Goal: Entertainment & Leisure: Consume media (video, audio)

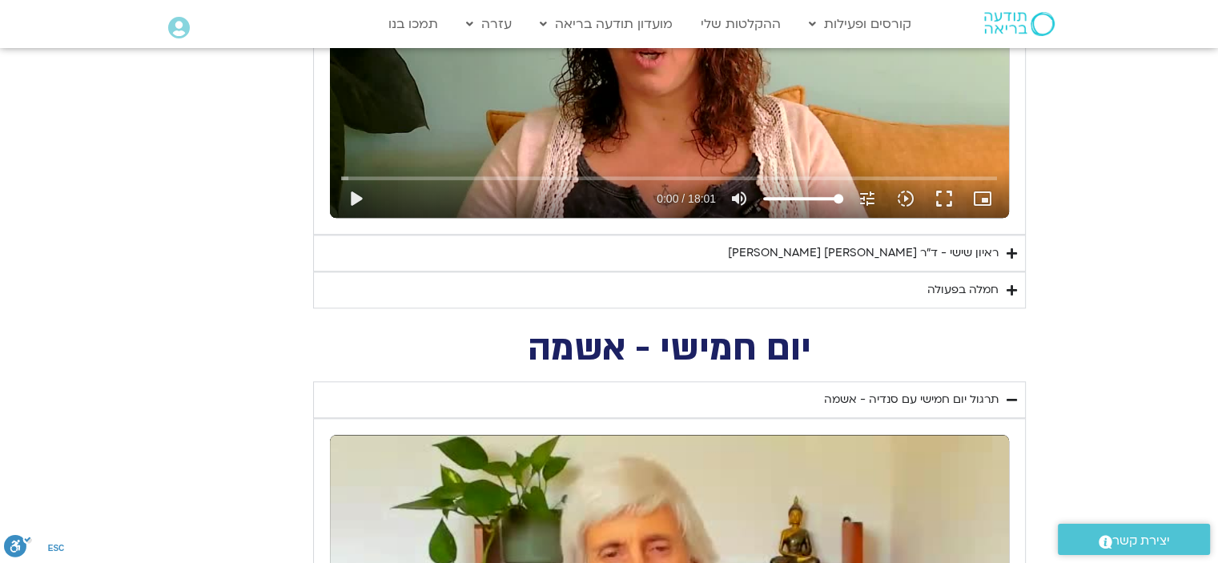
scroll to position [1601, 0]
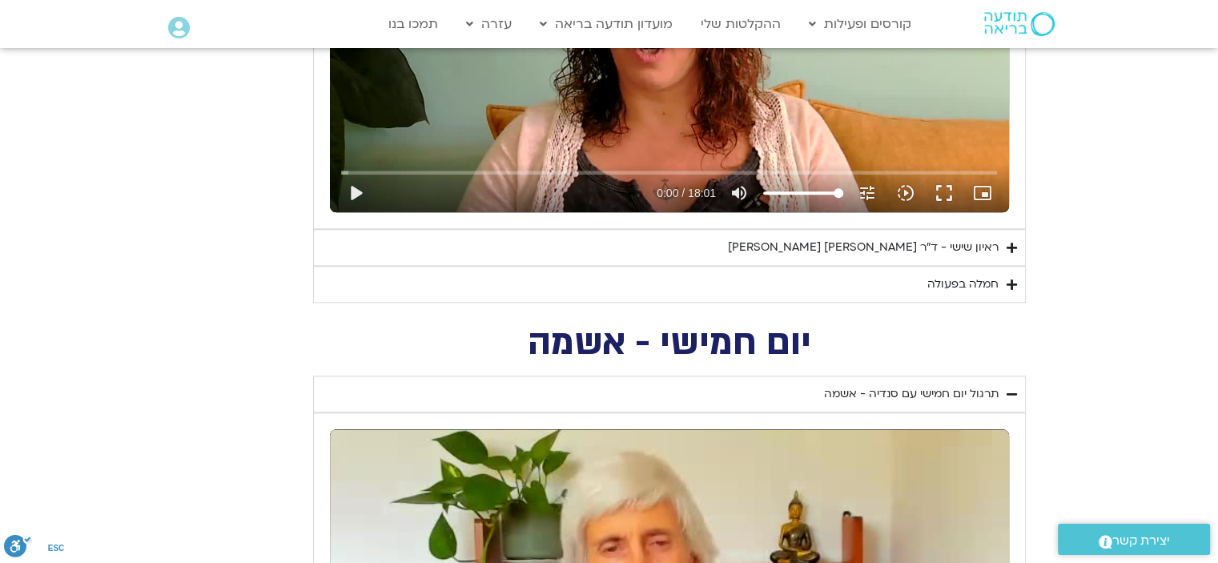
click at [835, 247] on div "ראיון שישי - ד"ר [PERSON_NAME] [PERSON_NAME]" at bounding box center [863, 247] width 271 height 19
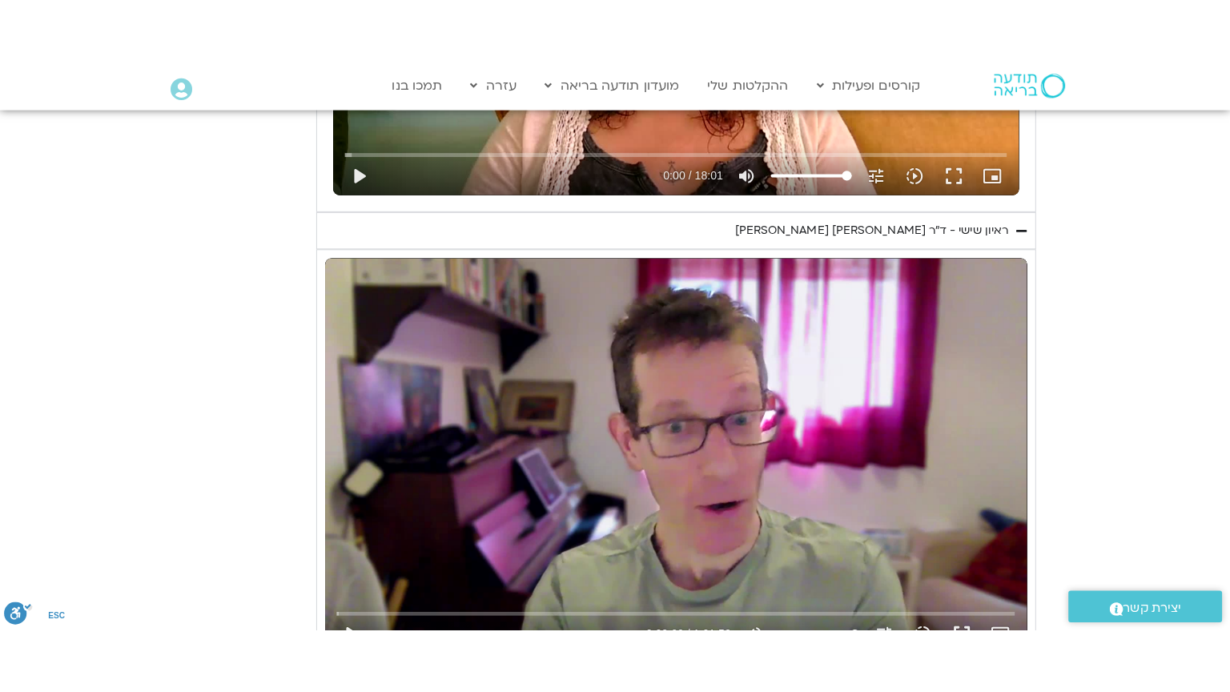
scroll to position [1842, 0]
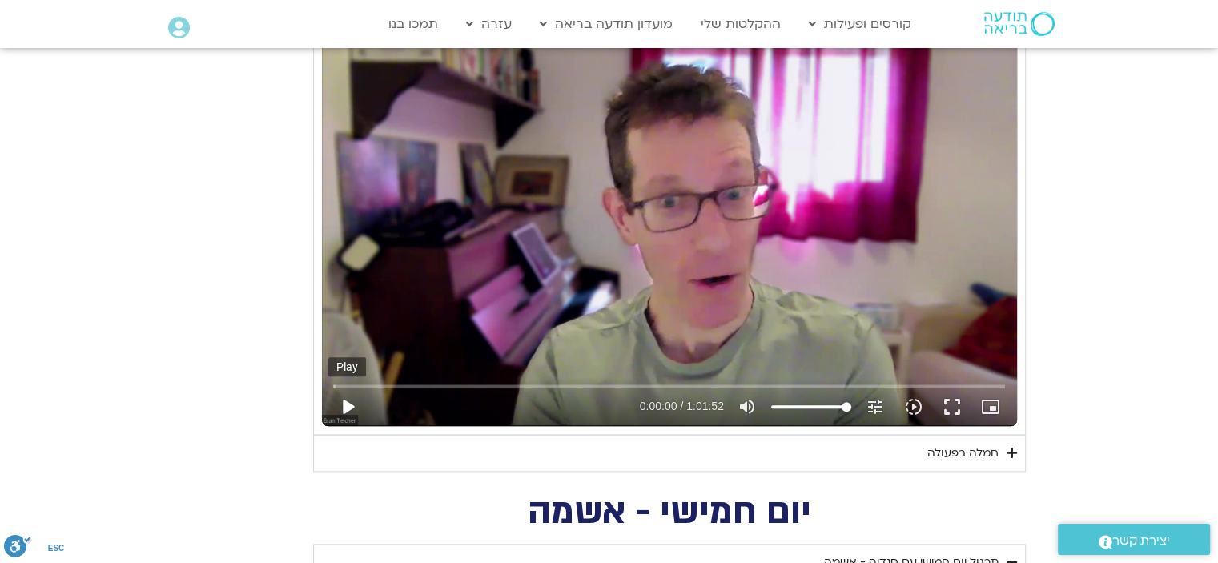
click at [347, 400] on button "play_arrow" at bounding box center [347, 407] width 38 height 38
click at [950, 403] on button "fullscreen" at bounding box center [952, 407] width 38 height 38
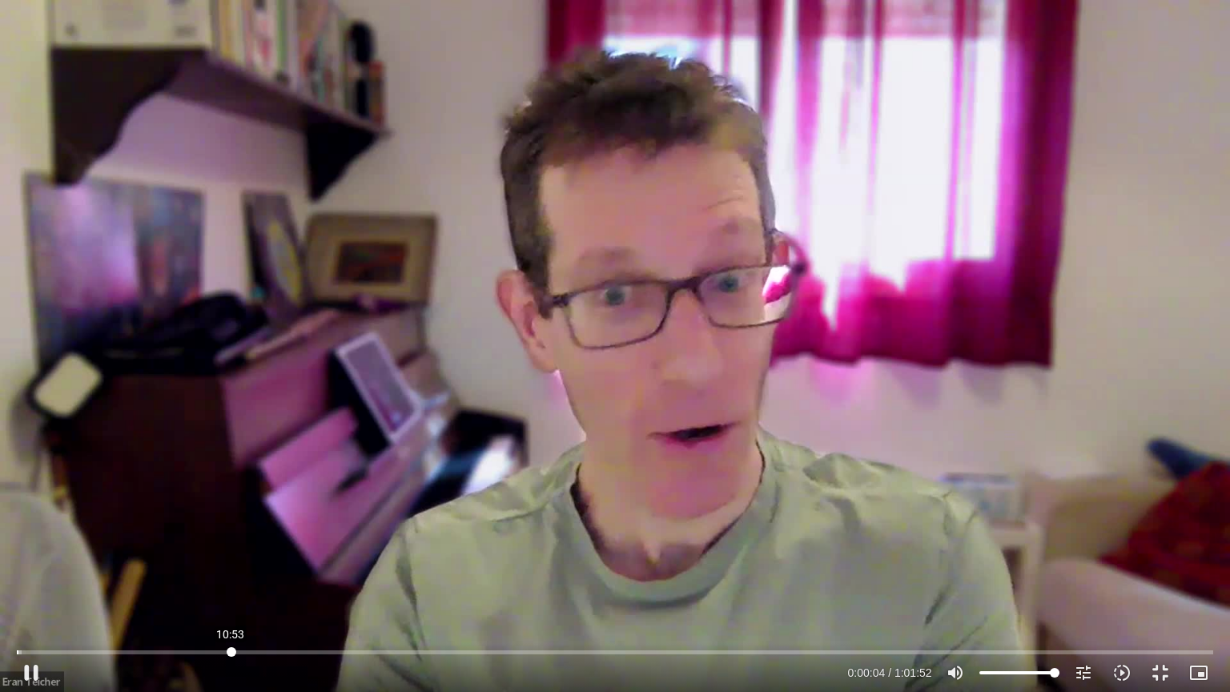
click at [231, 562] on input "Seek" at bounding box center [614, 652] width 1195 height 10
drag, startPoint x: 307, startPoint y: 673, endPoint x: 317, endPoint y: 670, distance: 9.9
click at [307, 562] on div "Accordion. Open links with Enter or Space, close with Escape, and navigate with…" at bounding box center [446, 672] width 793 height 38
click at [389, 562] on input "Seek" at bounding box center [614, 652] width 1195 height 10
click at [1157, 562] on button "fullscreen_exit" at bounding box center [1160, 672] width 38 height 38
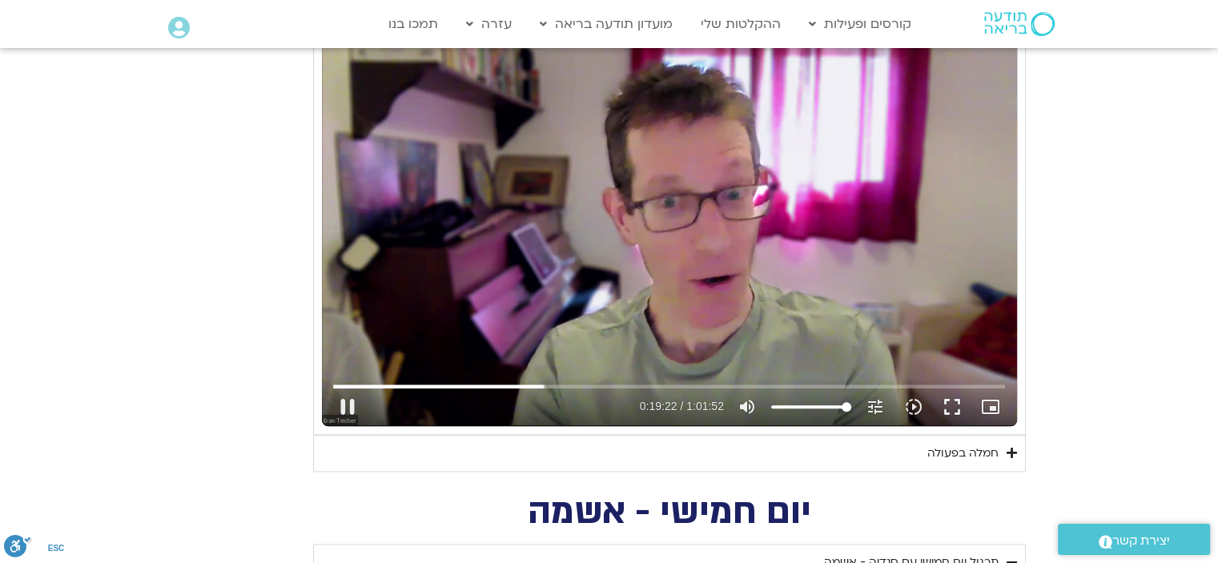
drag, startPoint x: 948, startPoint y: 400, endPoint x: 948, endPoint y: 496, distance: 96.9
click at [948, 400] on button "fullscreen" at bounding box center [952, 407] width 38 height 38
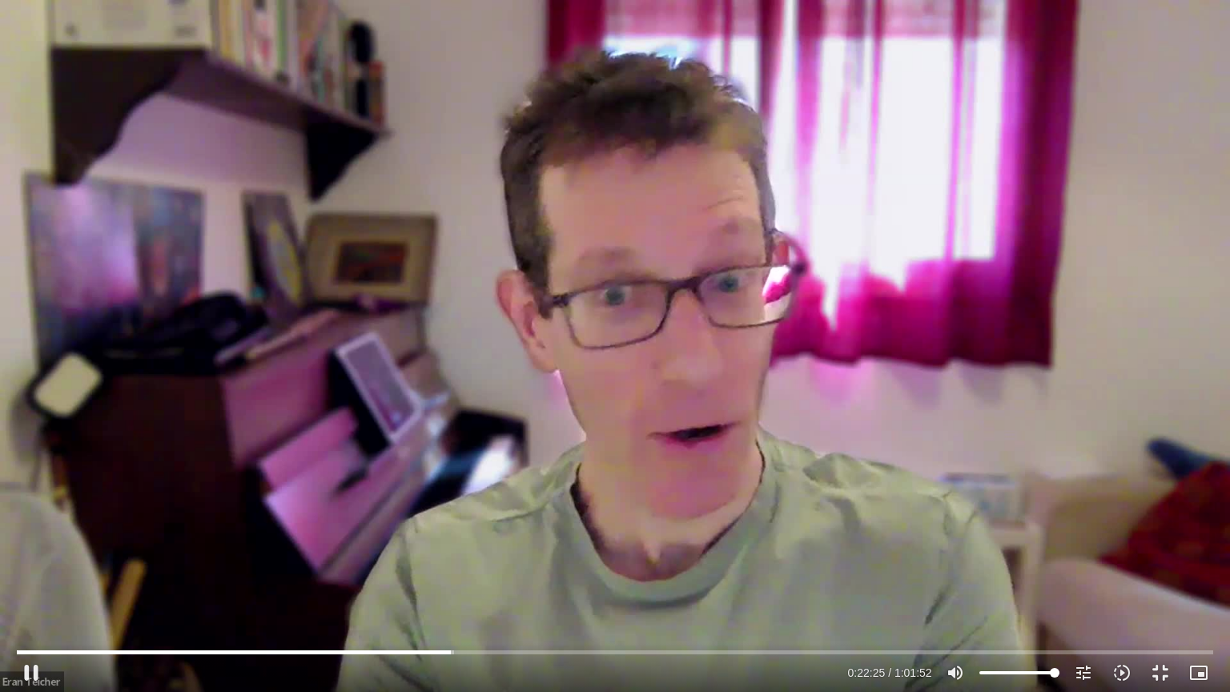
click at [754, 562] on div "Skip Ad 8:30 pause 0:22:25 / 1:01:52 volume_up Mute tune Resolution Auto 720p s…" at bounding box center [615, 346] width 1230 height 692
click at [423, 562] on div "Skip Ad 8:30 play_arrow 0:22:26 / 1:01:52 volume_up Mute tune Resolution Auto 7…" at bounding box center [614, 666] width 1205 height 52
click at [430, 562] on input "Seek" at bounding box center [614, 652] width 1195 height 10
click at [594, 538] on div "Skip Ad 21:27 play_arrow 0:21:18 / 1:01:52 volume_up Mute tune Resolution Auto …" at bounding box center [615, 346] width 1230 height 692
drag, startPoint x: 605, startPoint y: 534, endPoint x: 634, endPoint y: 564, distance: 41.9
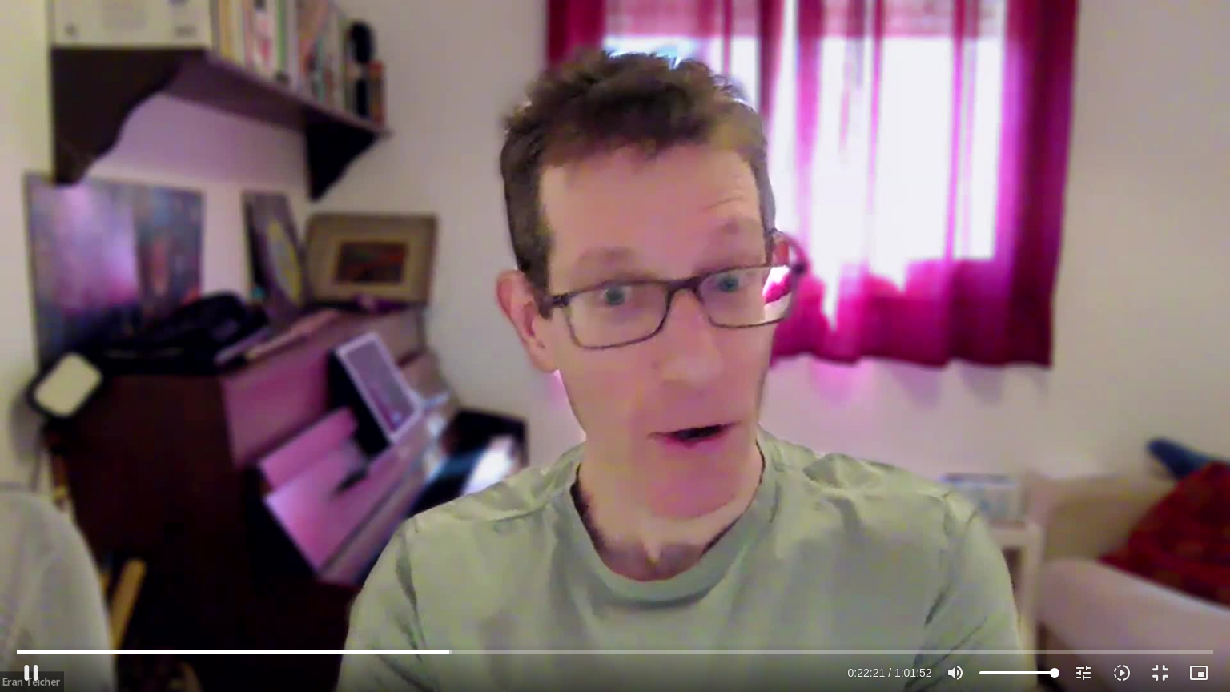
click at [634, 562] on div "Skip Ad 21:27 pause 0:22:21 / 1:01:52 volume_up Mute tune Resolution Auto 720p …" at bounding box center [615, 346] width 1230 height 692
click at [432, 562] on input "Seek" at bounding box center [614, 652] width 1195 height 10
click at [554, 546] on div "Skip Ad 21:37 play_arrow 0:21:24 / 1:01:52 volume_up Mute tune Resolution Auto …" at bounding box center [615, 346] width 1230 height 692
type input "2862.813603"
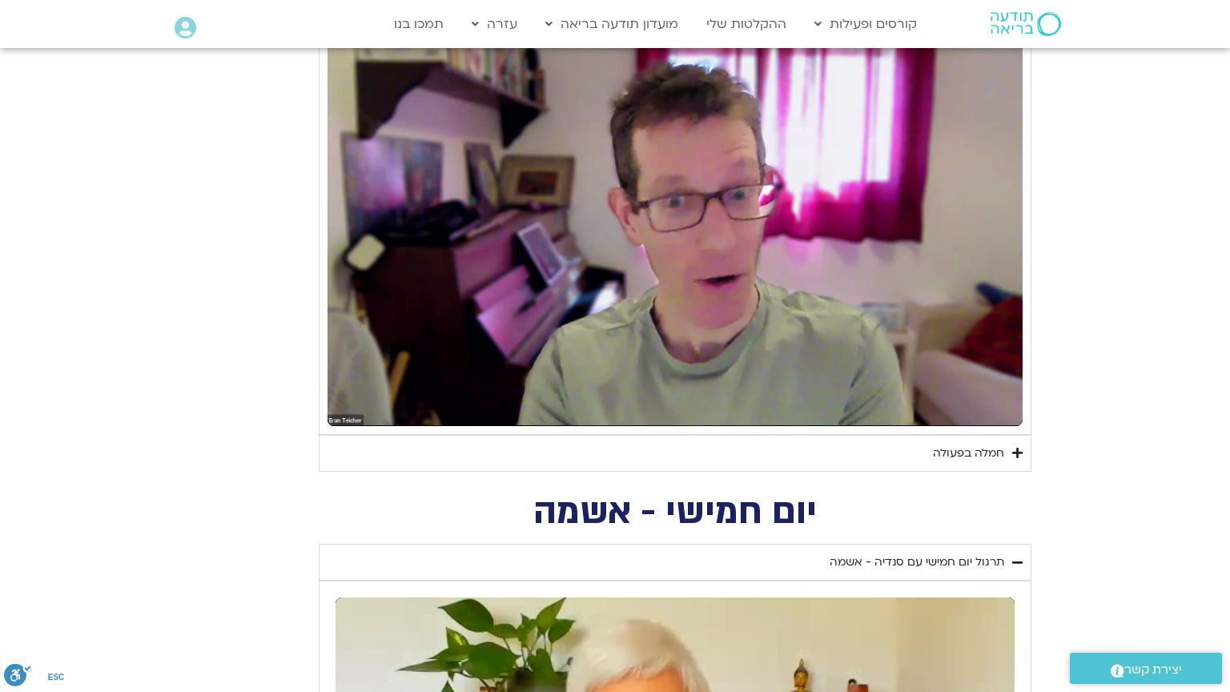
drag, startPoint x: 0, startPoint y: 0, endPoint x: 602, endPoint y: 637, distance: 876.2
click at [602, 425] on div "Skip Ad 27:31 pause 0:47:42 / 1:01:52 volume_up Mute tune Resolution Auto 720p …" at bounding box center [674, 229] width 695 height 391
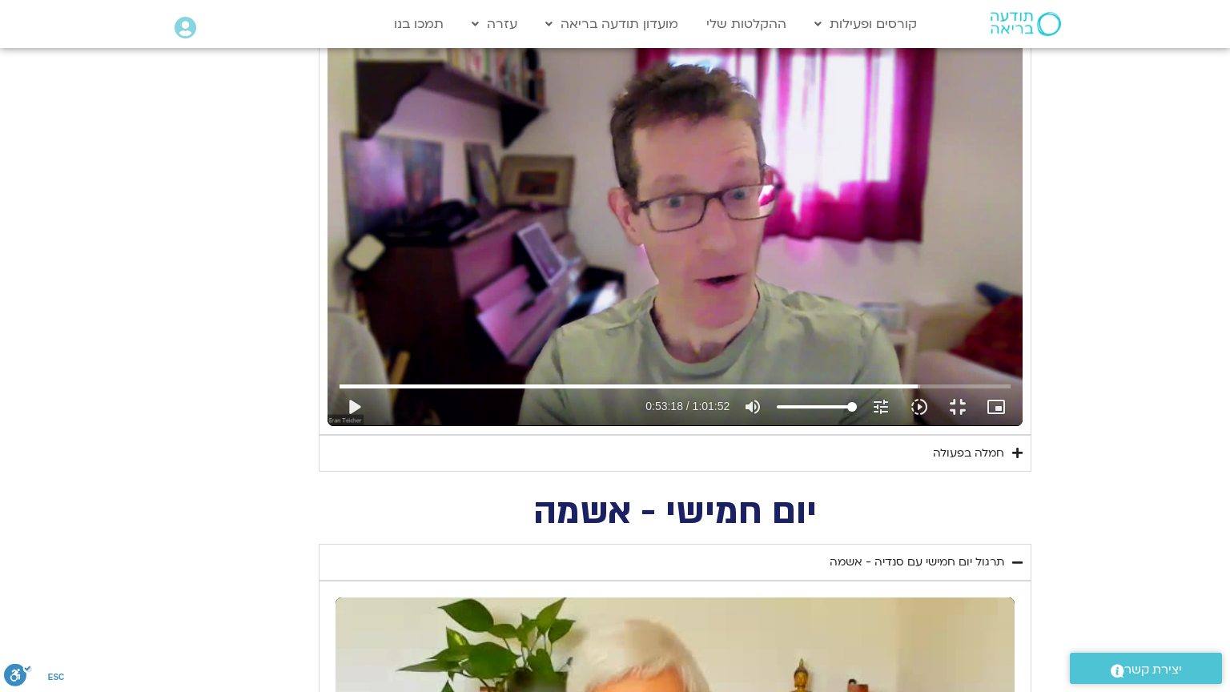
click at [327, 425] on div "Skip Ad 0:52 play_arrow 0:53:18 / 1:01:52 volume_up Mute tune Resolution Auto 7…" at bounding box center [674, 229] width 695 height 391
click at [977, 426] on button "fullscreen_exit" at bounding box center [957, 407] width 38 height 38
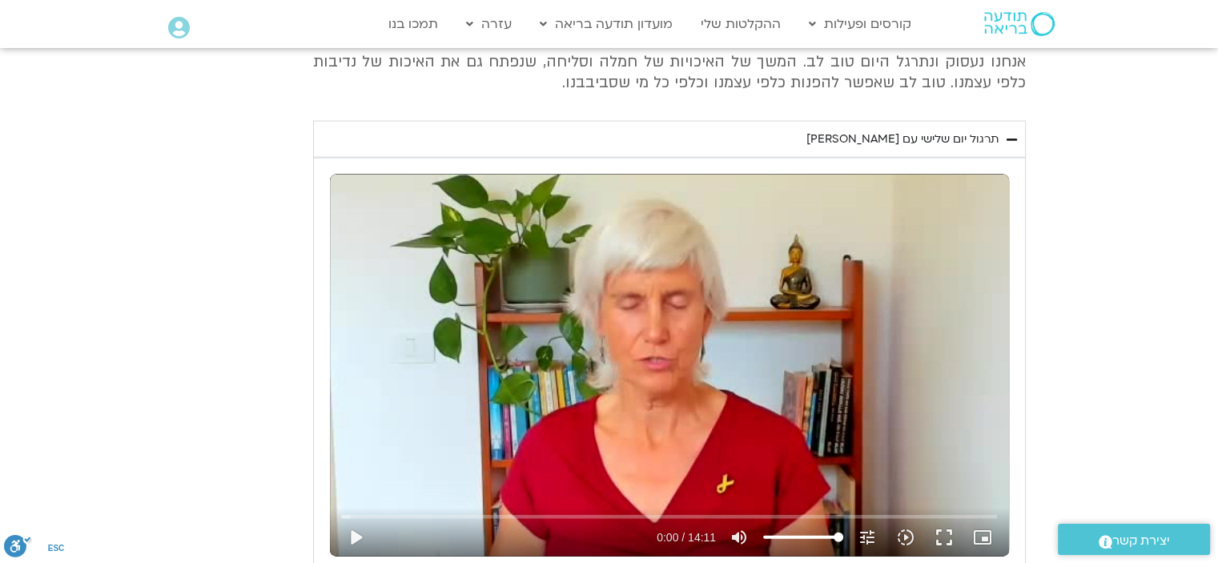
scroll to position [3603, 0]
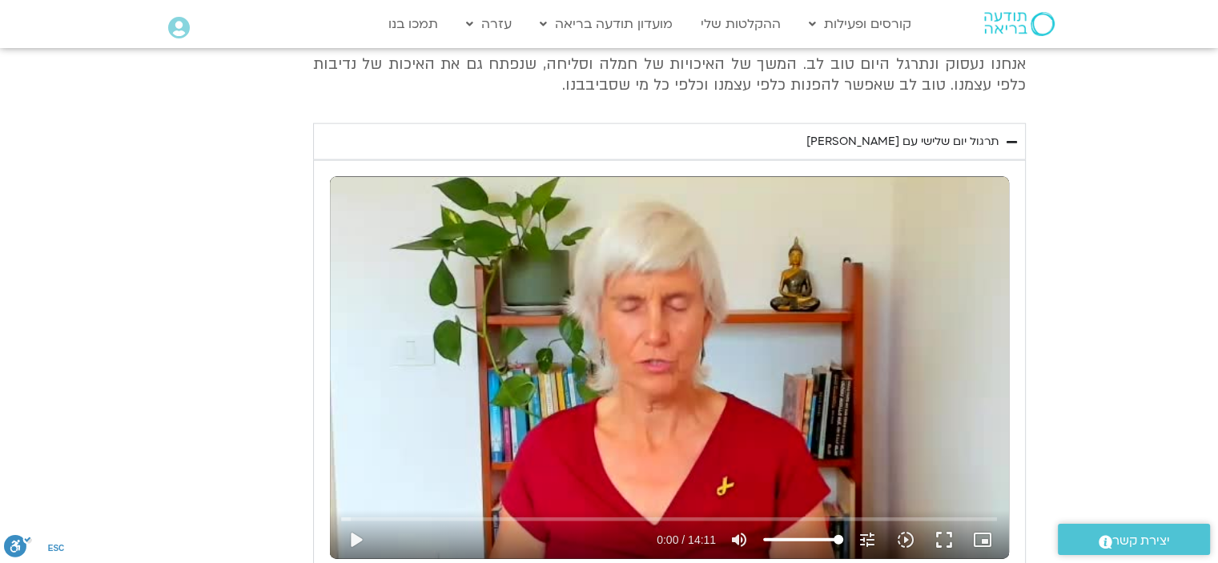
click at [683, 444] on div "Skip Ad play_arrow 0:00 / 14:11 volume_up Mute tune Resolution Auto 240p slow_m…" at bounding box center [669, 368] width 679 height 382
type input "3712.76"
type input "0.017635"
type input "3712.76"
type input "0.058532"
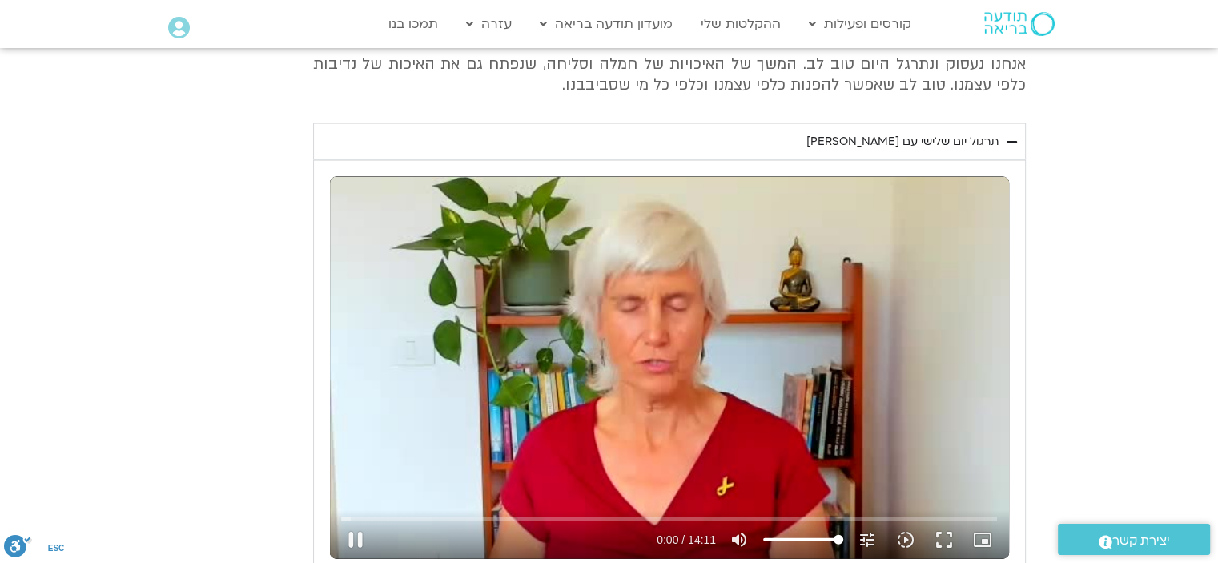
type input "3712.76"
type input "0.205086"
type input "3712.76"
type input "0.333713"
type input "3712.76"
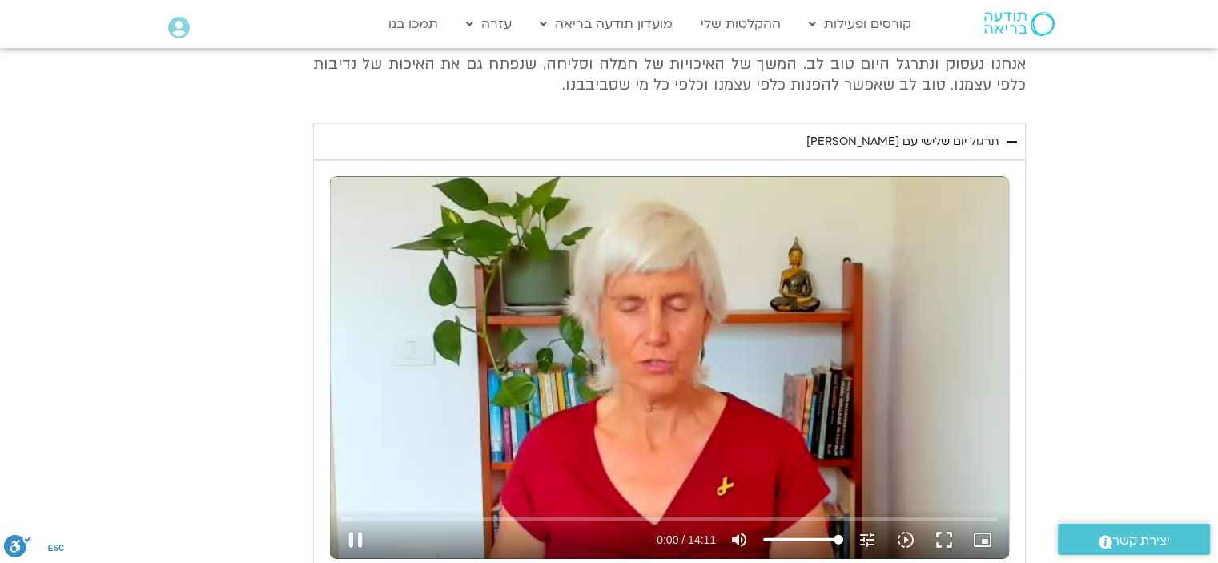
type input "0.464493"
type input "3712.76"
type input "0.591503"
type input "3712.76"
type input "0.719769"
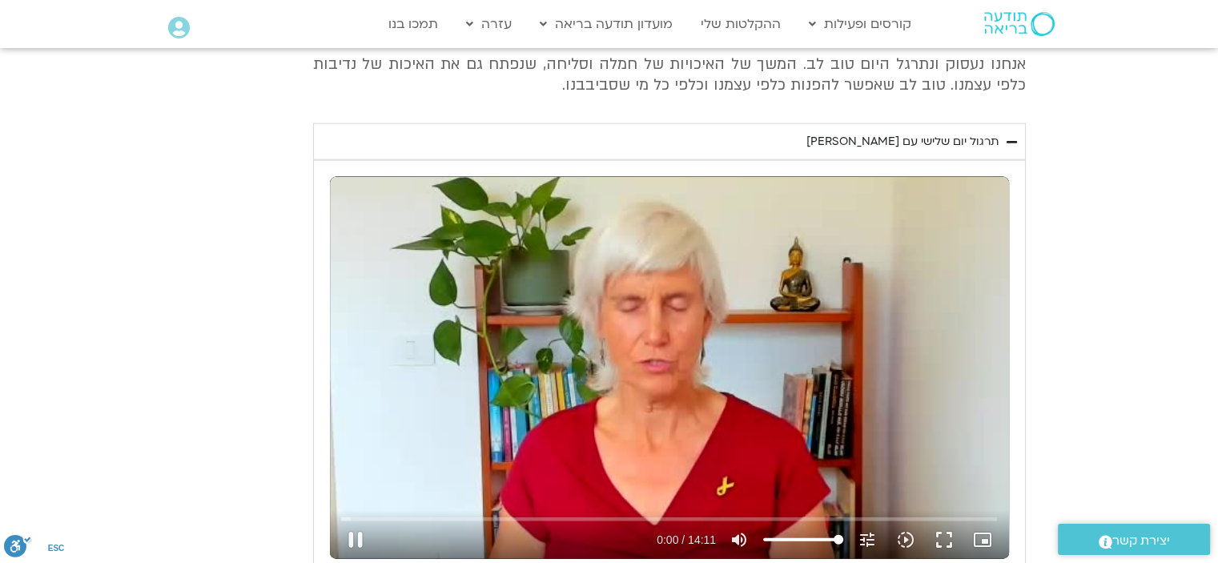
type input "3712.76"
type input "0.848374"
type input "3712.76"
type input "0.982161"
type input "3712.76"
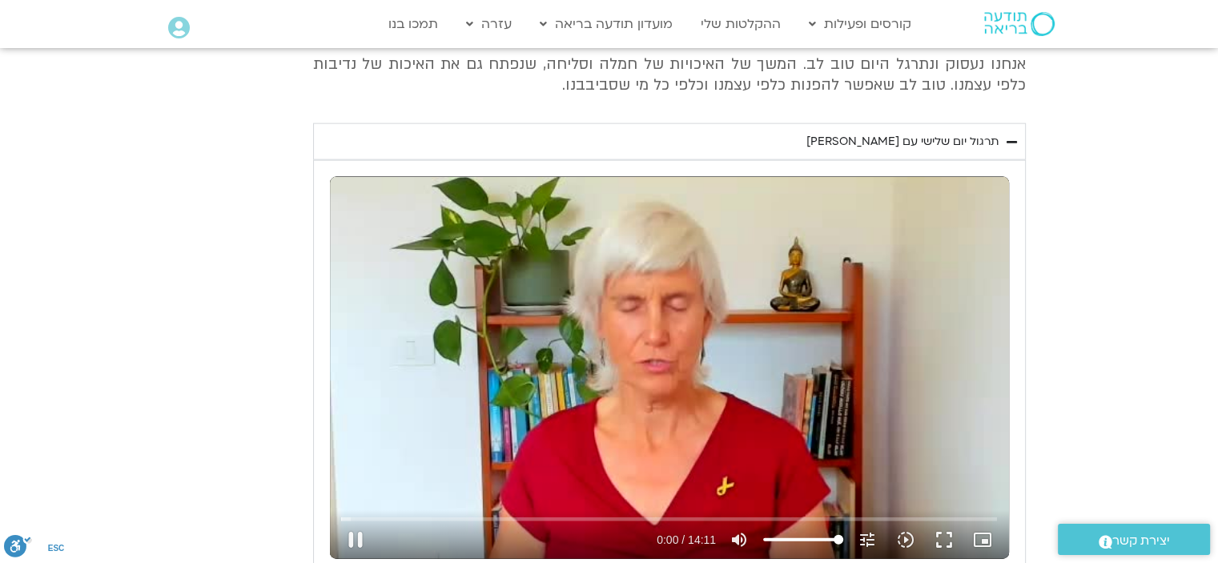
type input "1.120038"
type input "3712.76"
type input "1.252863"
type input "3712.76"
type input "1.381207"
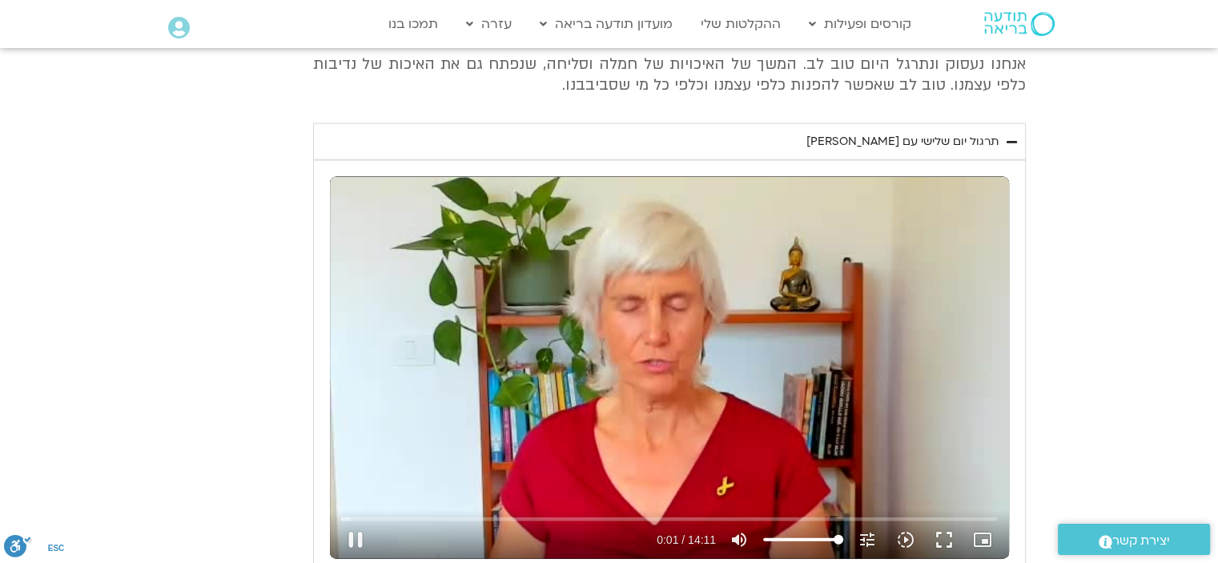
type input "3712.76"
type input "1.513996"
type input "3712.76"
type input "1.646058"
type input "3712.76"
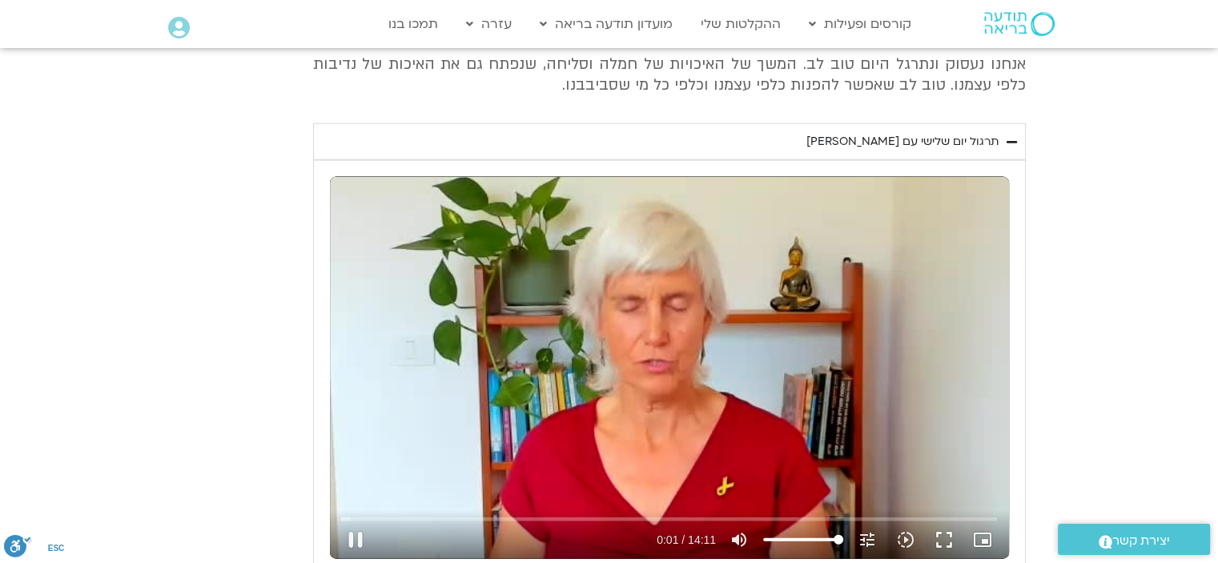
type input "1.779395"
type input "3712.76"
type input "1.915257"
type input "3712.76"
type input "2.052996"
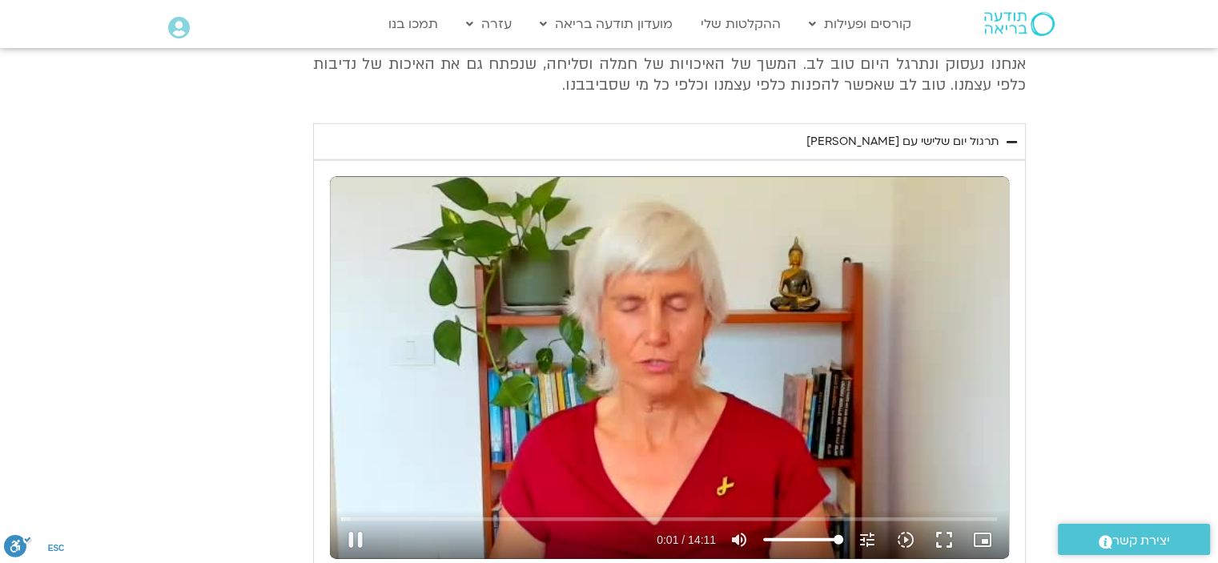
type input "3712.76"
type input "2.179753"
type input "3712.76"
type input "2.314995"
type input "3712.76"
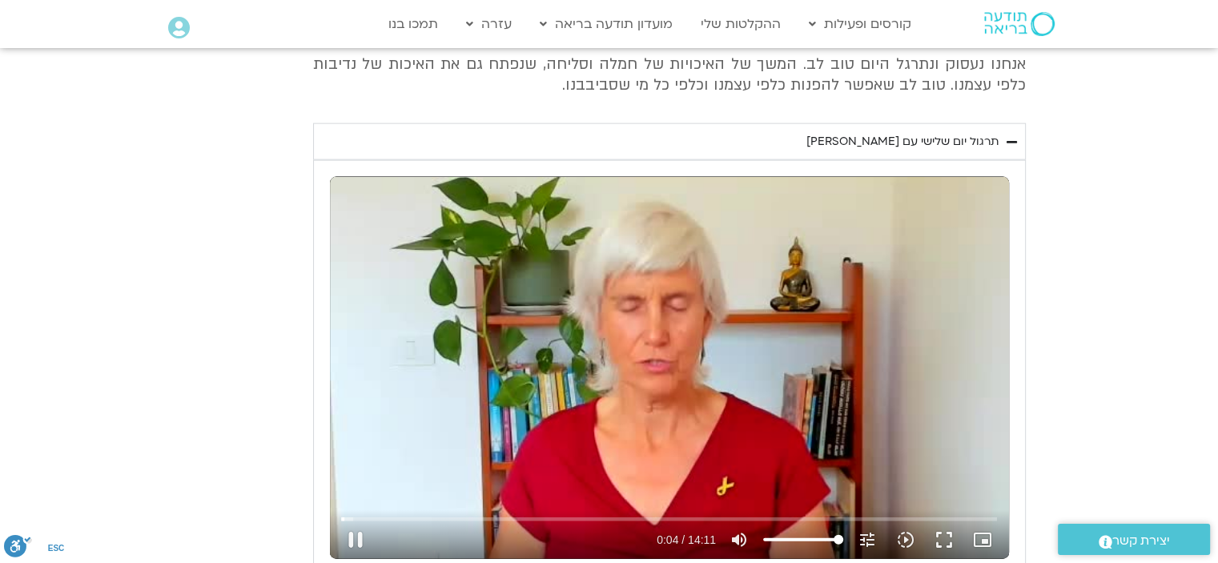
type input "4.221861"
type input "3712.76"
type input "4.356133"
type input "3712.76"
type input "4.472125"
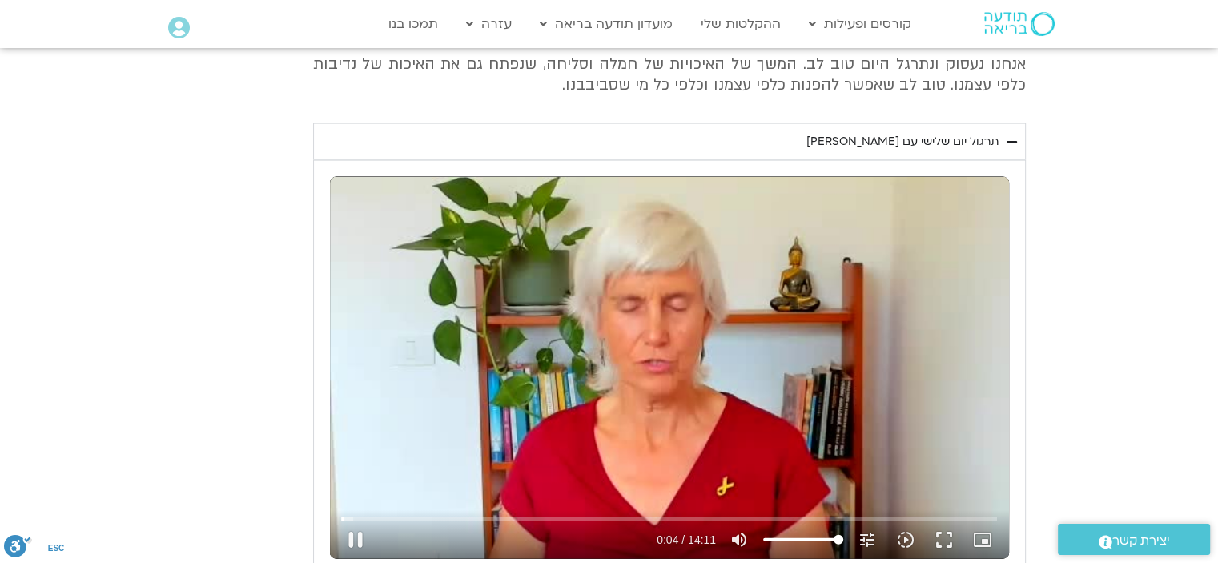
type input "3712.76"
type input "4.591956"
type input "3712.76"
type input "4.723425"
type input "3712.76"
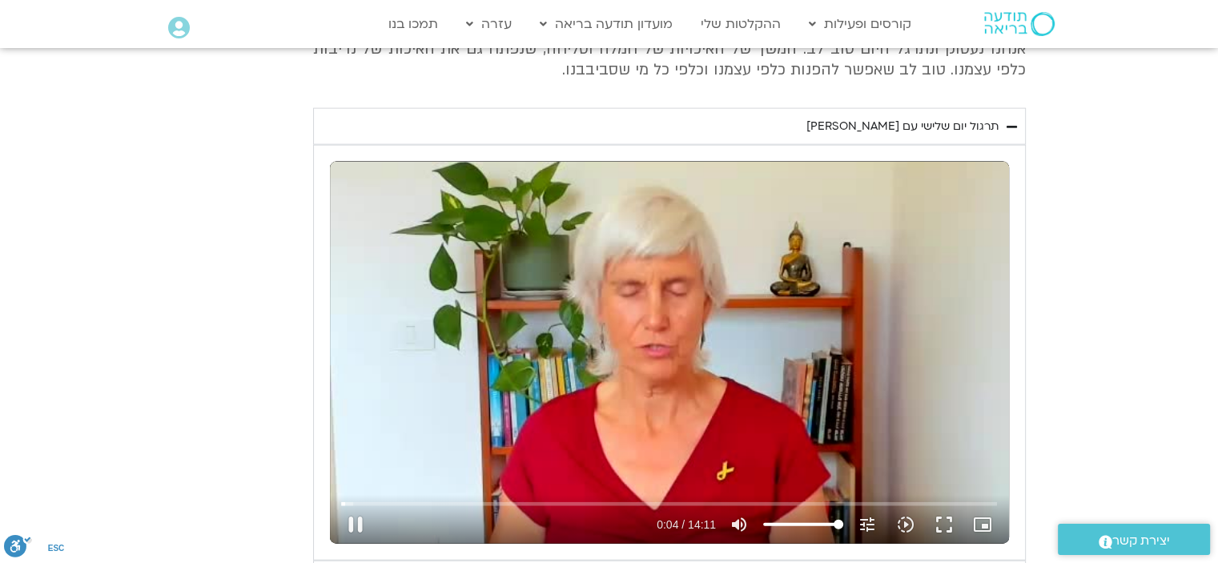
type input "4.854115"
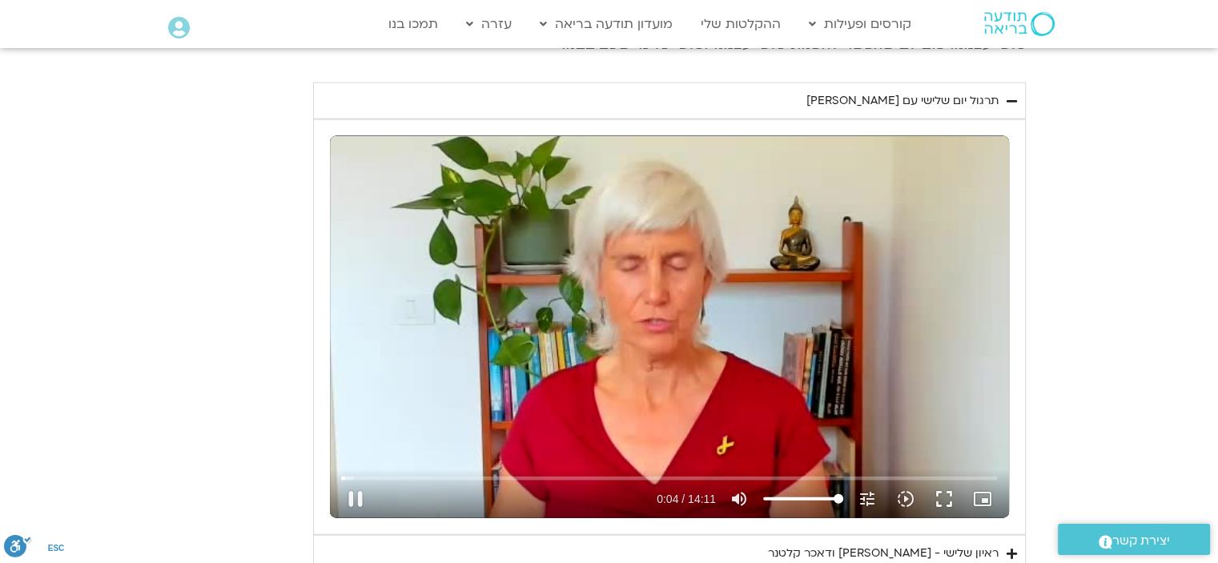
scroll to position [3683, 0]
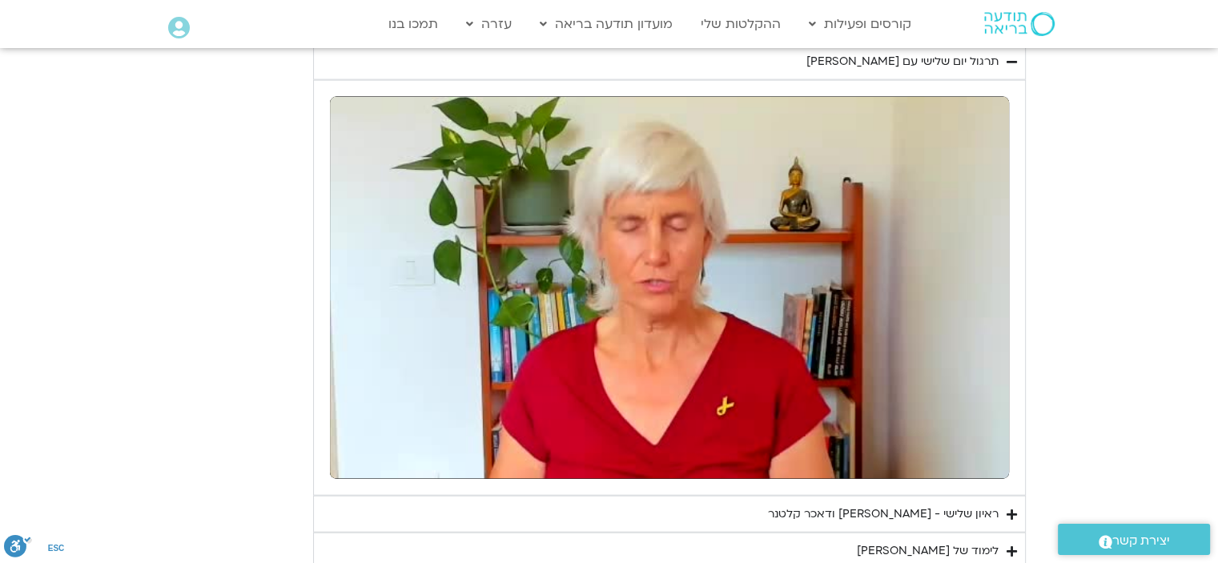
type input "3712.76"
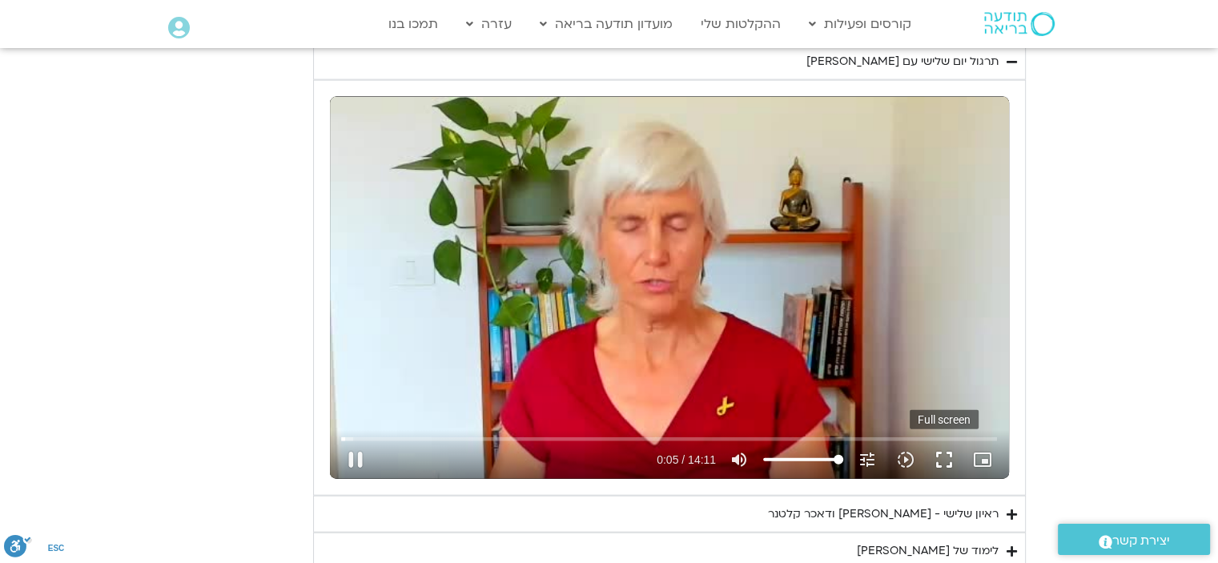
type input "5.587445"
type input "3712.76"
type input "5.707376"
type input "3712.76"
type input "5.874998"
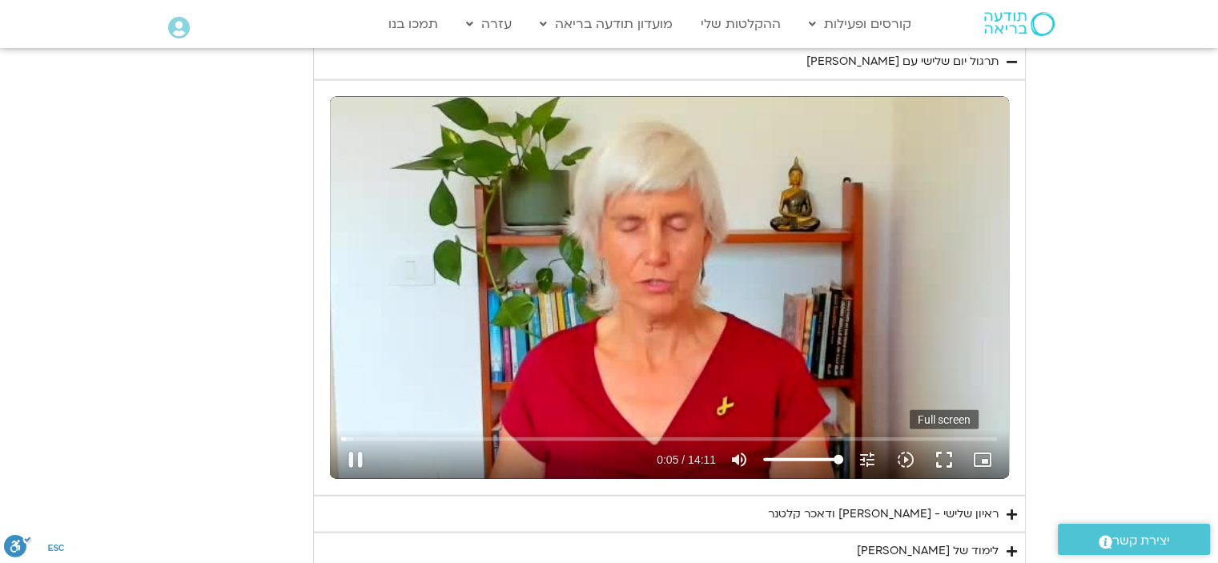
type input "3712.76"
type input "6.010468"
type input "3712.76"
type input "6.119671"
type input "3712.76"
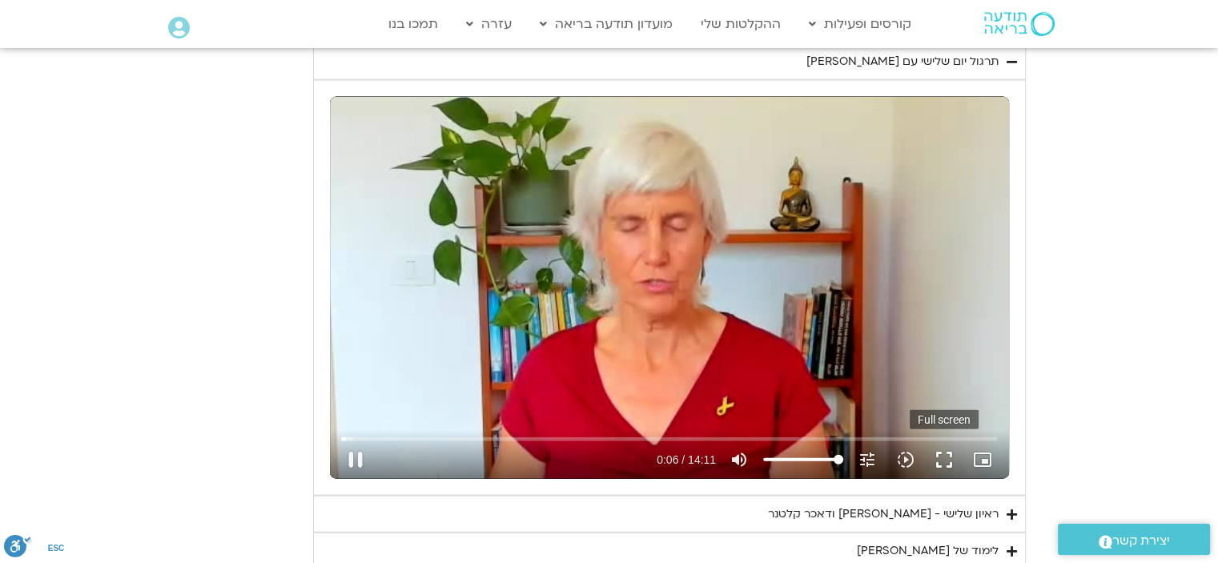
type input "6.252749"
type input "3712.76"
type input "6.358072"
type input "3712.76"
type input "6.477194"
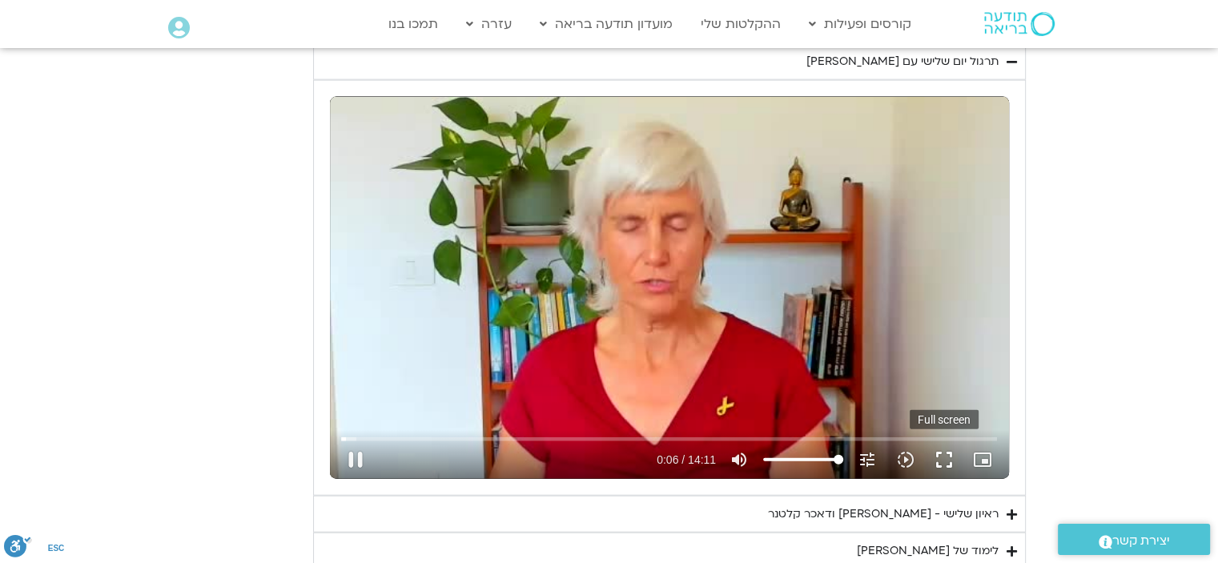
type input "3712.76"
type input "6.60329"
click at [942, 454] on button "fullscreen" at bounding box center [944, 459] width 38 height 38
type input "3712.76"
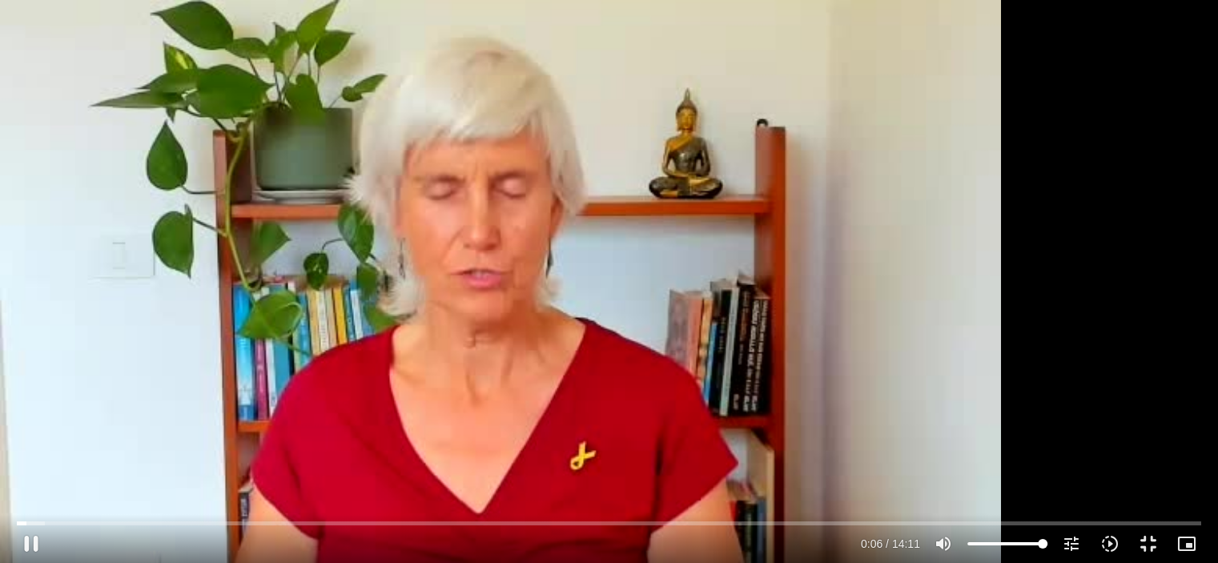
type input "7.03685"
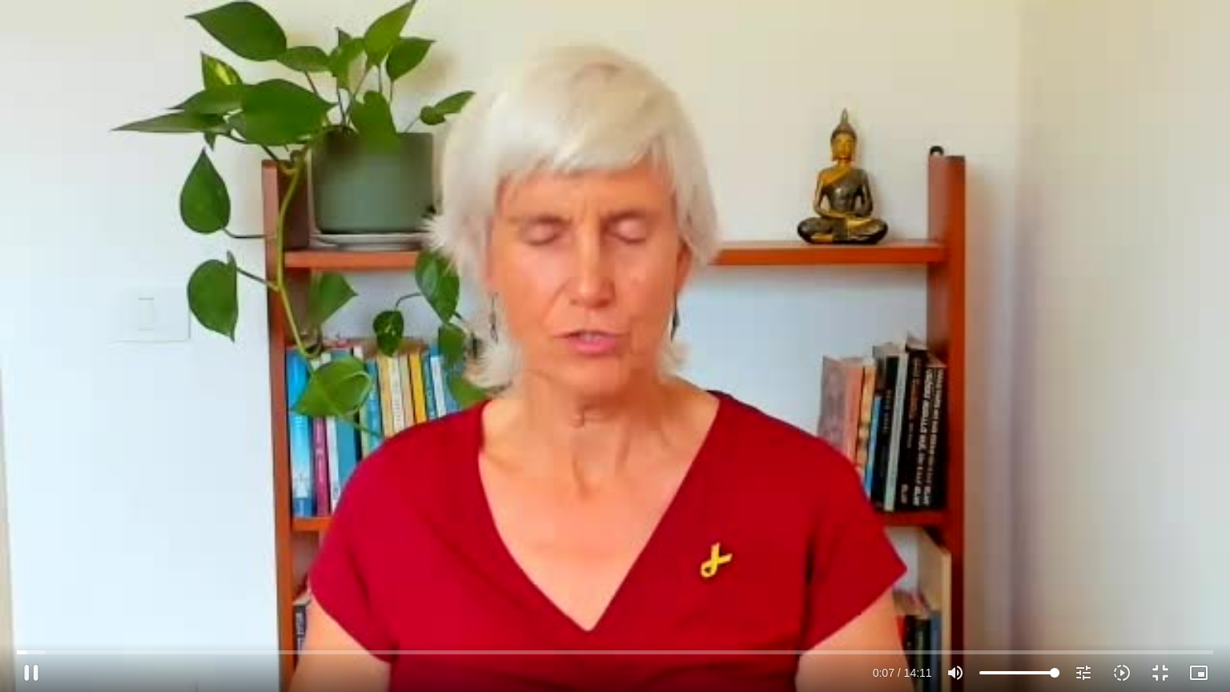
type input "3712.76"
type input "7.169464"
type input "3712.76"
type input "7.325421"
type input "3712.76"
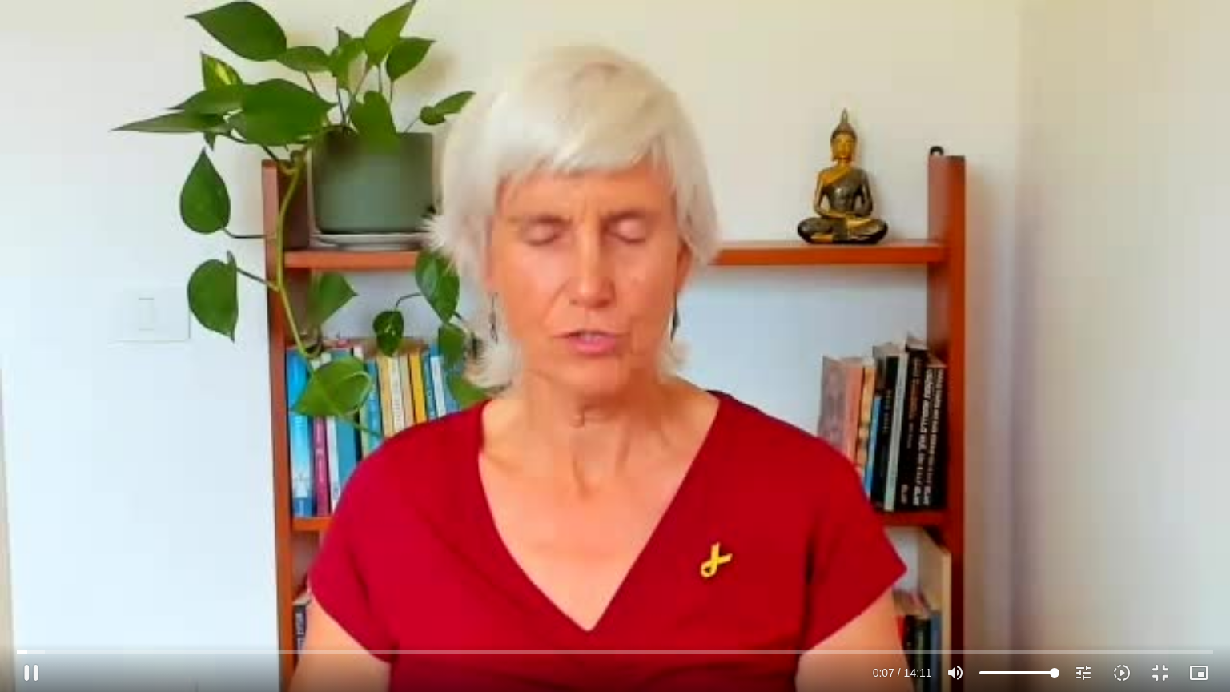
type input "7.464984"
type input "3712.76"
type input "7.603194"
type input "3712.76"
type input "7.734032"
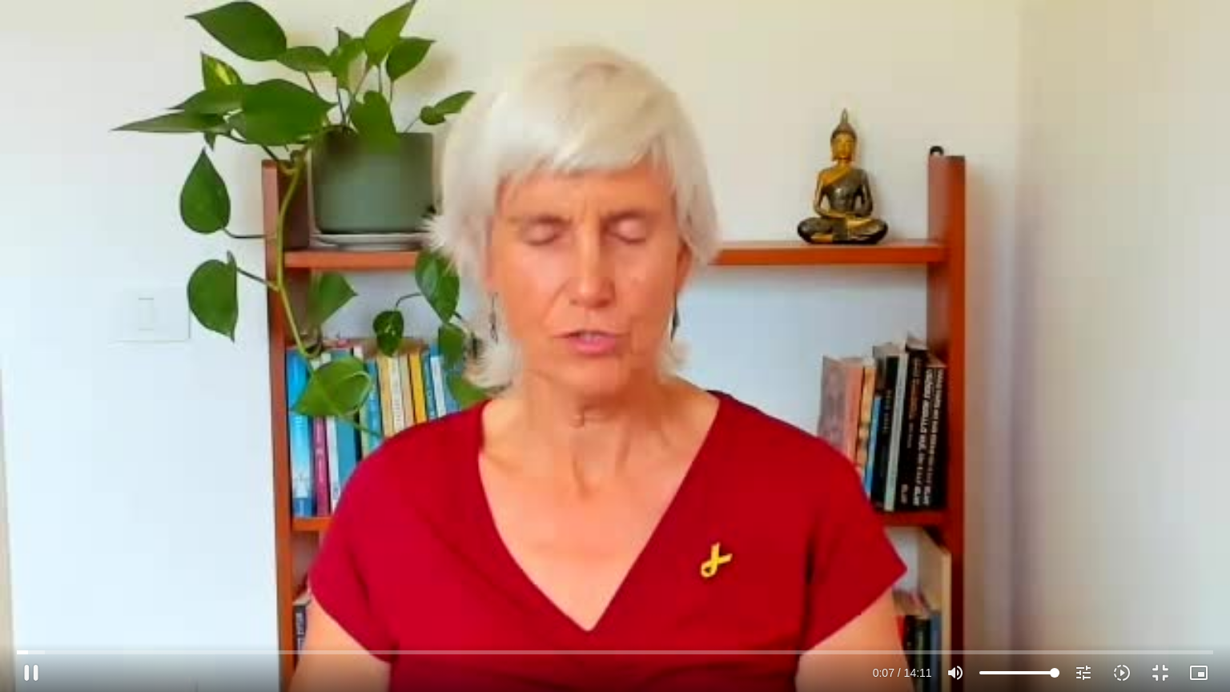
type input "3712.76"
type input "7.869123"
type input "3712.76"
type input "8.002497"
type input "3712.76"
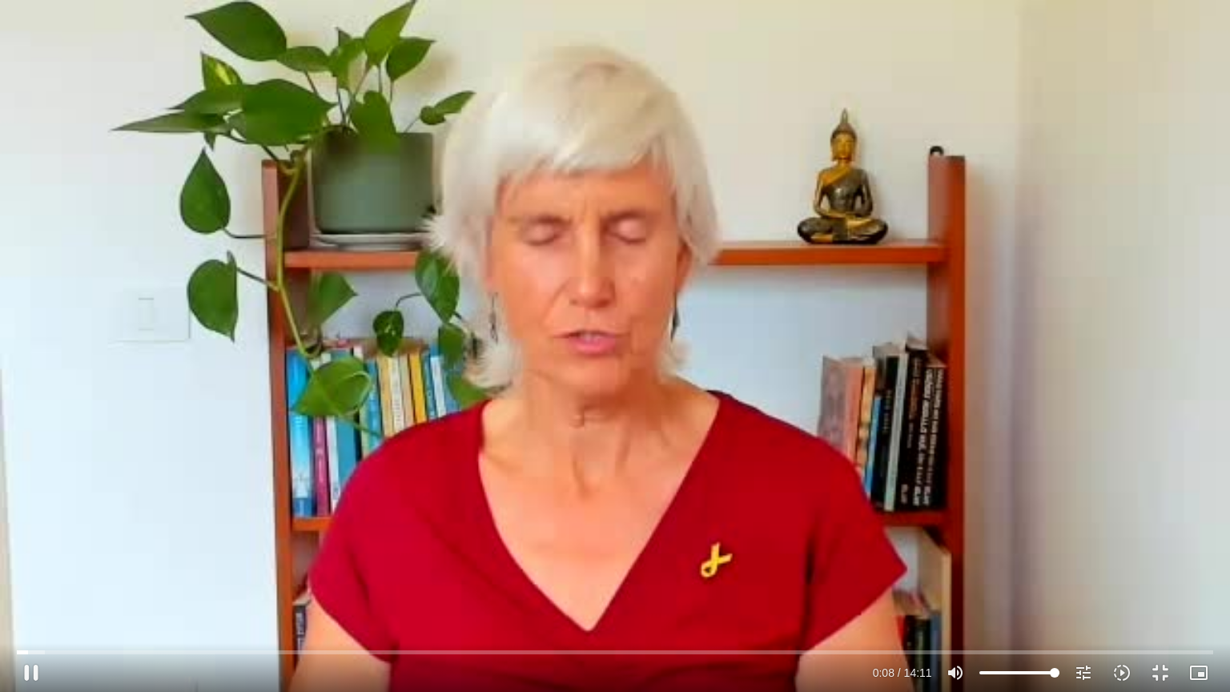
type input "8.133977"
type input "3712.76"
type input "8.268712"
type input "3712.76"
type input "8.402418"
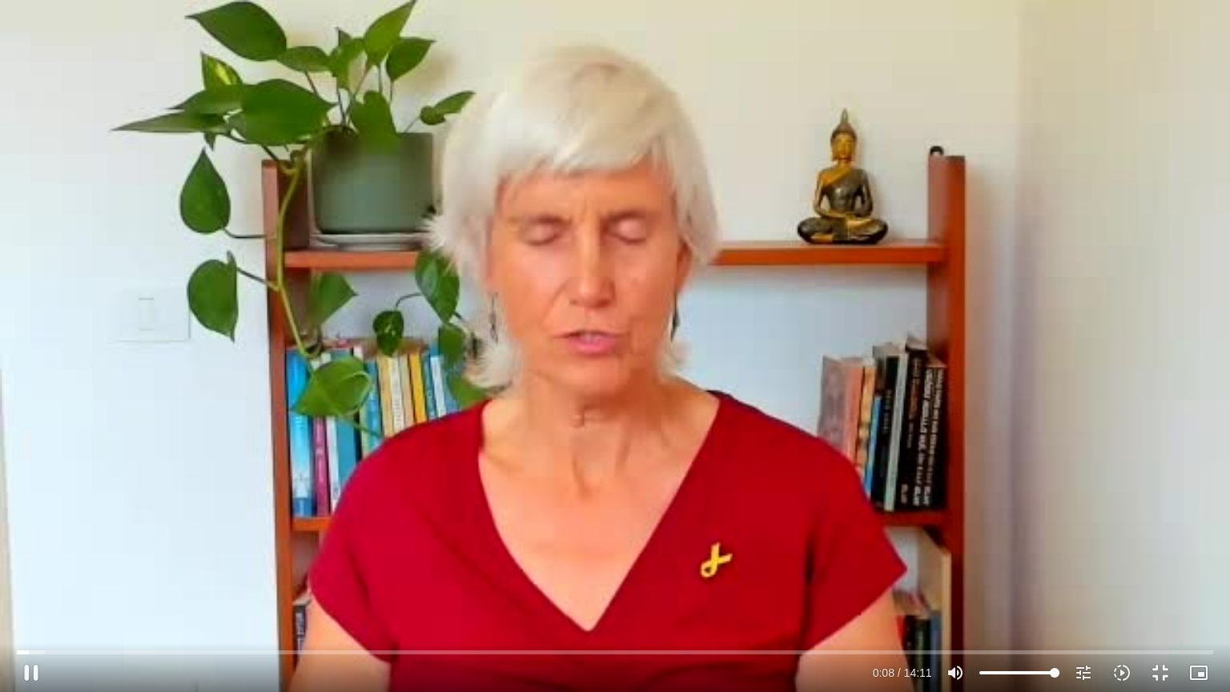
type input "3712.76"
type input "8.536741"
type input "3712.76"
type input "8.670931"
type input "3712.76"
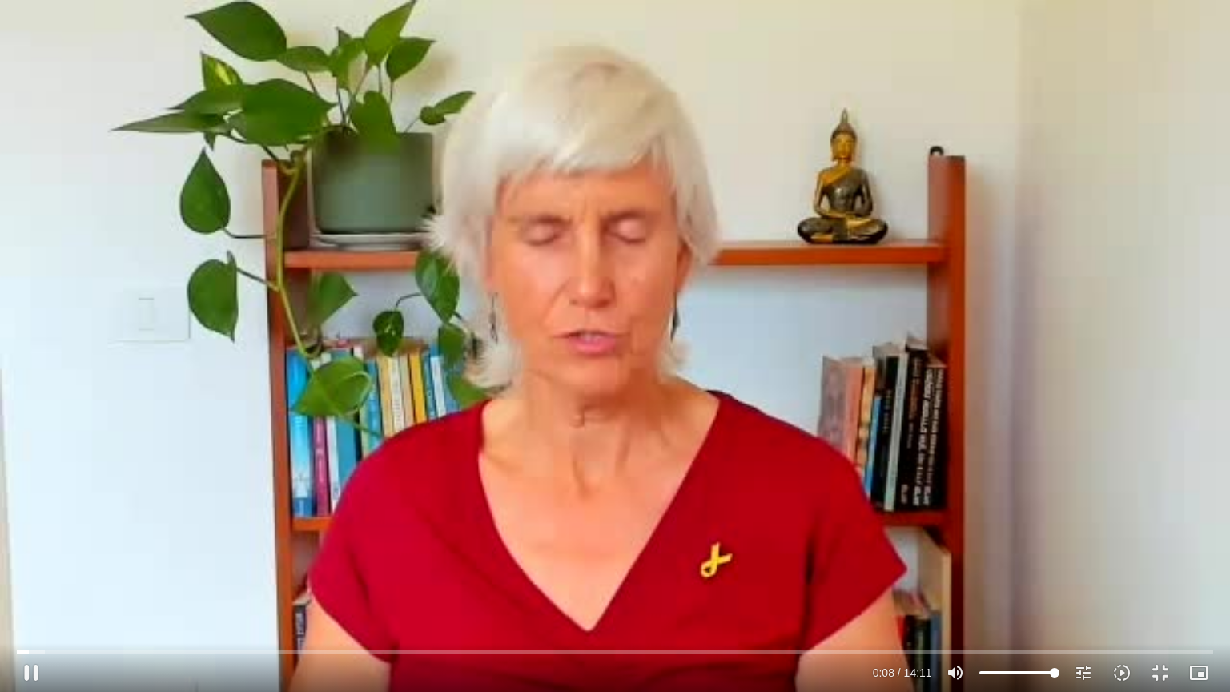
type input "8.8042"
type input "3712.76"
type input "8.935372"
type input "3712.76"
type input "9.064631"
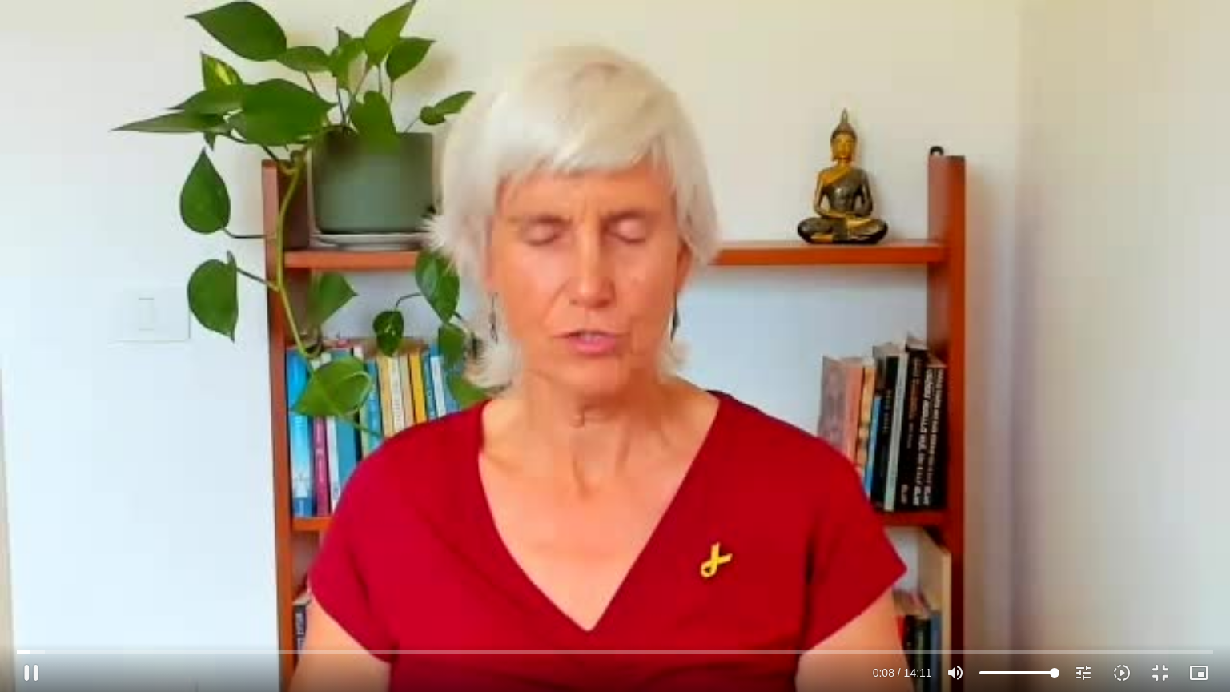
type input "3712.76"
type input "9.199964"
type input "3712.76"
type input "9.330666"
type input "3712.76"
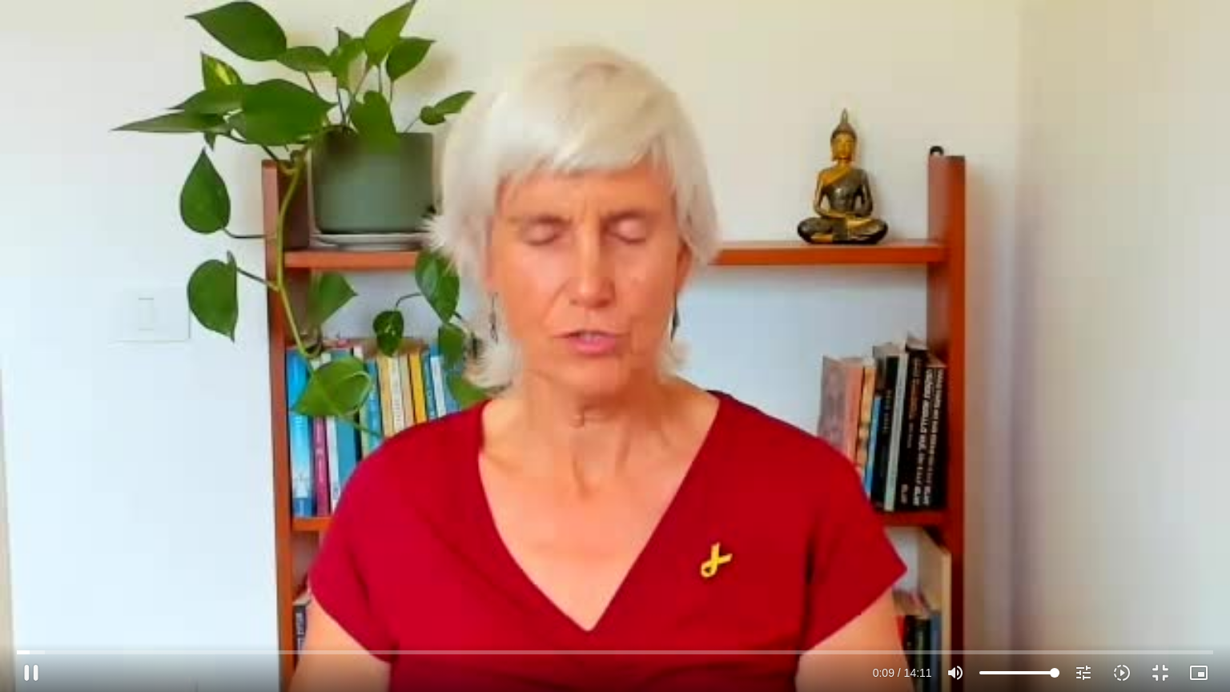
type input "9.465086"
type input "3712.76"
type input "9.59429"
type input "3712.76"
type input "9.727059"
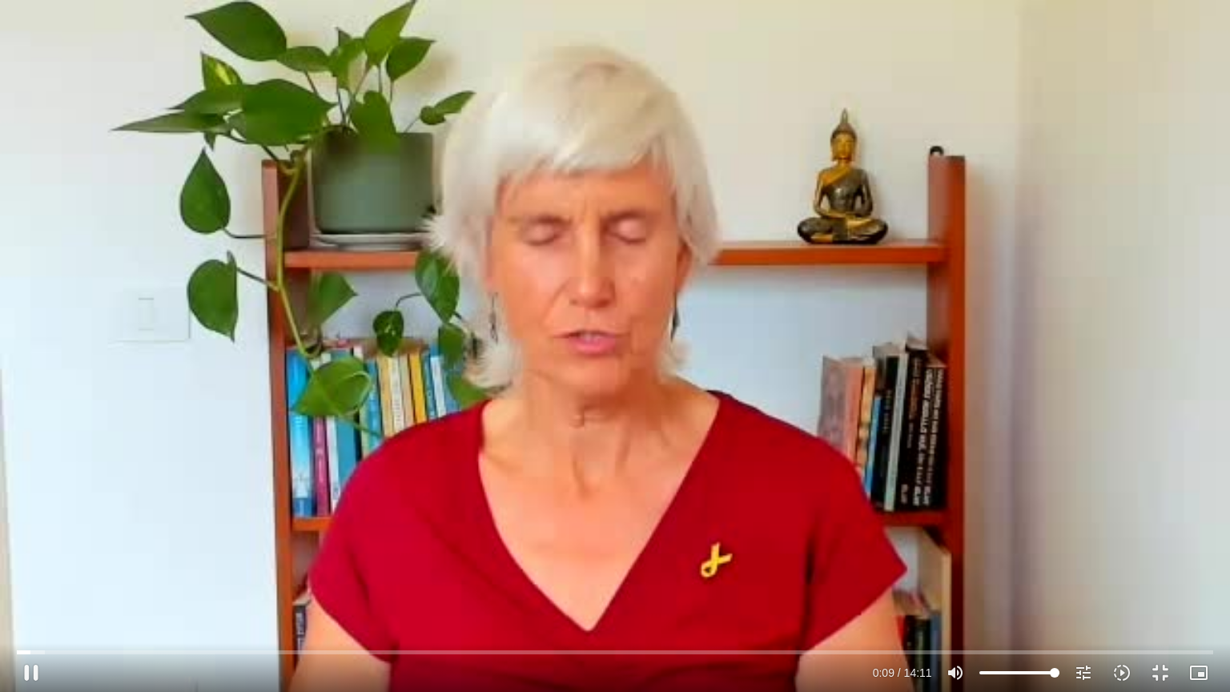
type input "3712.76"
type input "9.859898"
type input "3712.76"
type input "9.991984"
type input "3712.76"
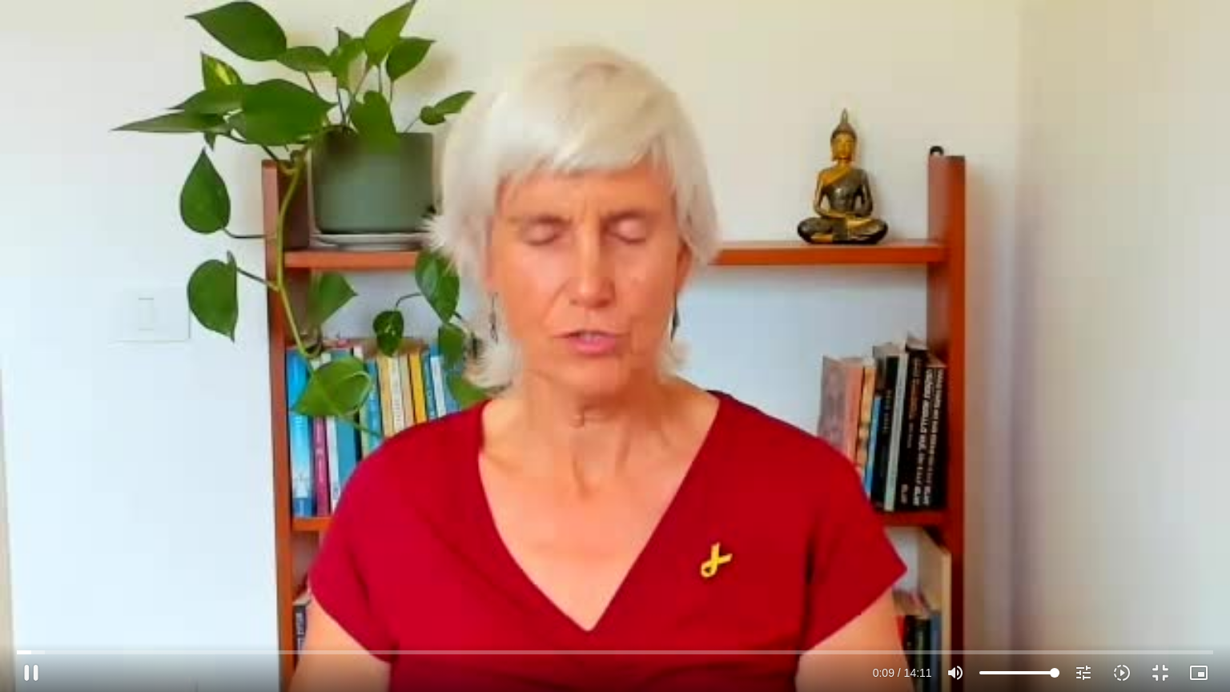
type input "10.126128"
type input "3712.76"
type input "10.25815"
type input "3712.76"
type input "10.390316"
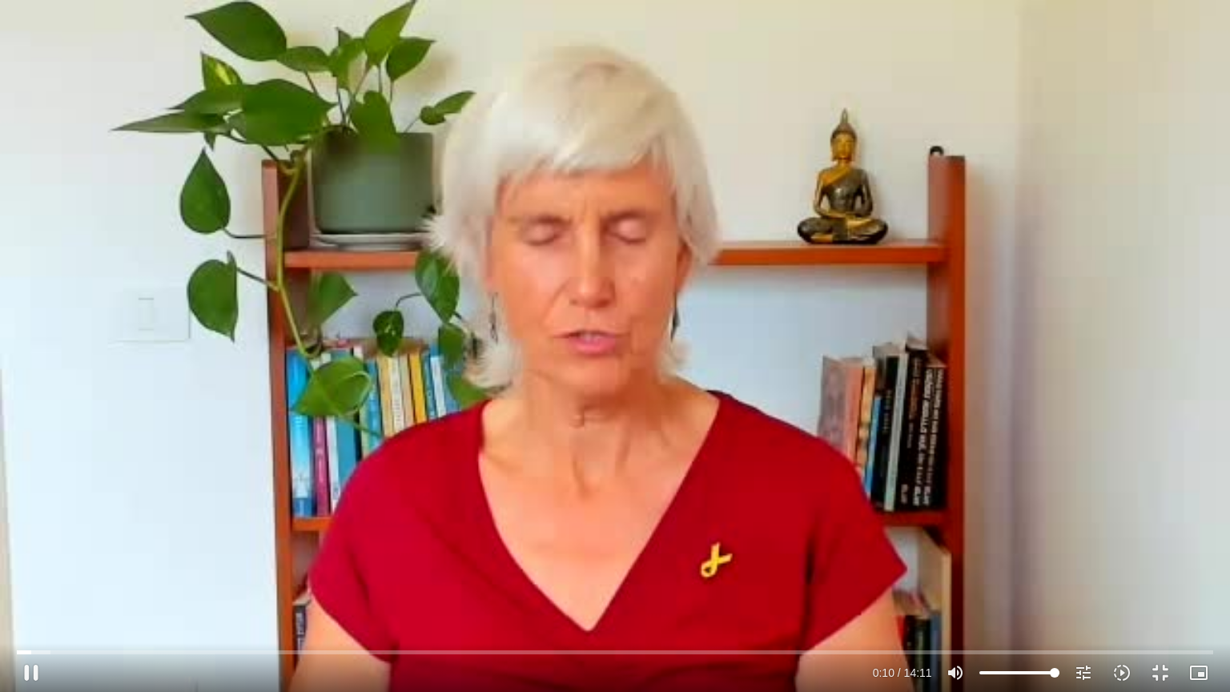
type input "3712.76"
type input "10.523456"
type input "3712.76"
type input "10.658193"
type input "3712.76"
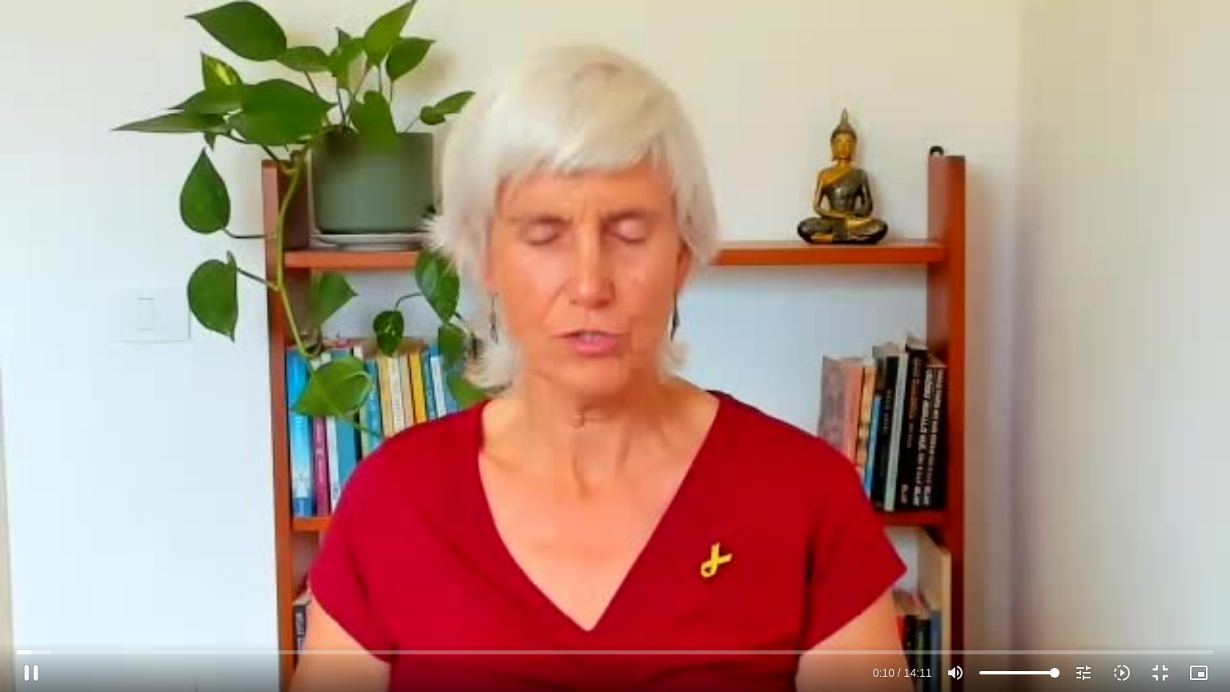
type input "10.790594"
type input "3712.76"
type input "10.924558"
type input "3712.76"
type input "11.058323"
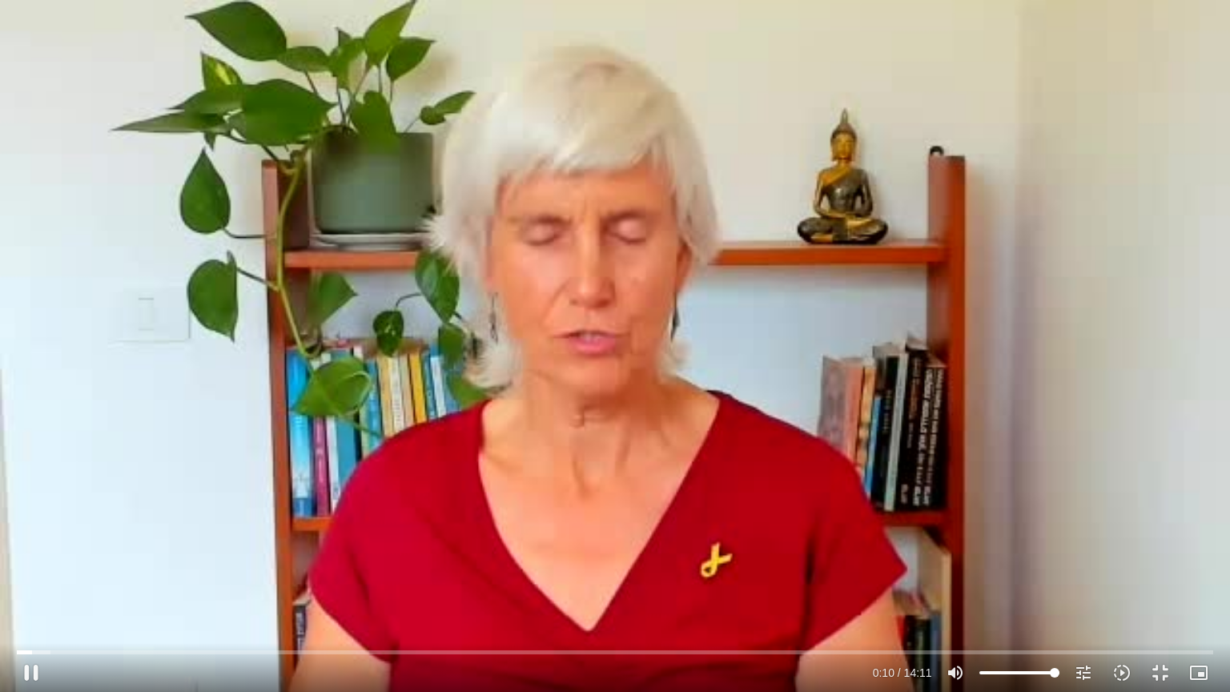
type input "3712.76"
type input "11.19855"
type input "3712.76"
type input "11.326183"
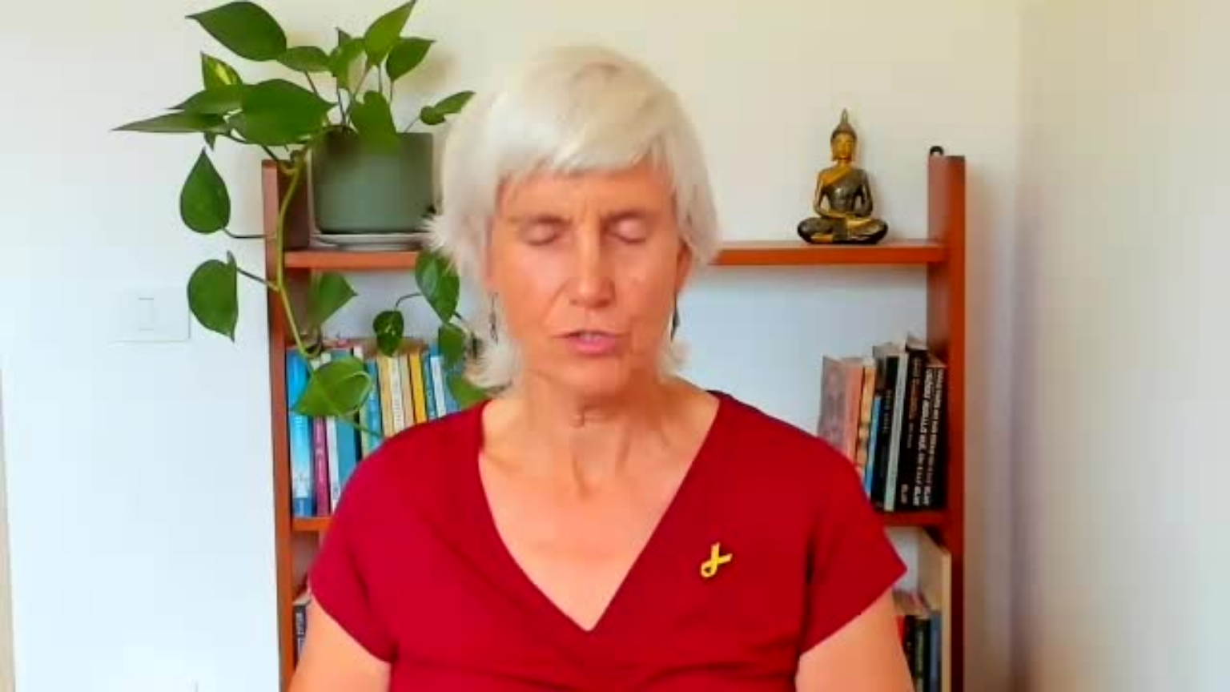
type input "3712.76"
type input "65.755037"
type input "3712.76"
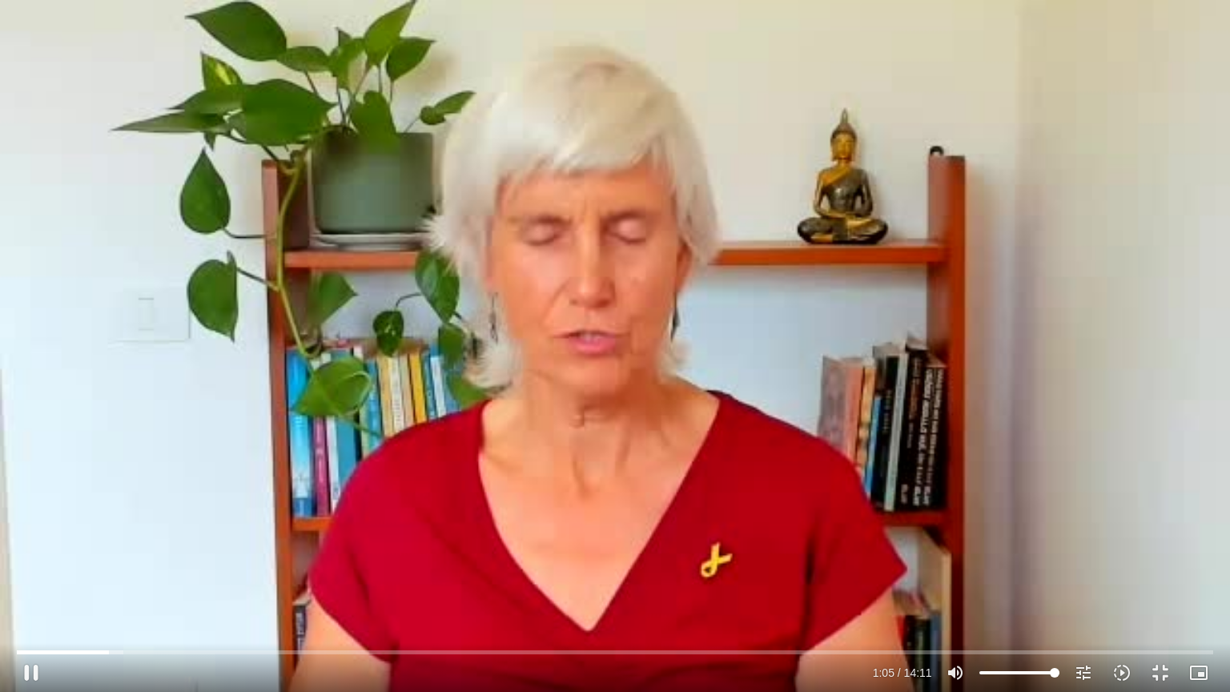
type input "65.933159"
type input "3712.76"
type input "66.090808"
type input "3712.76"
type input "66.214817"
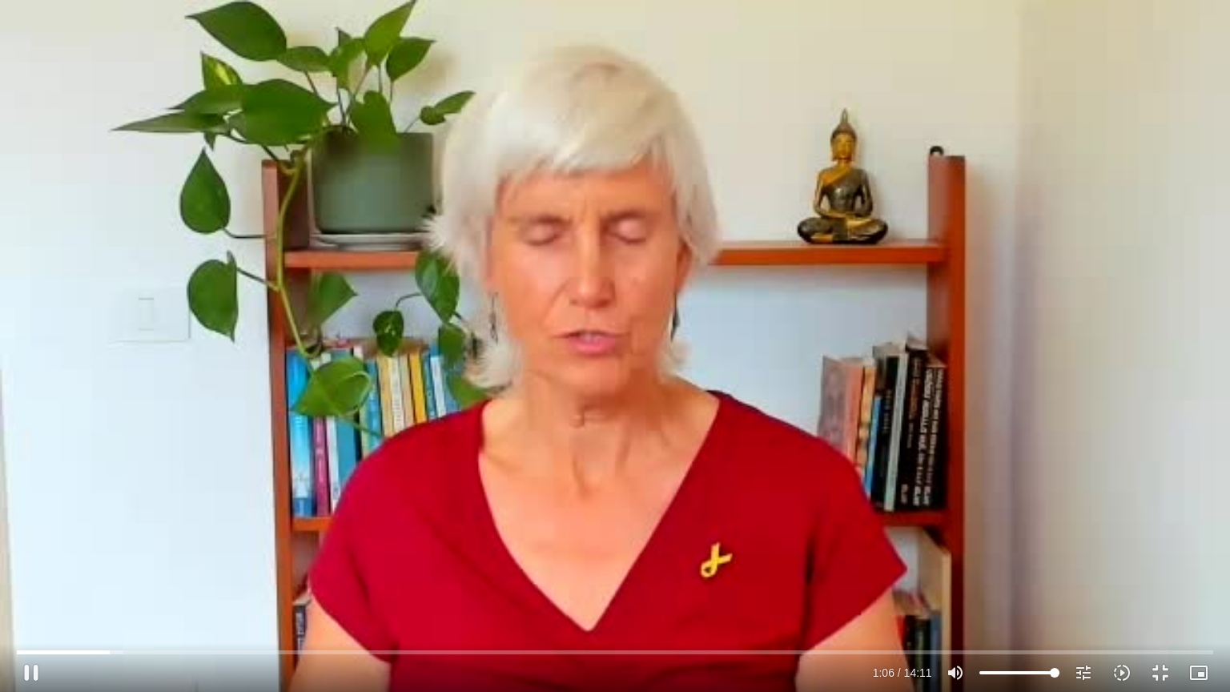
type input "3712.76"
type input "66.377522"
type input "3712.76"
type input "66.432652"
type input "3712.76"
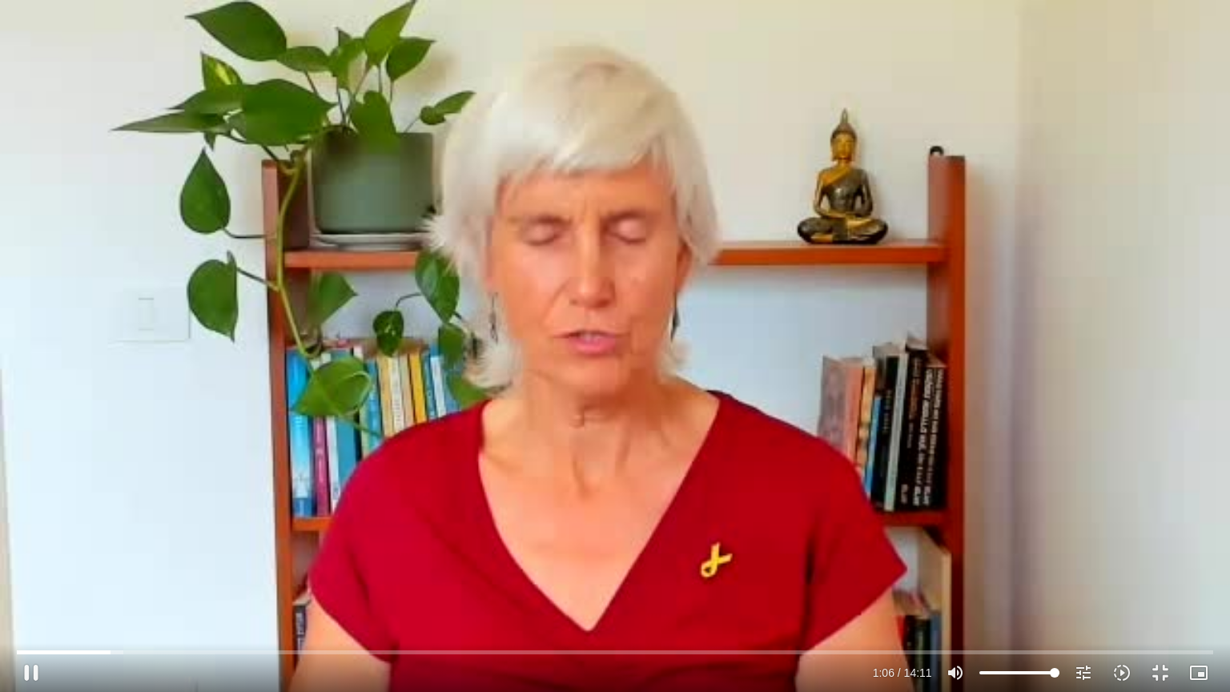
type input "66.565389"
type input "3712.76"
type input "66.696225"
type input "3712.76"
type input "66.826739"
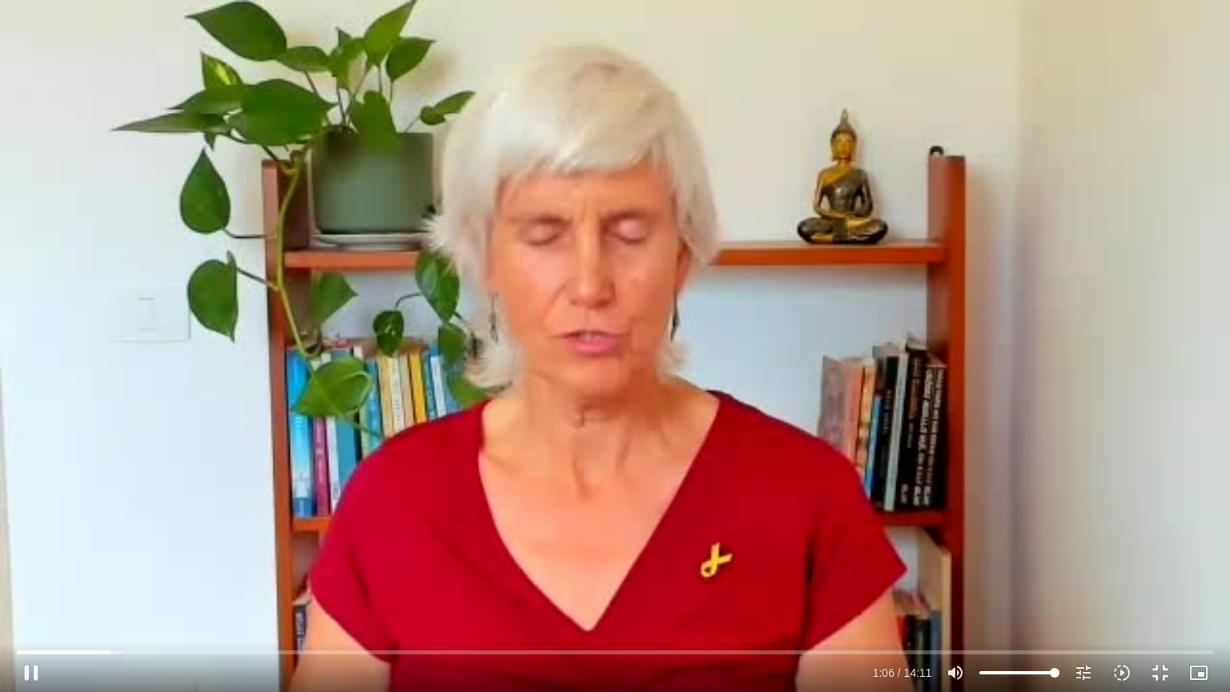
type input "3712.76"
type input "66.95908"
type input "3712.76"
type input "67.090552"
type input "3712.76"
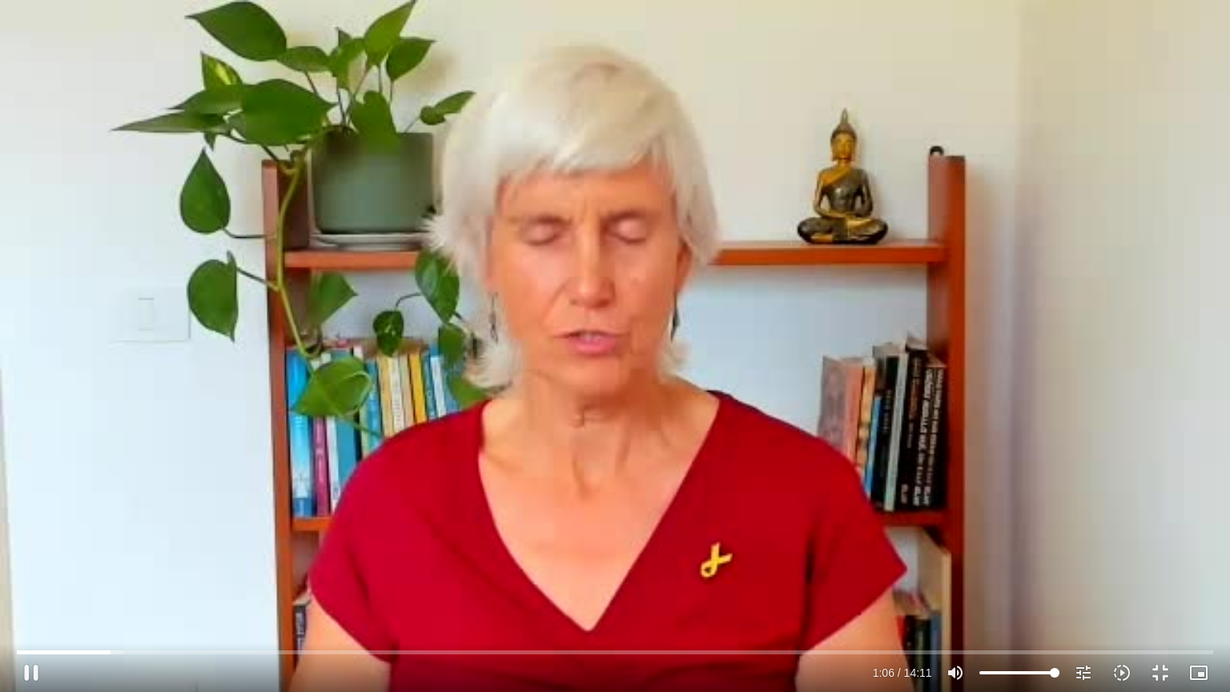
type input "67.225618"
type input "3712.76"
type input "67.354139"
type input "3712.76"
type input "67.48637"
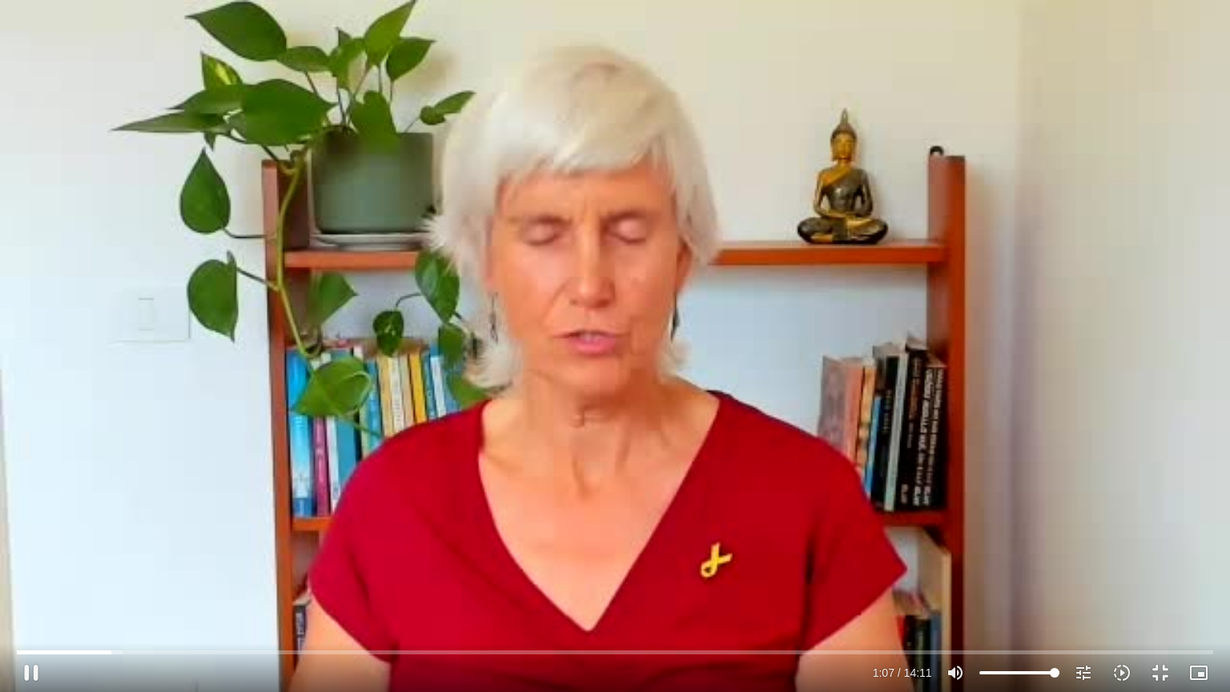
type input "3712.76"
type input "67.619112"
type input "3712.76"
type input "67.759566"
type input "3712.76"
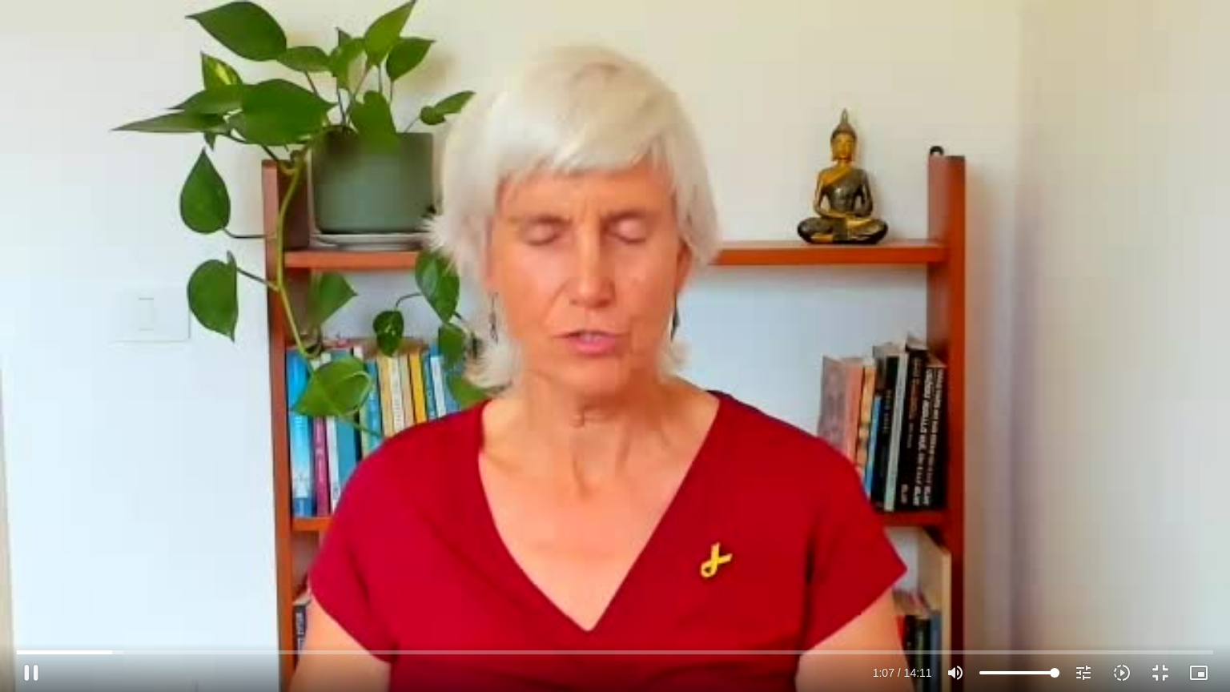
type input "67.89546"
type input "3712.76"
type input "68.027263"
type input "3712.76"
type input "68.158117"
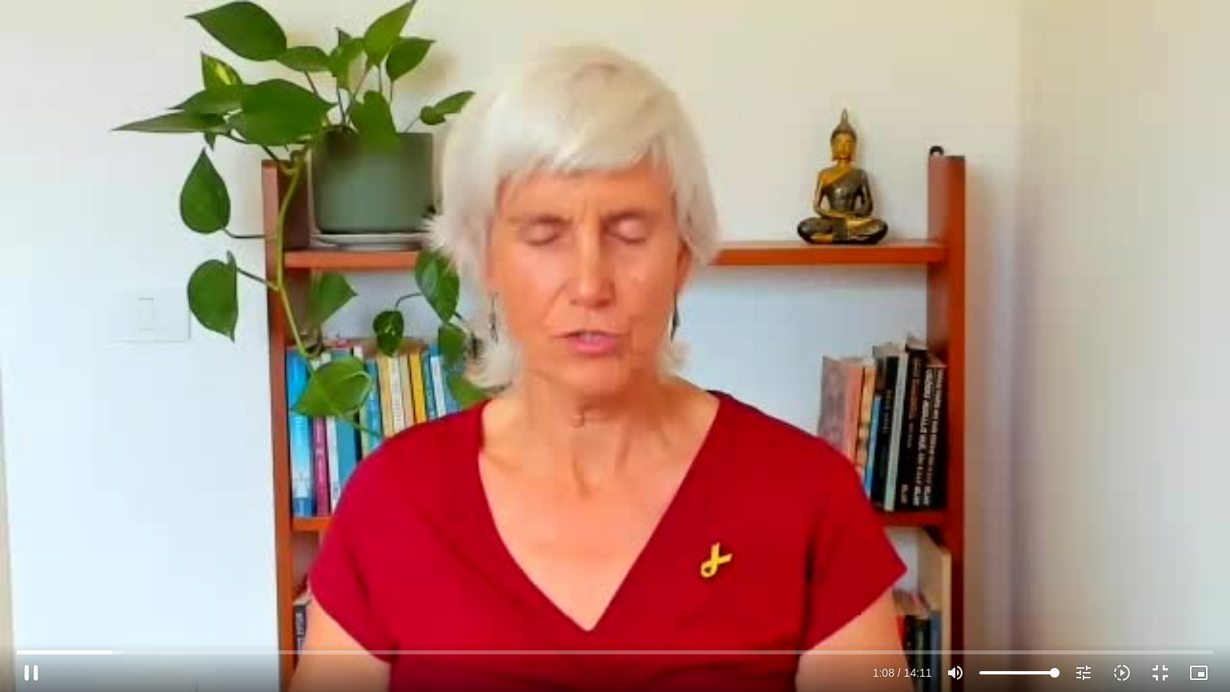
type input "3712.76"
type input "68.286668"
type input "3712.76"
type input "68.421111"
type input "3712.76"
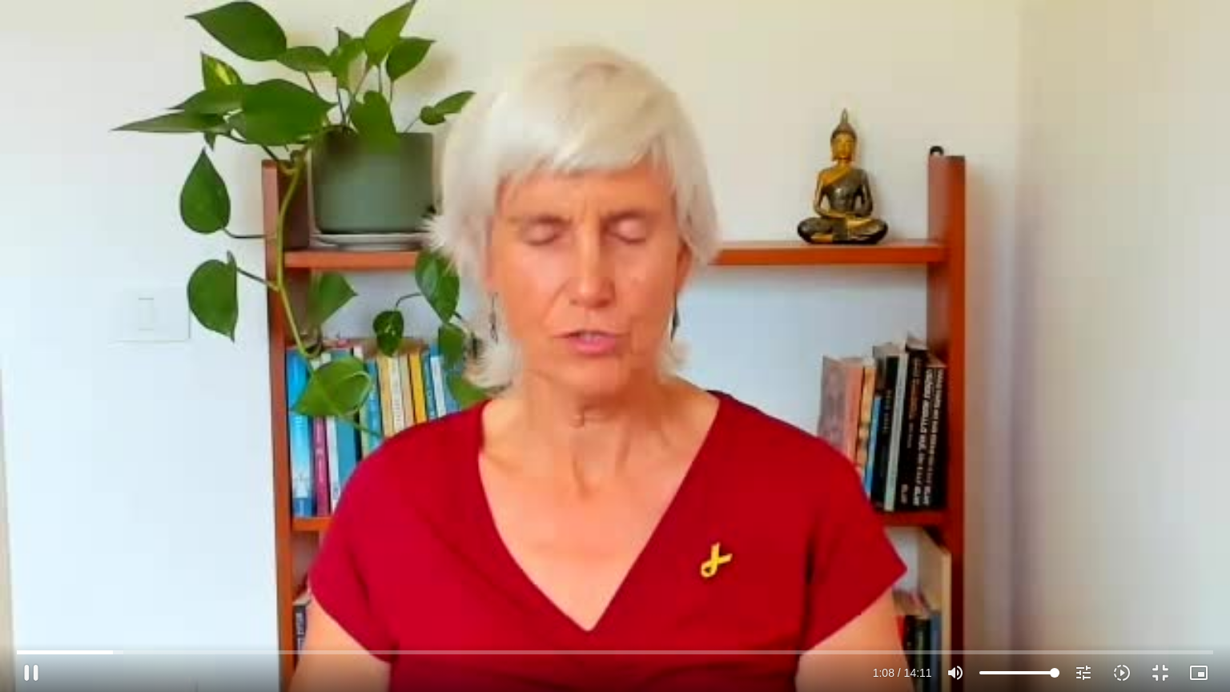
type input "68.550585"
type input "3712.76"
type input "68.686861"
type input "3712.76"
type input "68.819848"
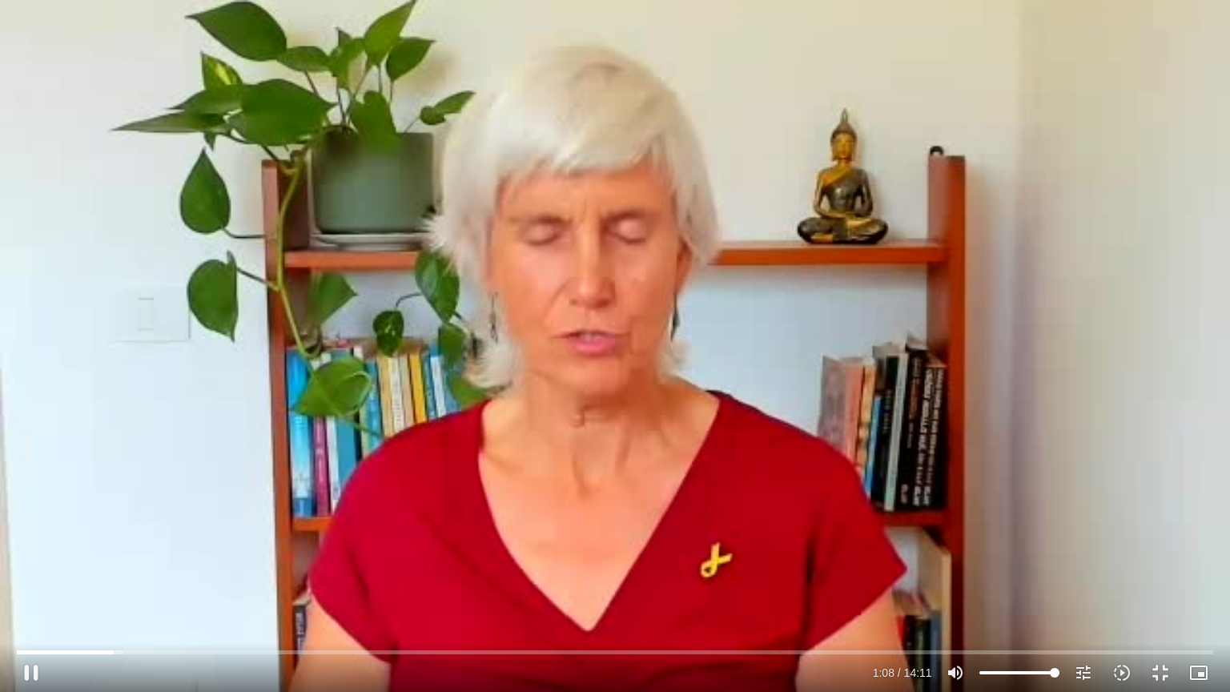
type input "3712.76"
type input "68.953539"
type input "3712.76"
type input "69.082944"
type input "3712.76"
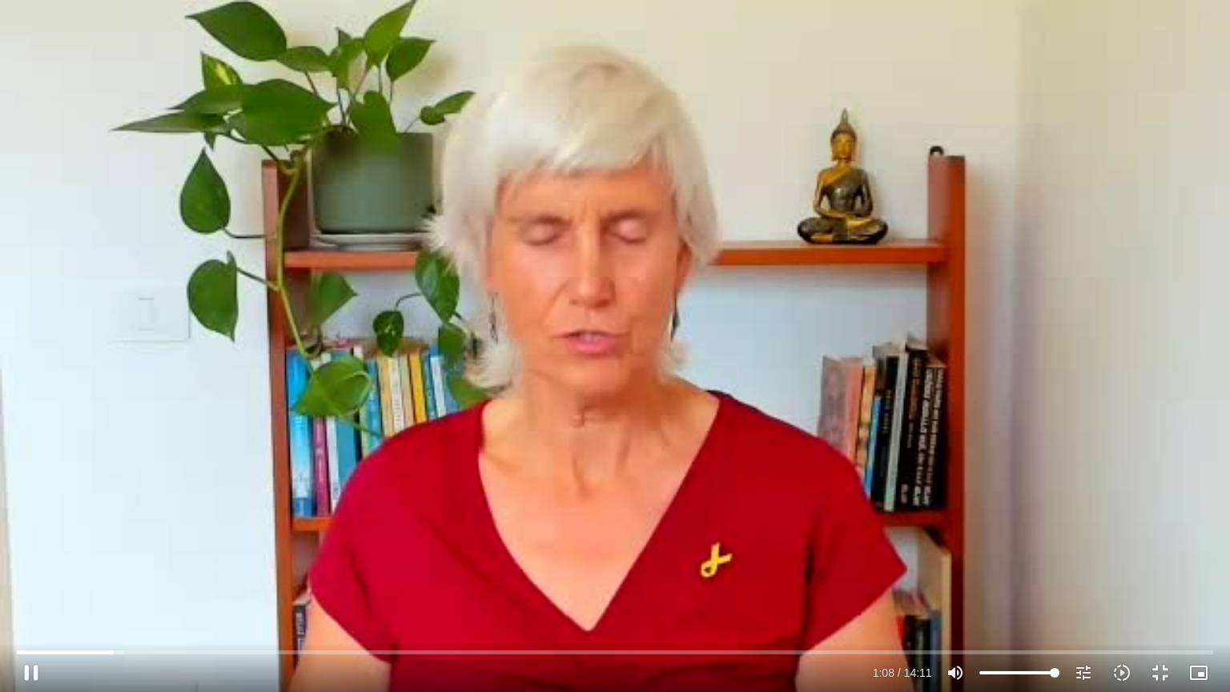
type input "69.218541"
type input "3712.76"
type input "69.353896"
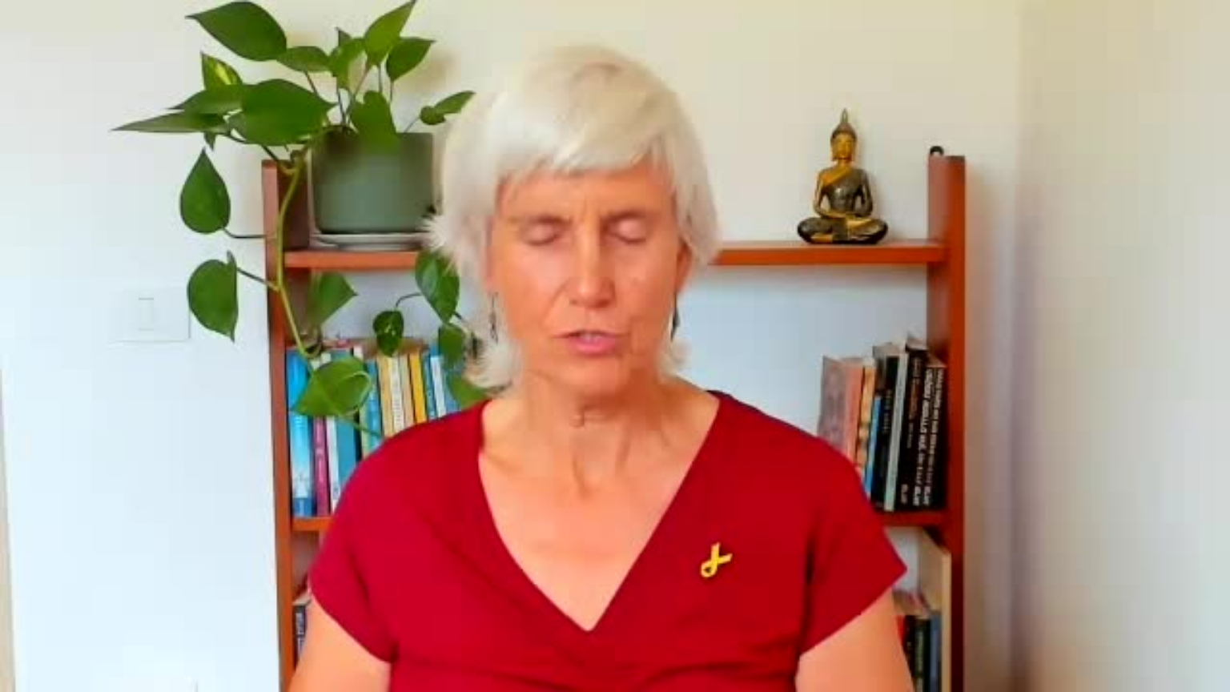
type input "3712.76"
type input "849.971849"
type input "3712.76"
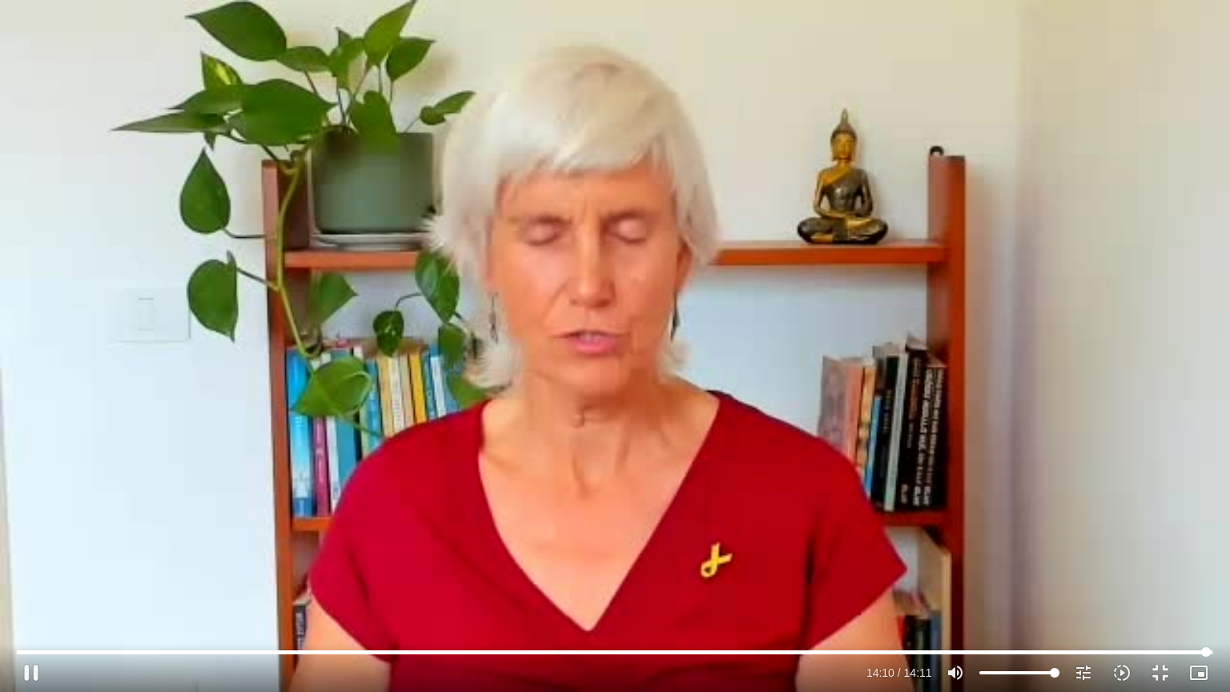
type input "850.10601"
type input "3712.76"
type input "850.240248"
type input "3712.76"
type input "850.37351"
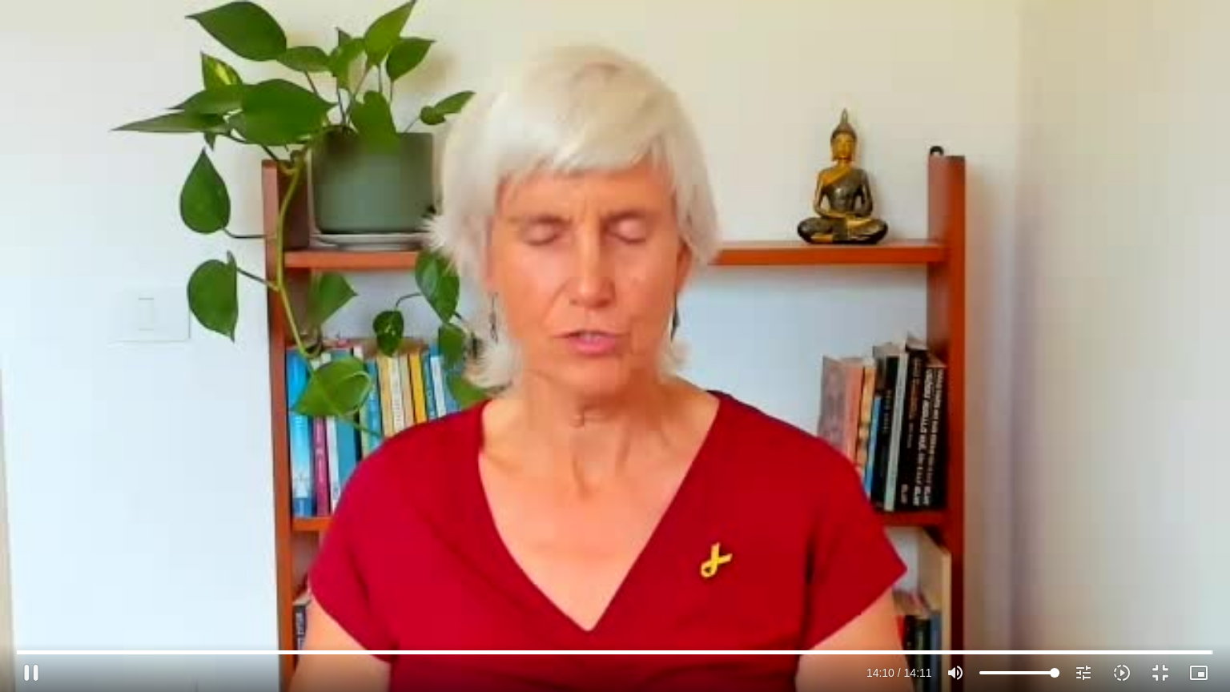
type input "3712.76"
type input "850.504723"
click at [1161, 668] on button "fullscreen_exit" at bounding box center [1160, 672] width 38 height 38
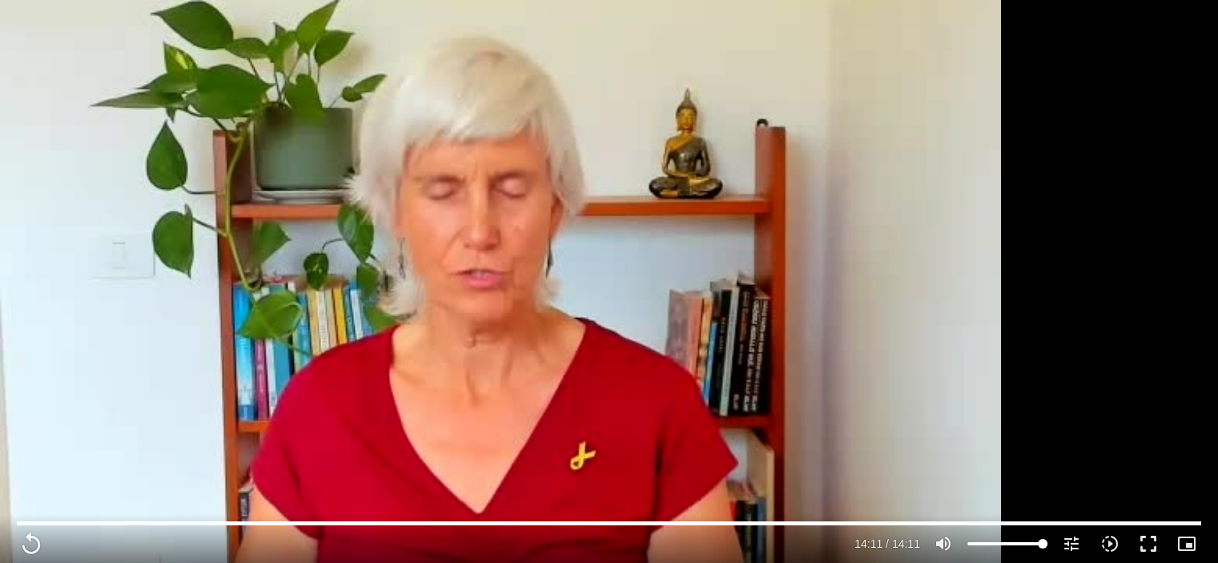
scroll to position [1761, 0]
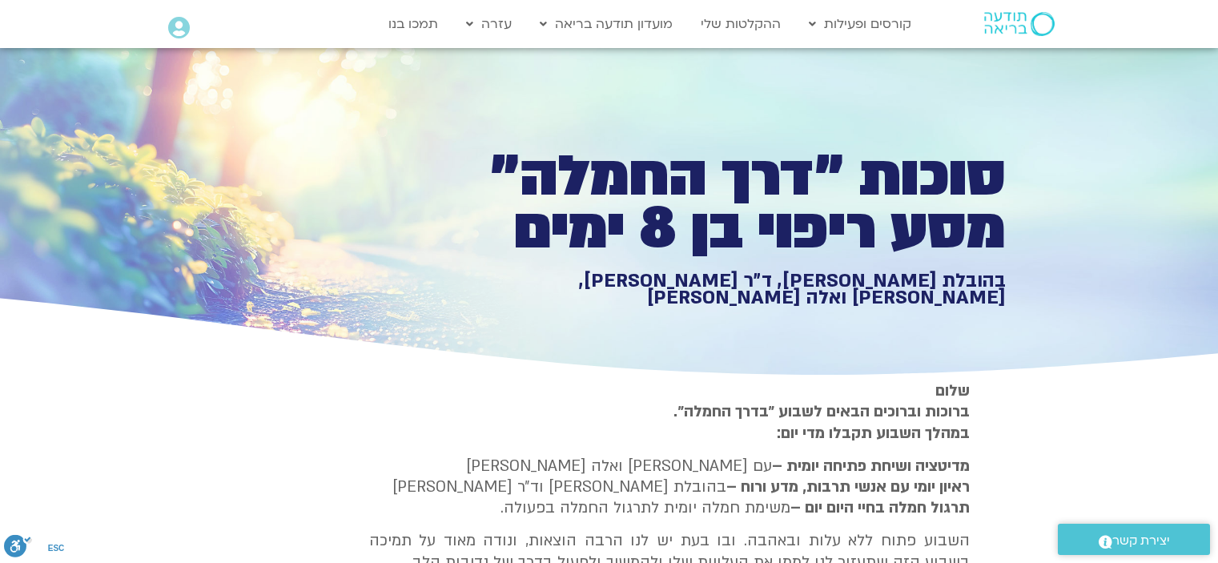
type input "3712.76"
type input "851.4"
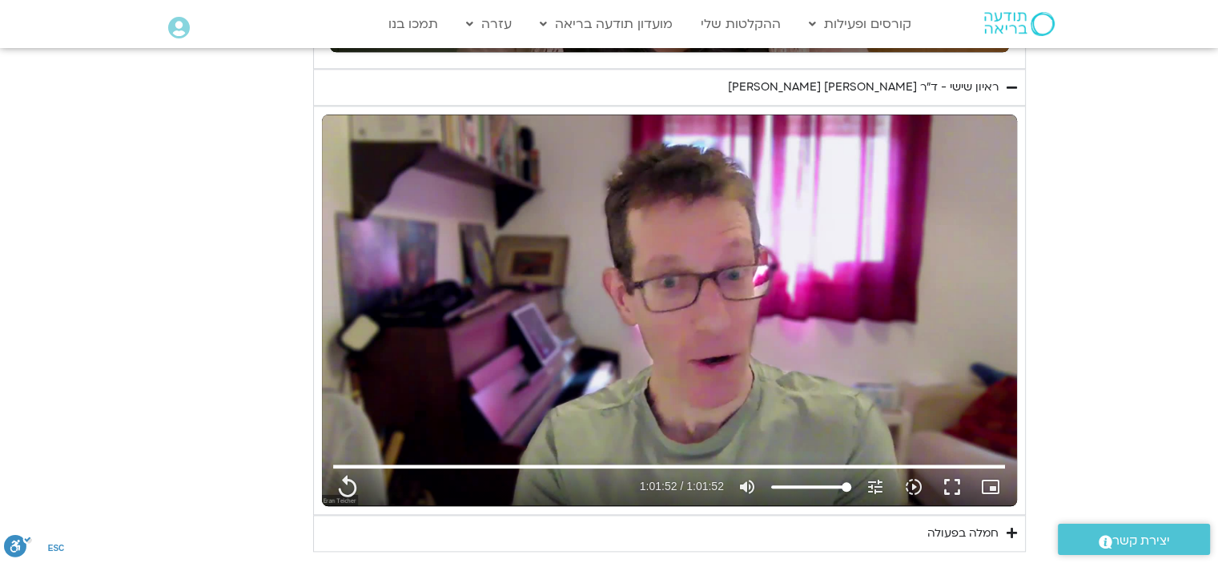
type input "3712.76"
type input "851.4"
type input "3712.76"
type input "851.4"
type input "3712.76"
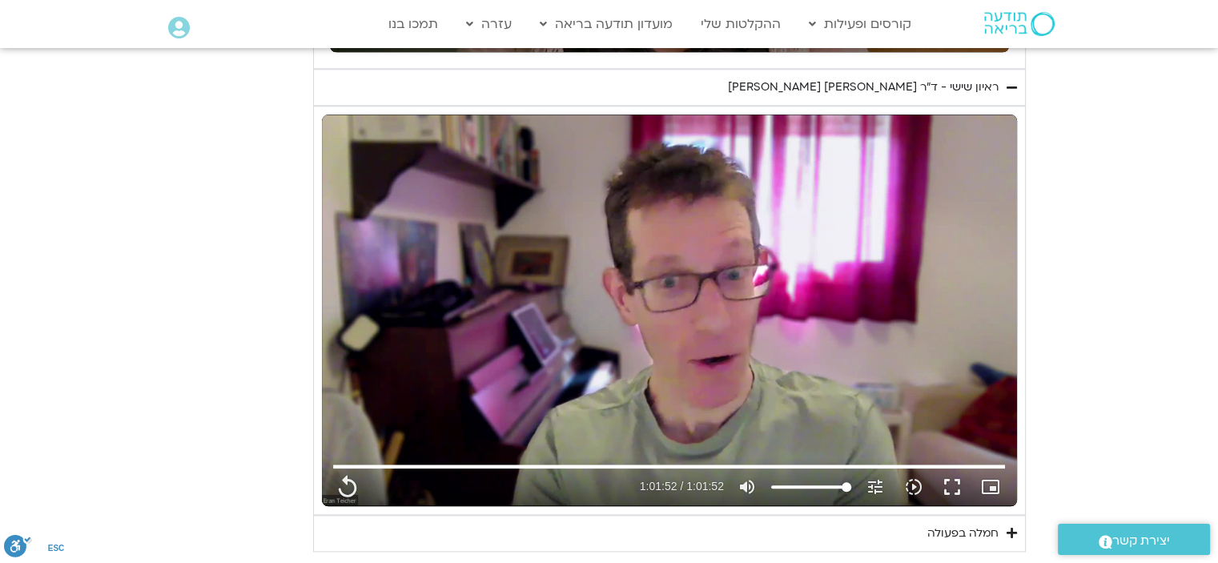
type input "851.4"
type input "3712.76"
type input "851.4"
type input "3712.76"
type input "851.4"
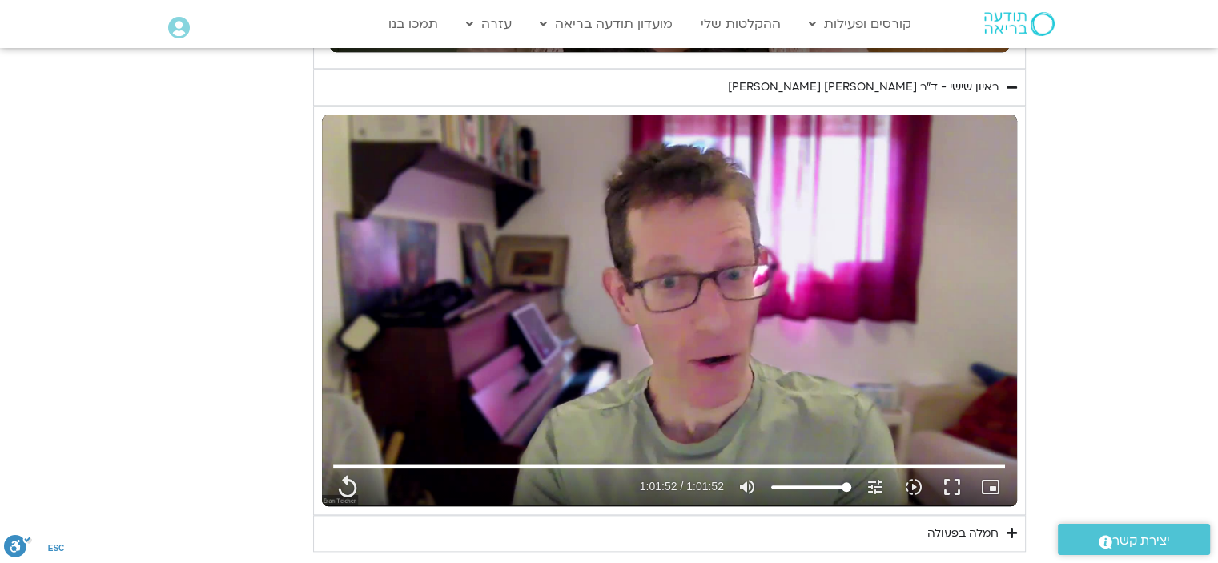
type input "3712.76"
type input "851.4"
type input "3712.76"
type input "851.4"
type input "3712.76"
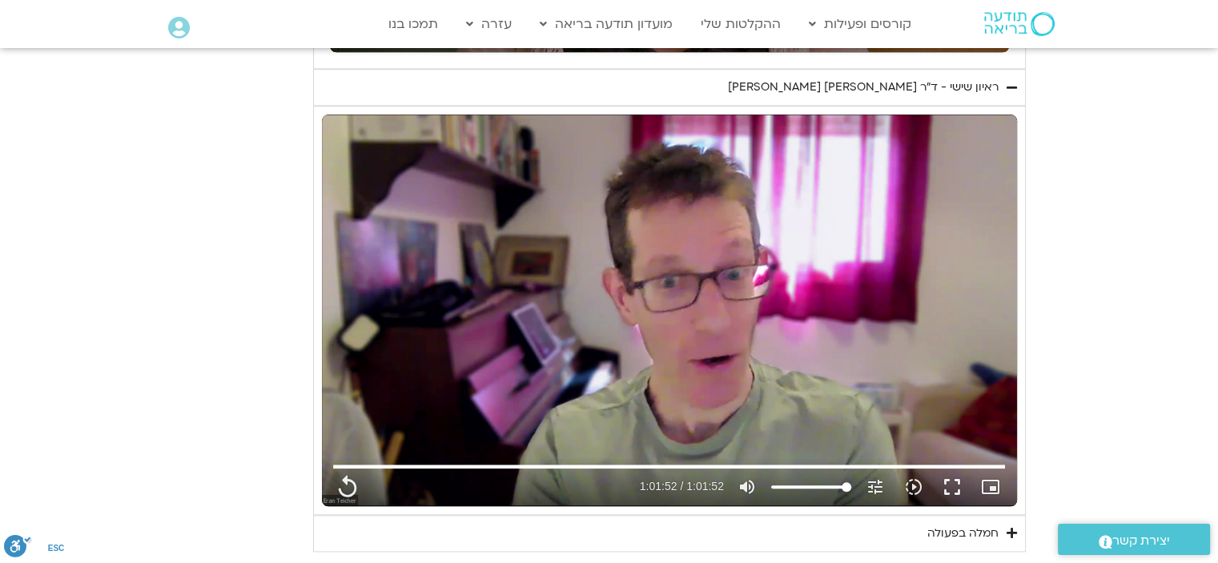
type input "851.4"
type input "3712.76"
type input "851.4"
type input "3712.76"
type input "851.4"
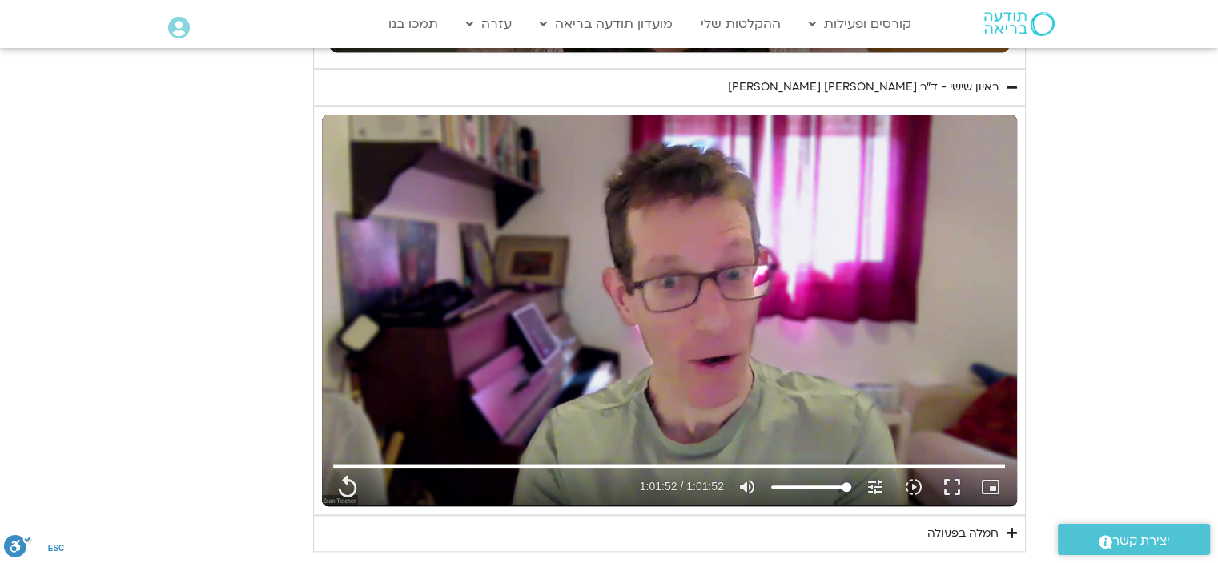
type input "3712.76"
type input "851.4"
type input "3712.76"
type input "851.4"
type input "3712.76"
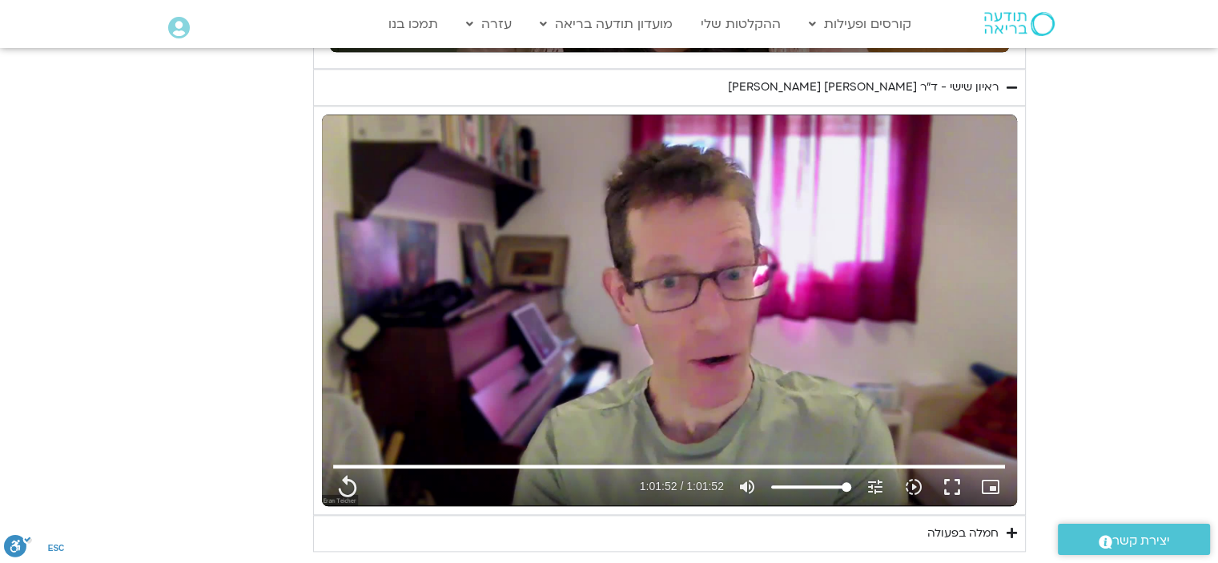
type input "851.4"
type input "3712.76"
type input "851.4"
type input "3712.76"
type input "851.4"
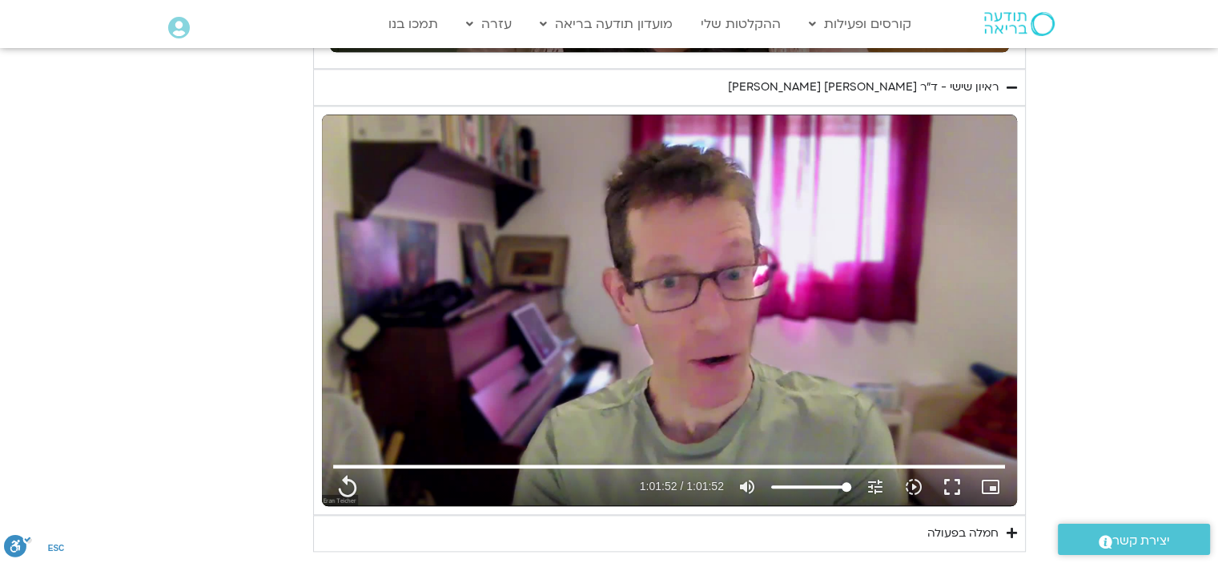
type input "3712.76"
type input "851.4"
type input "3712.76"
type input "851.4"
type input "3712.76"
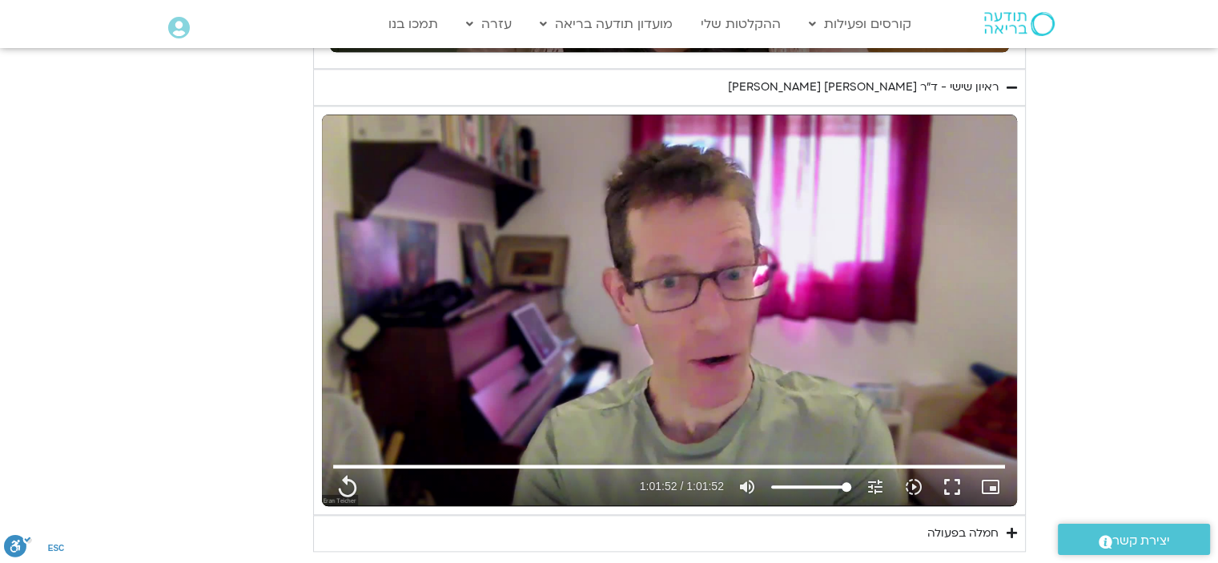
type input "851.4"
type input "3712.76"
type input "851.4"
type input "3712.76"
type input "851.4"
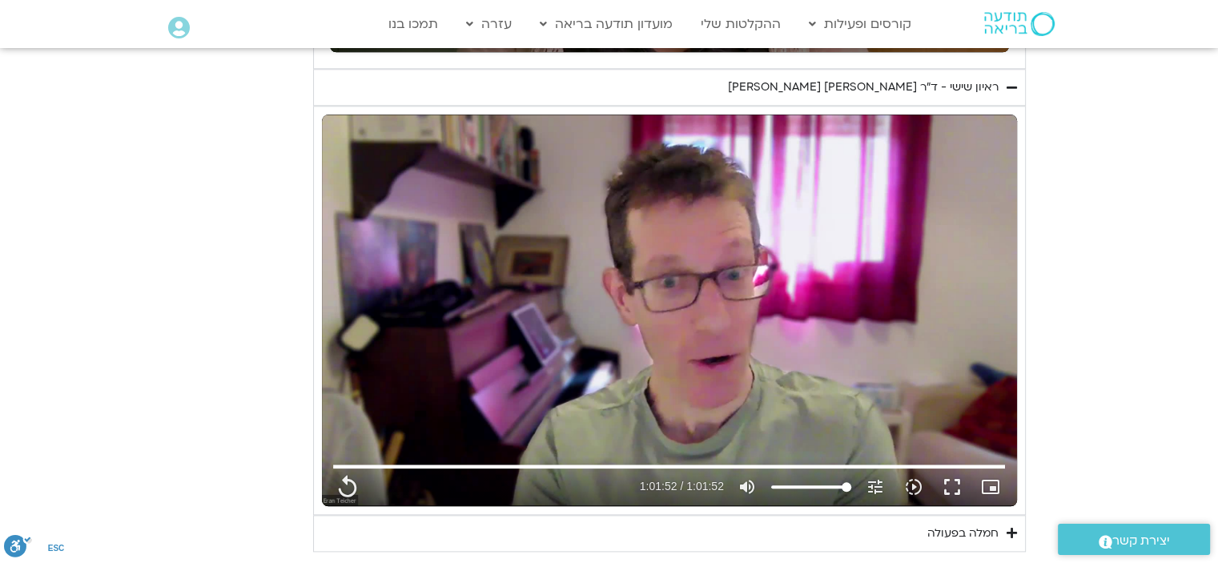
type input "3712.76"
type input "851.4"
type input "3712.76"
type input "851.4"
type input "3712.76"
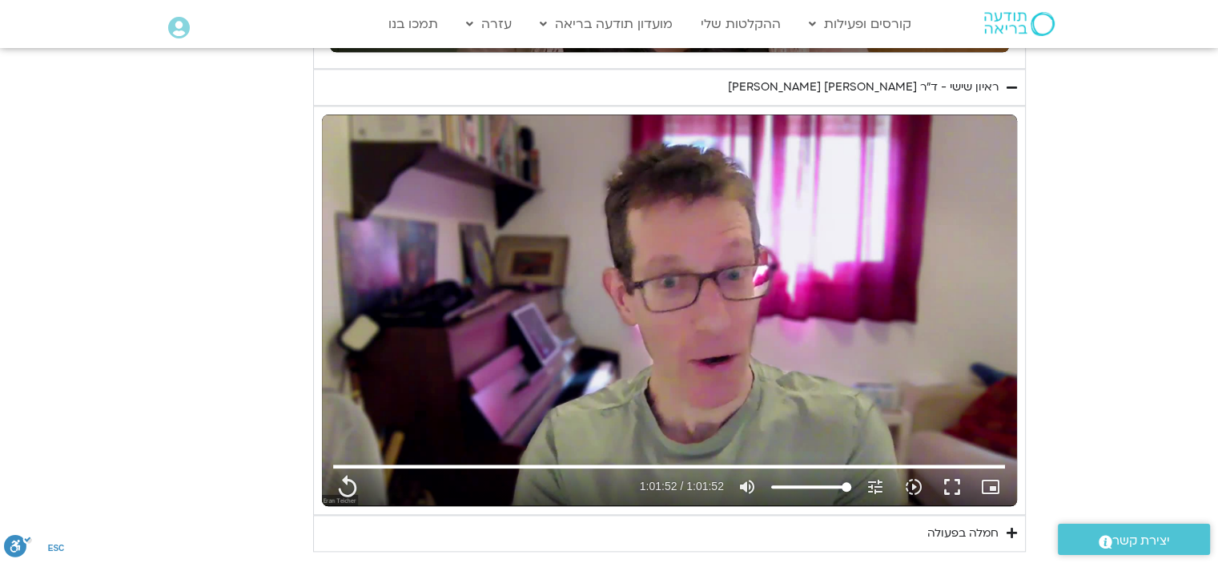
type input "851.4"
type input "3712.76"
type input "851.4"
type input "3712.76"
type input "851.4"
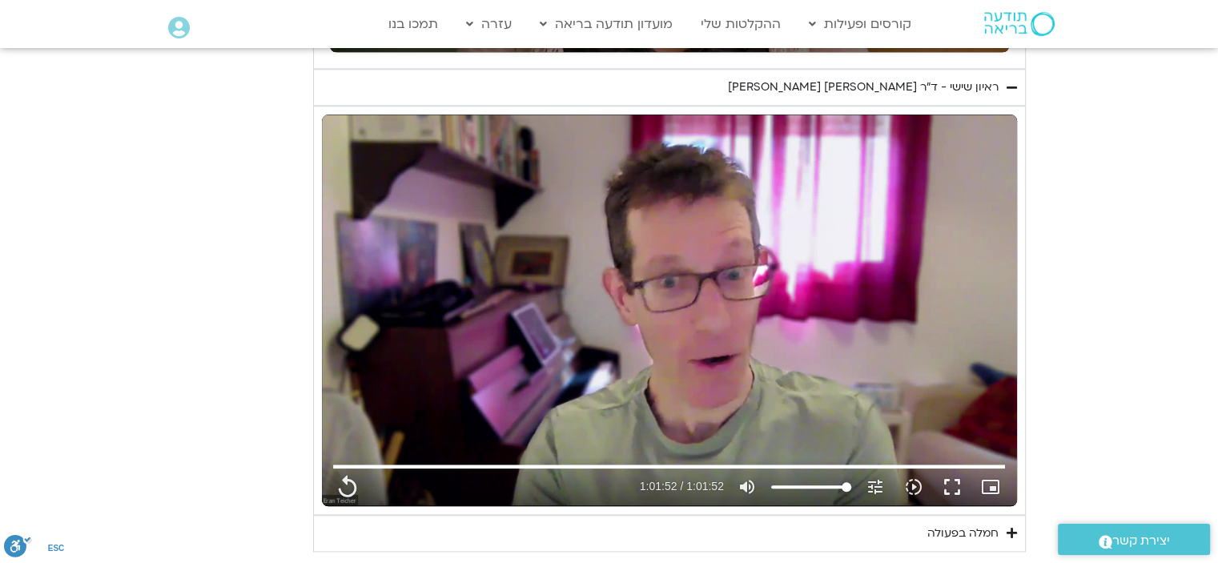
type input "3712.76"
type input "851.4"
type input "3712.76"
type input "851.4"
type input "3712.76"
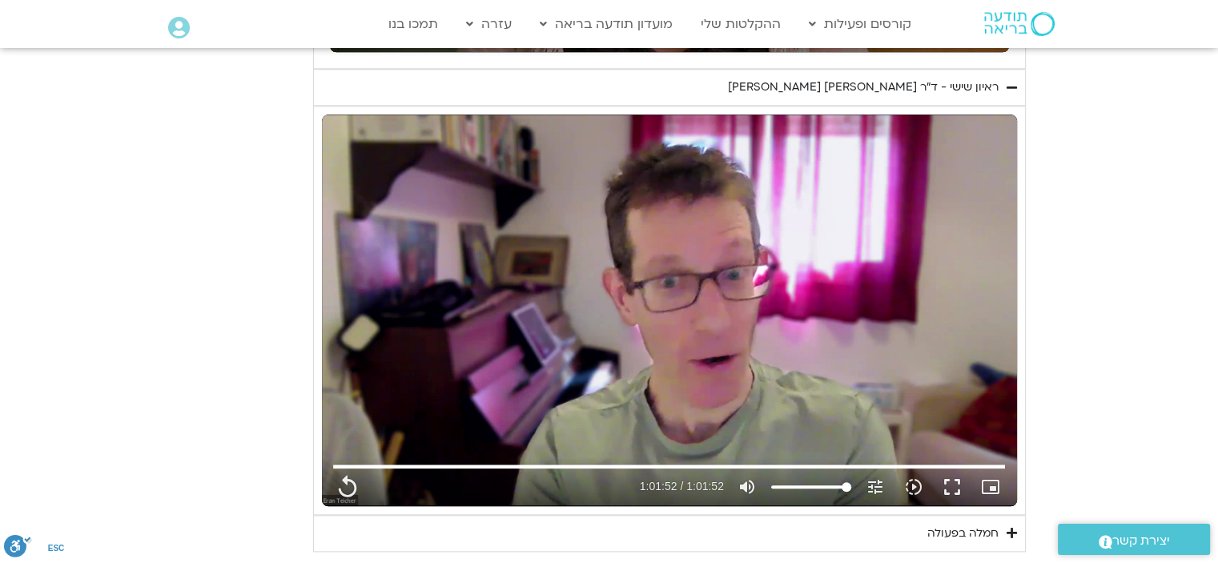
type input "851.4"
type input "3712.76"
type input "851.4"
type input "3712.76"
type input "851.4"
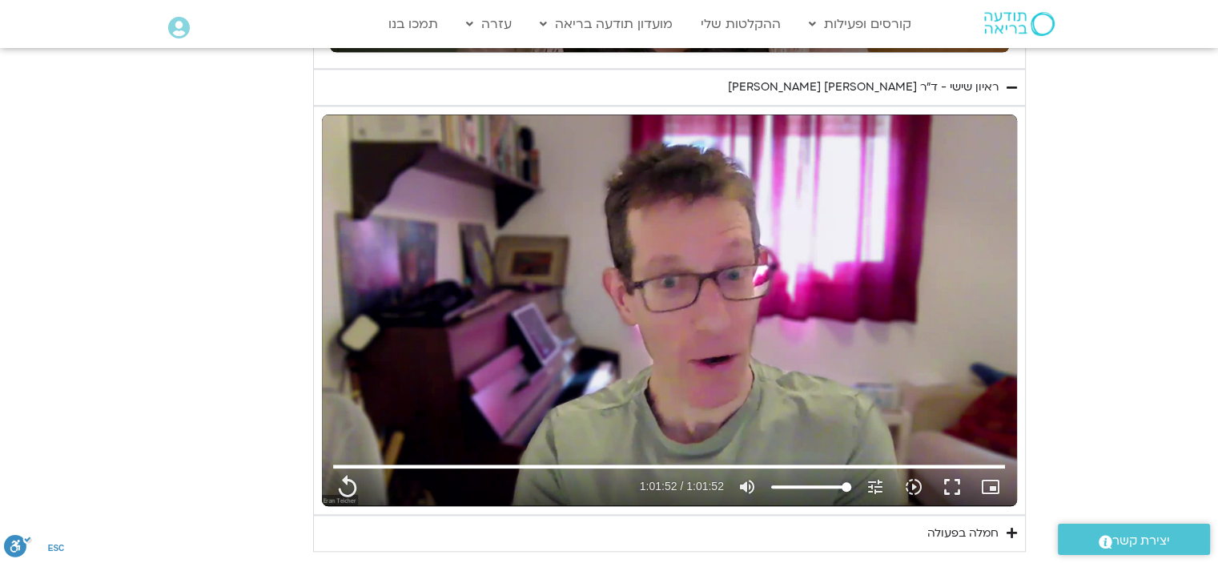
type input "3712.76"
type input "851.4"
type input "3712.76"
type input "851.4"
type input "3712.76"
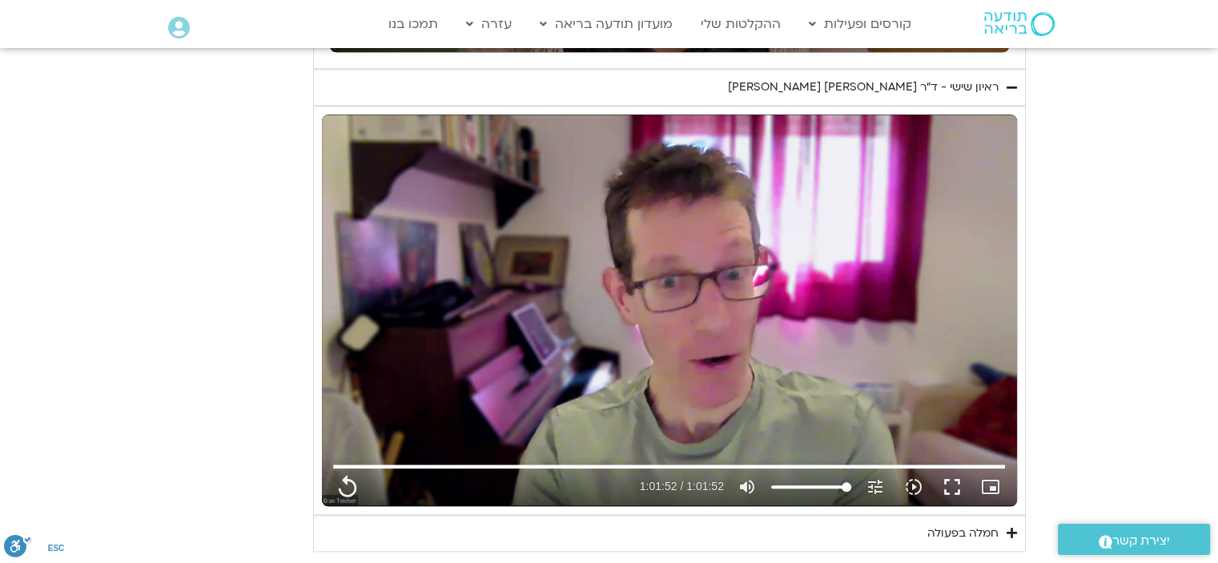
type input "851.4"
type input "3712.76"
type input "851.4"
type input "3712.76"
type input "851.4"
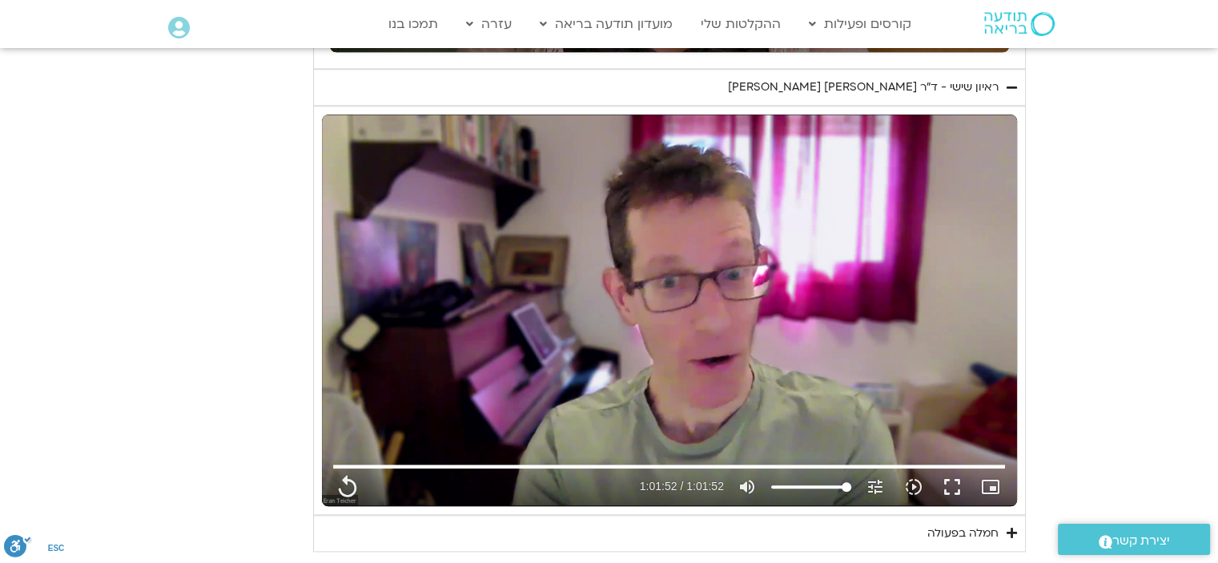
type input "3712.76"
type input "851.4"
type input "3712.76"
type input "851.4"
type input "3712.76"
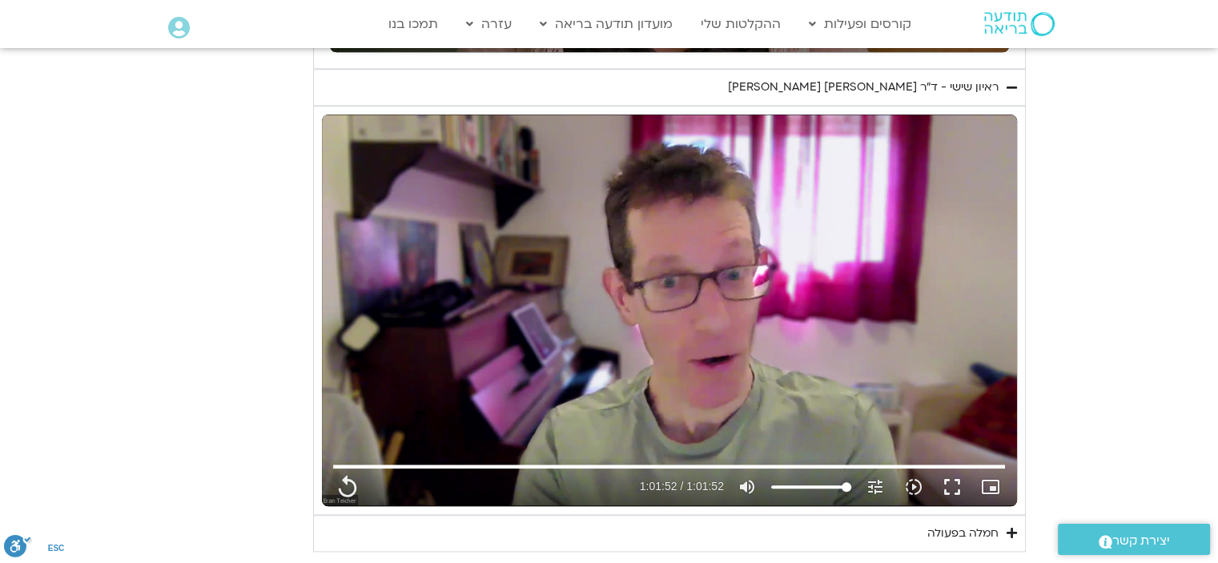
type input "851.4"
type input "3712.76"
type input "851.4"
type input "3712.76"
type input "851.4"
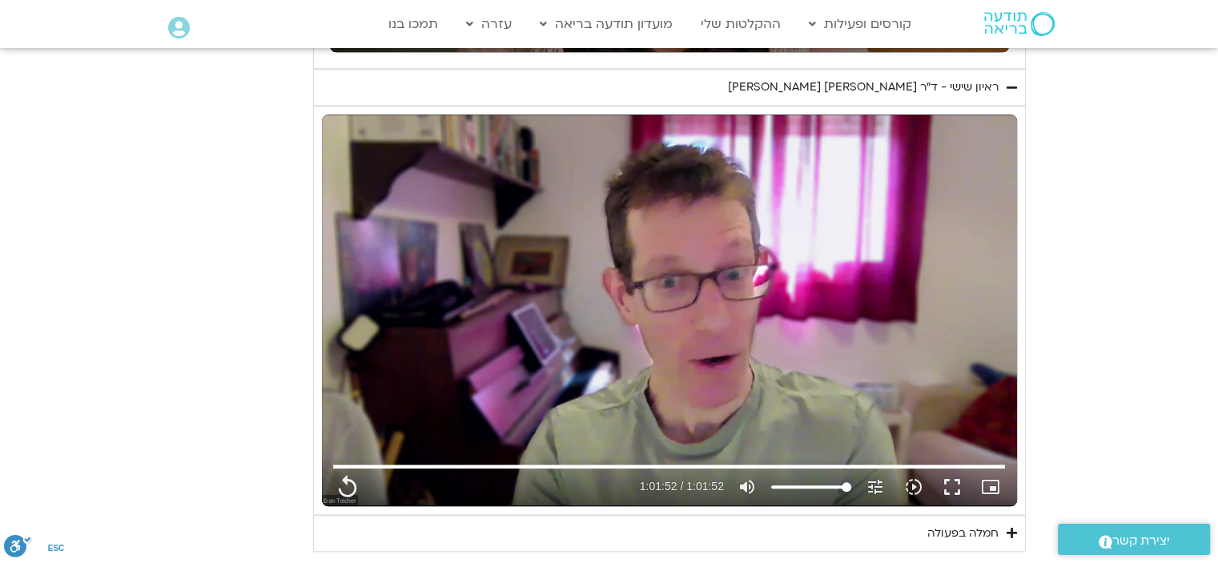
type input "3712.76"
type input "851.4"
type input "3712.76"
type input "851.4"
type input "3712.76"
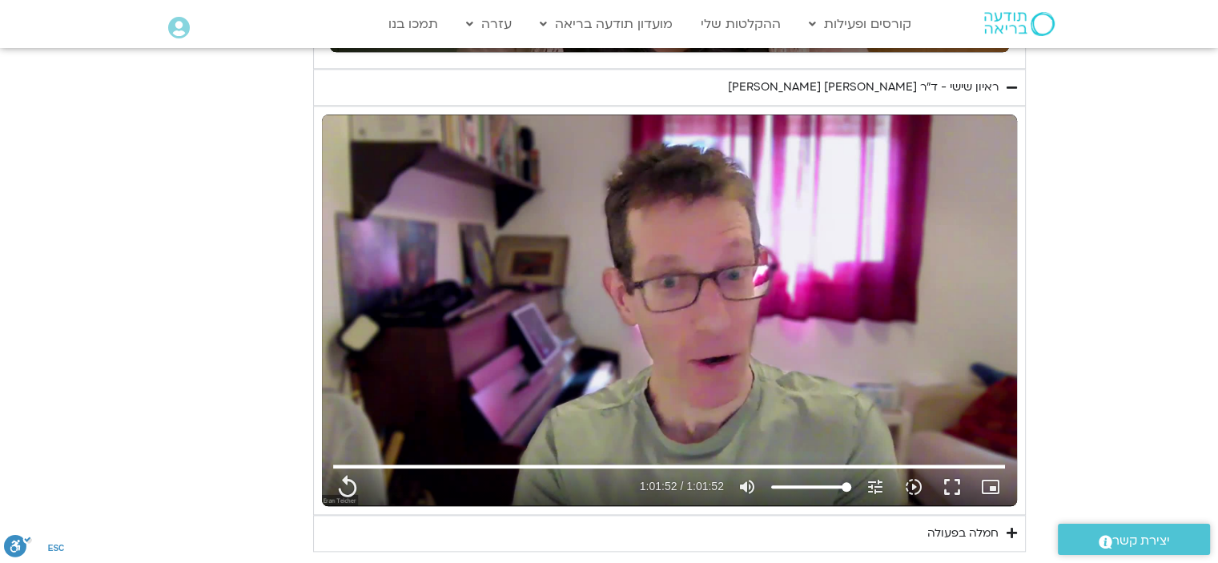
type input "851.4"
type input "3712.76"
type input "851.4"
type input "3712.76"
type input "851.4"
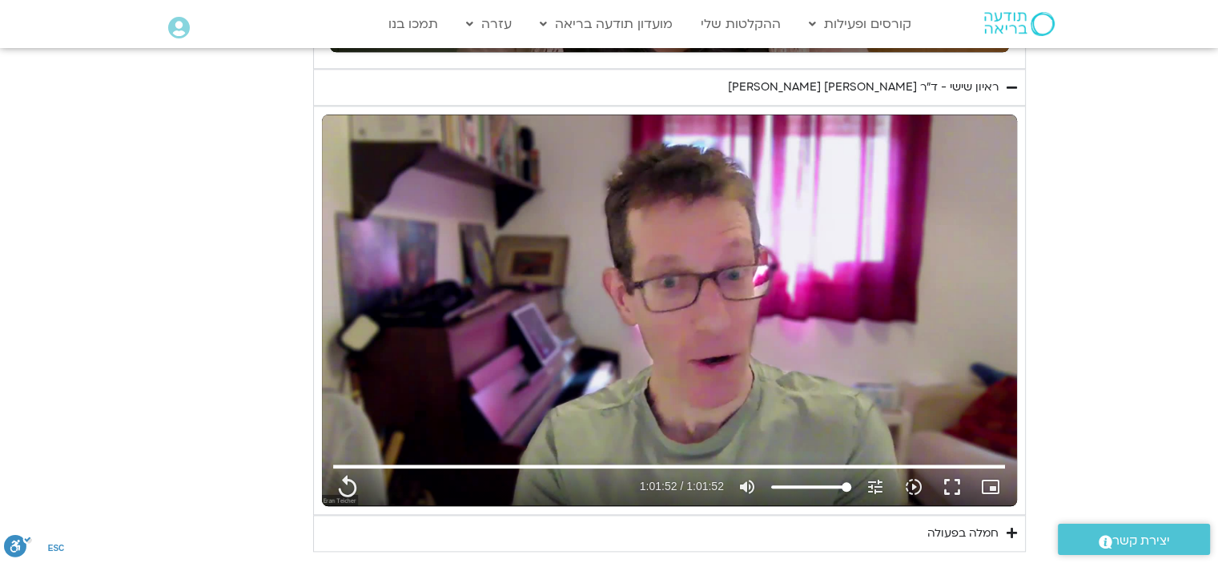
type input "3712.76"
type input "851.4"
type input "3712.76"
type input "851.4"
type input "3712.76"
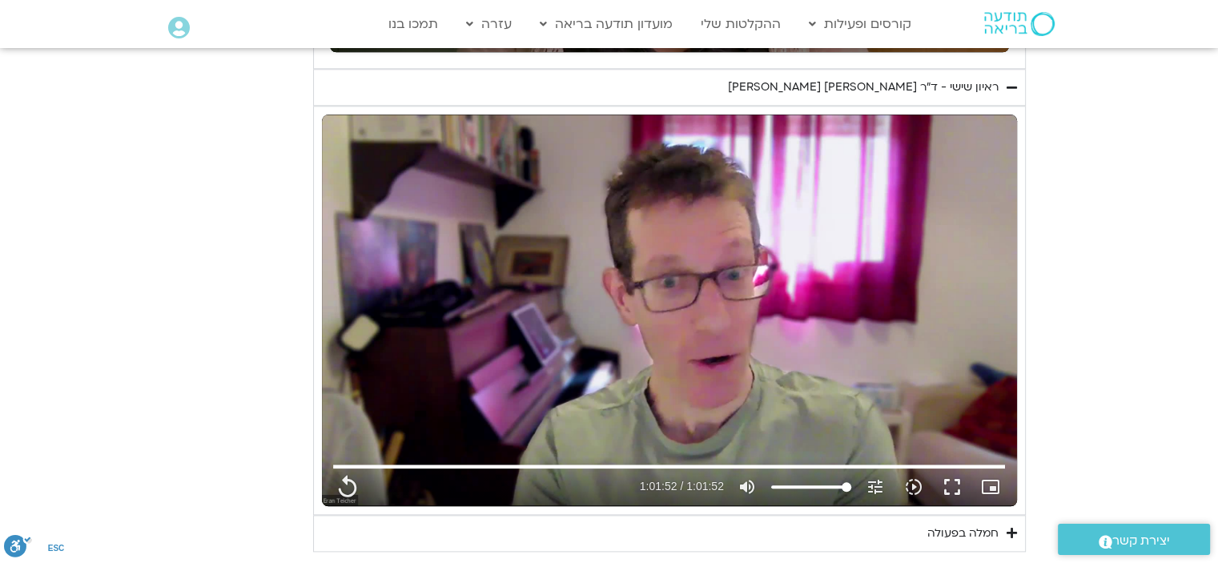
type input "851.4"
type input "3712.76"
type input "851.4"
type input "3712.76"
type input "851.4"
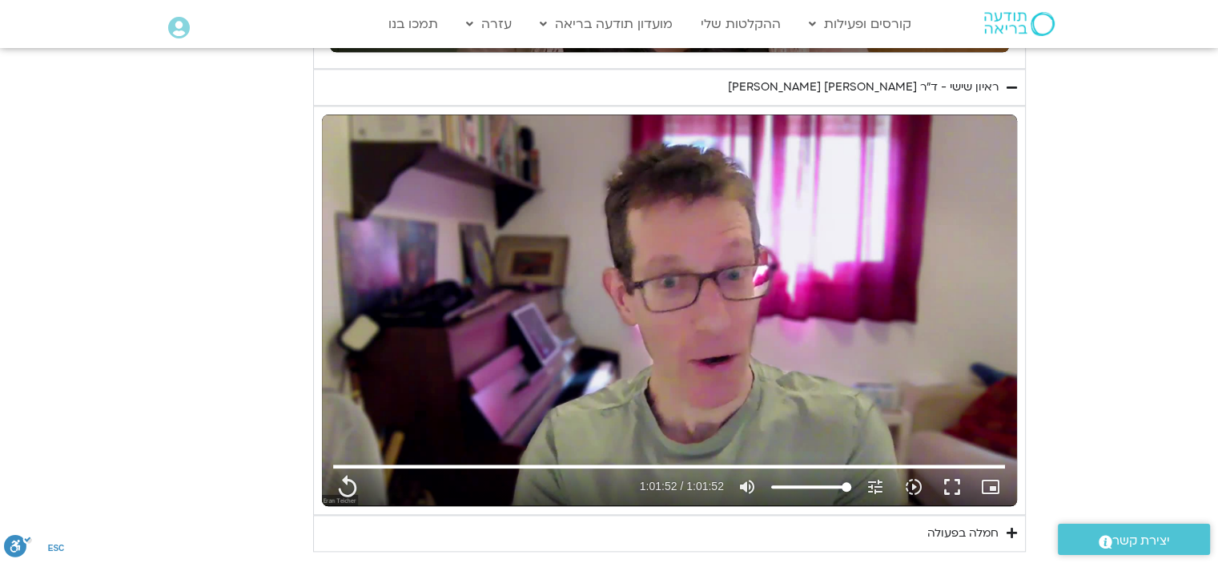
type input "3712.76"
type input "851.4"
type input "3712.76"
type input "851.4"
type input "3712.76"
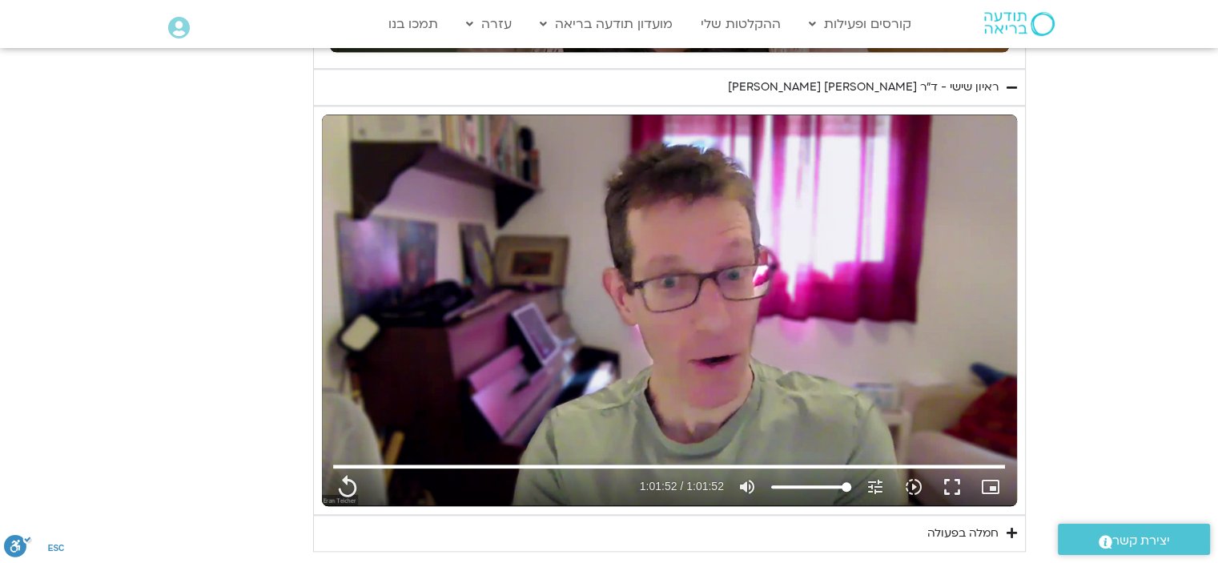
type input "851.4"
type input "3712.76"
type input "851.4"
type input "3712.76"
type input "851.4"
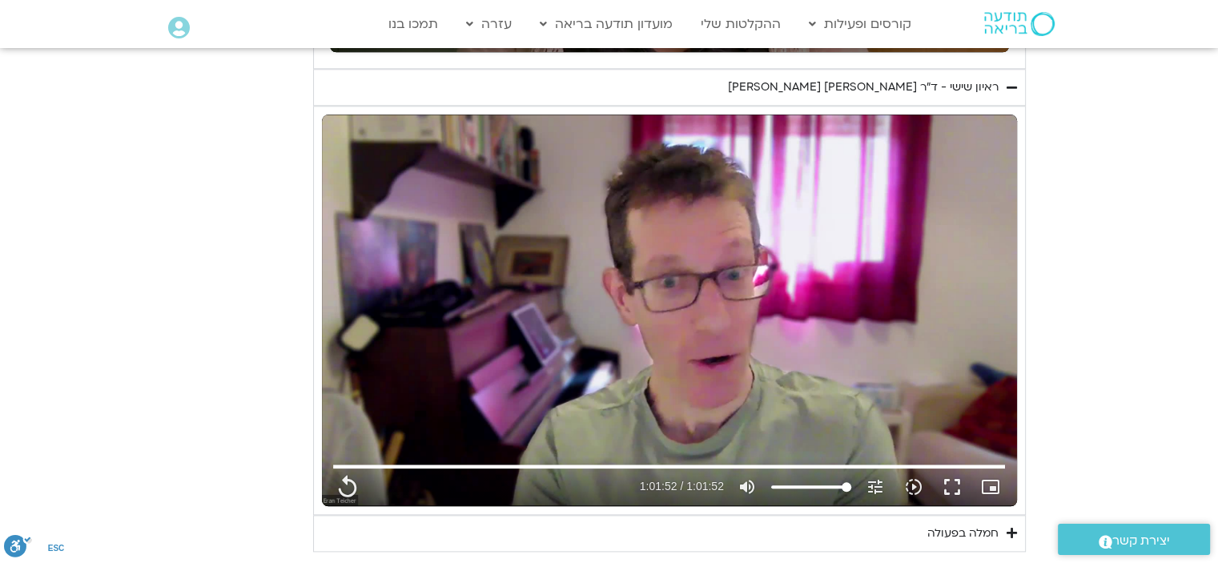
type input "3712.76"
type input "851.4"
type input "3712.76"
type input "851.4"
type input "3712.76"
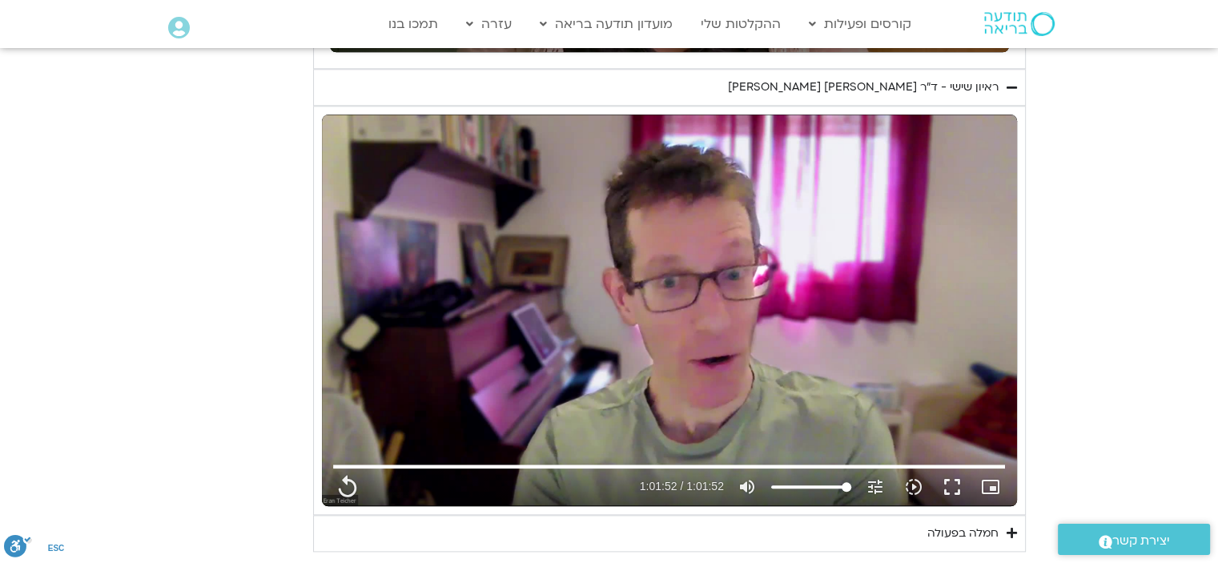
type input "851.4"
type input "3712.76"
type input "851.4"
type input "3712.76"
type input "851.4"
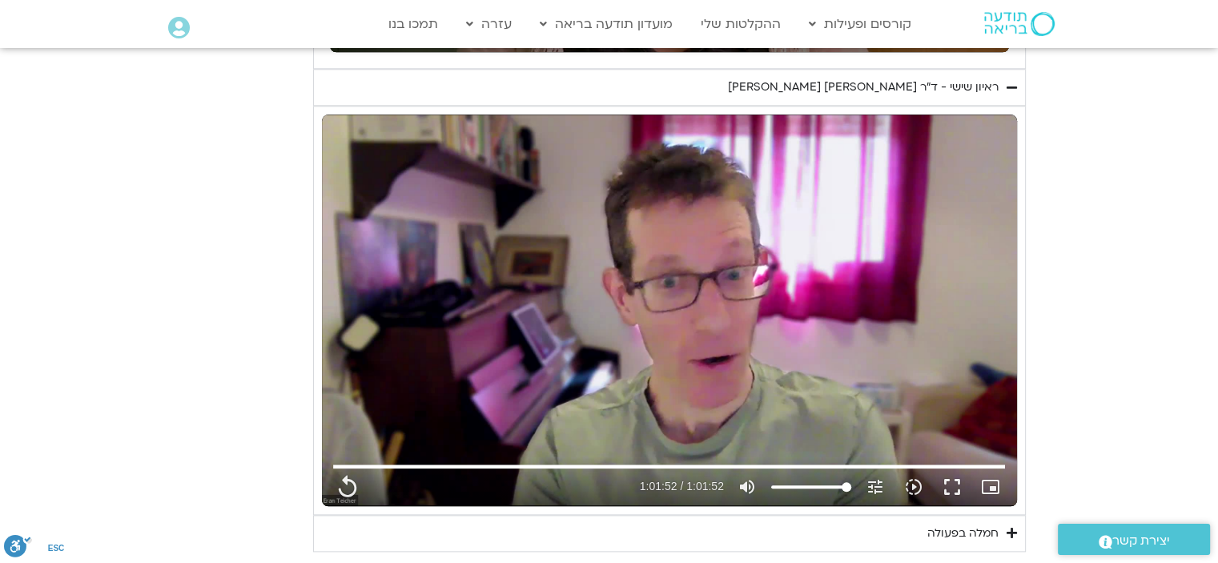
type input "3712.76"
type input "851.4"
type input "3712.76"
type input "851.4"
type input "3712.76"
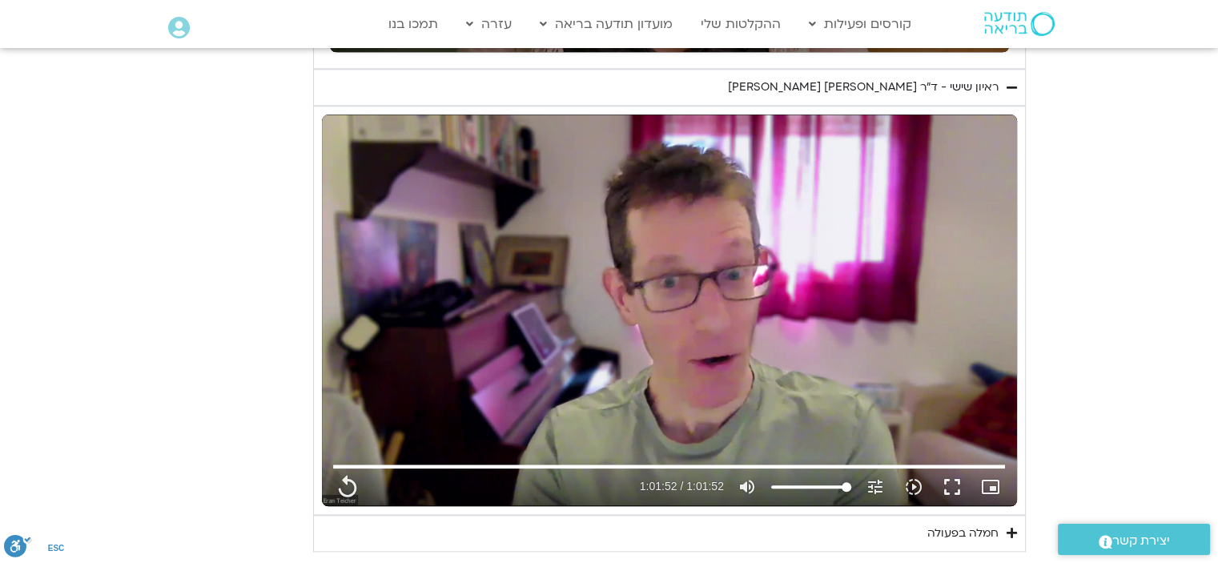
type input "851.4"
type input "3712.76"
type input "851.4"
type input "3712.76"
type input "851.4"
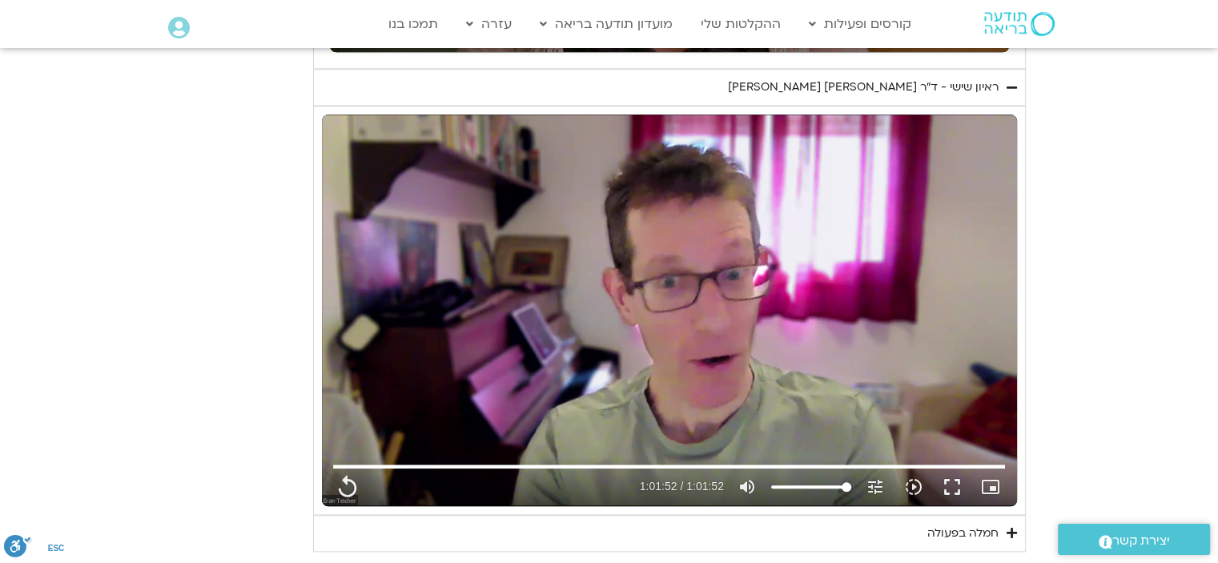
type input "3712.76"
type input "851.4"
type input "3712.76"
type input "851.4"
type input "3712.76"
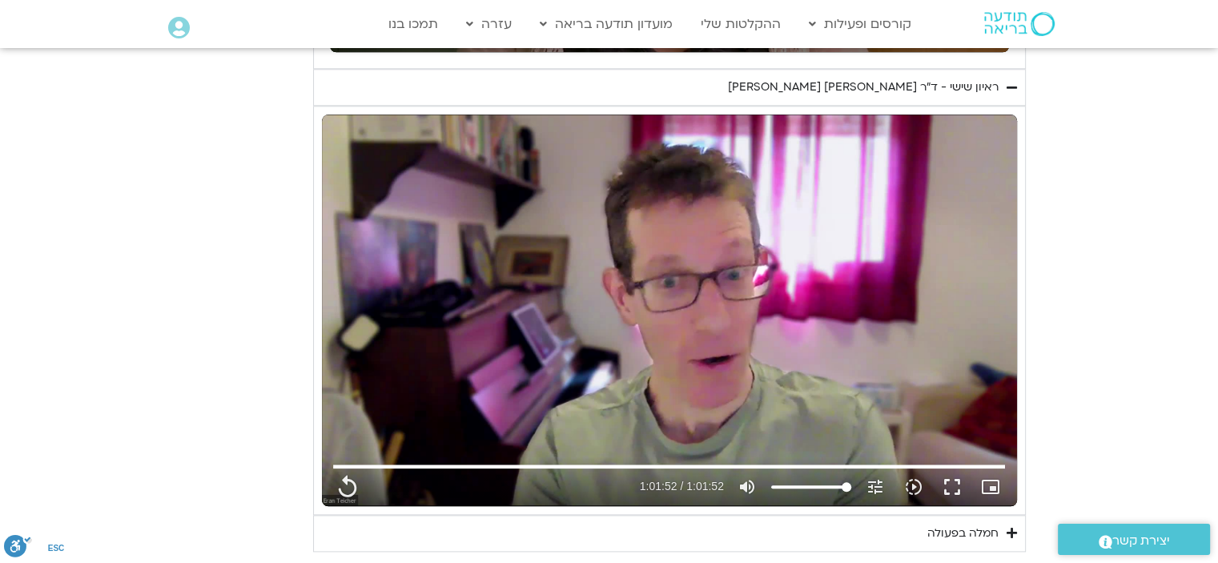
type input "851.4"
type input "3712.76"
type input "851.4"
type input "3712.76"
type input "851.4"
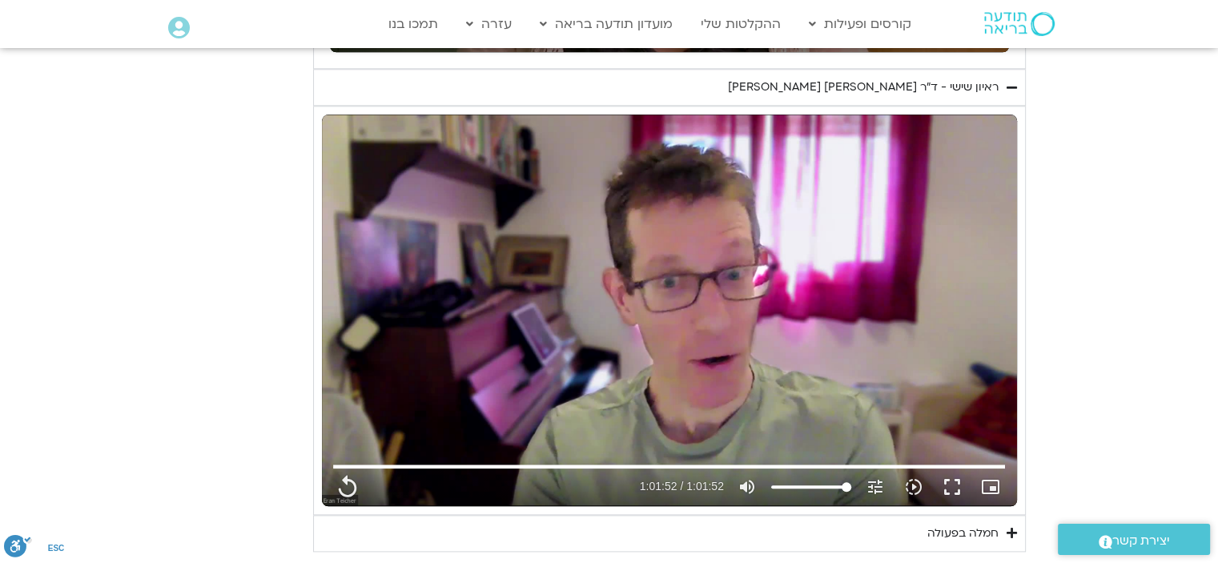
type input "3712.76"
type input "851.4"
type input "3712.76"
type input "851.4"
type input "3712.76"
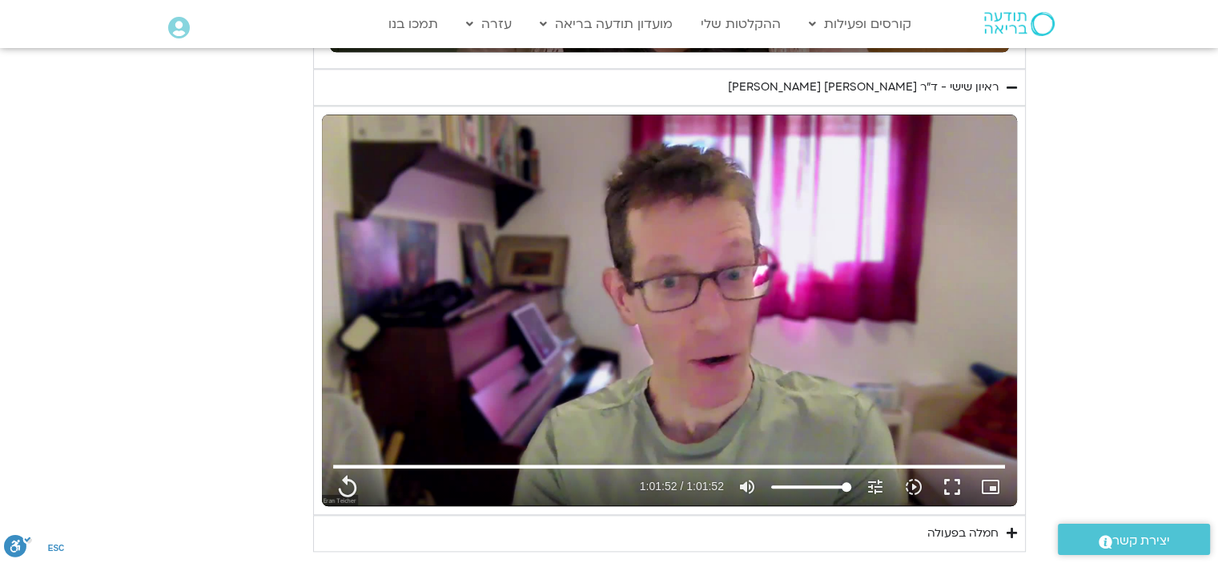
type input "851.4"
type input "3712.76"
type input "851.4"
type input "3712.76"
type input "851.4"
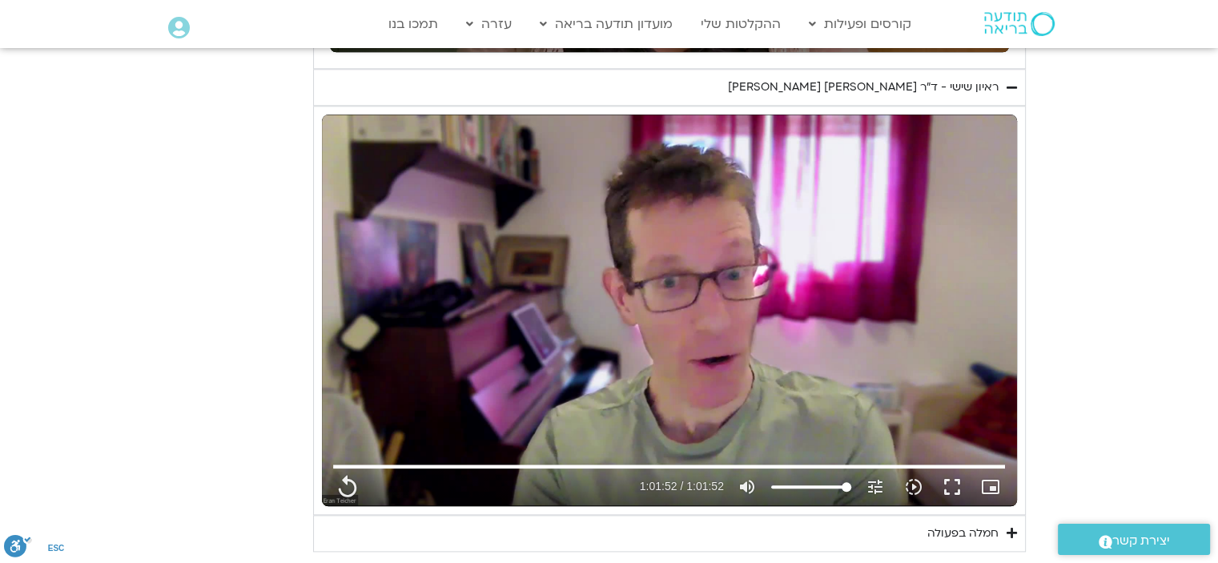
type input "3712.76"
type input "851.4"
type input "3712.76"
type input "851.4"
type input "3712.76"
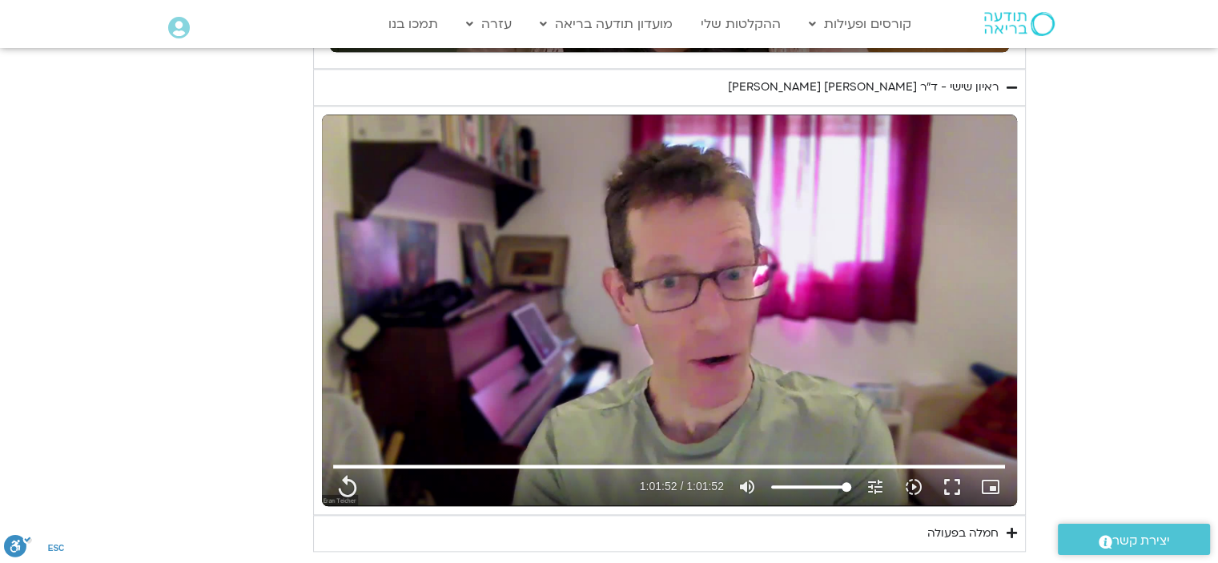
type input "851.4"
type input "3712.76"
type input "851.4"
type input "3712.76"
type input "851.4"
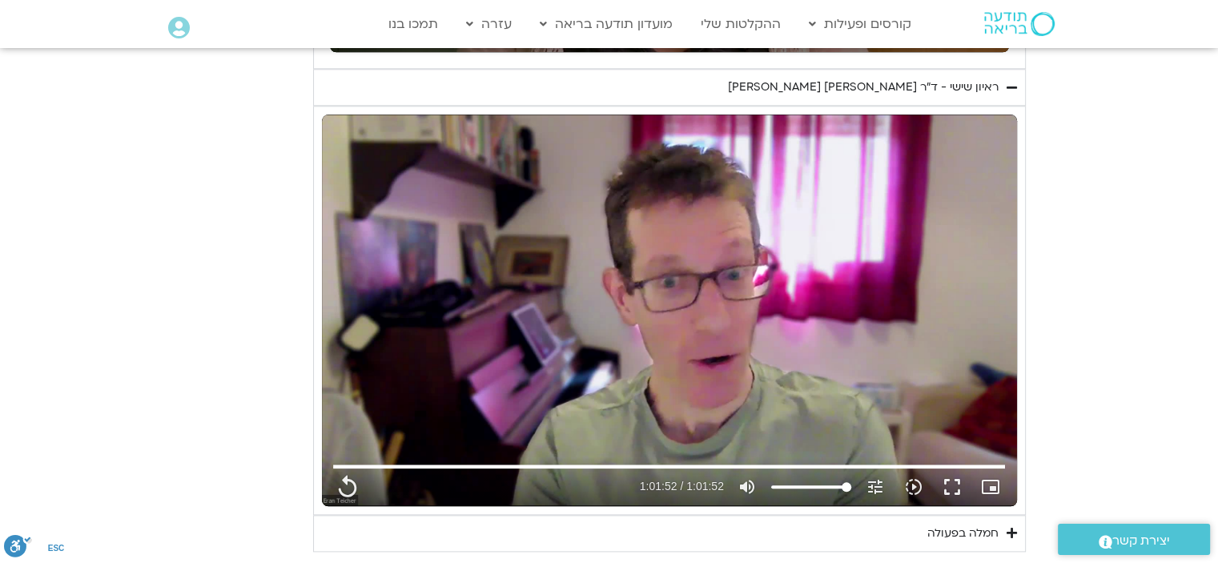
type input "3712.76"
type input "851.4"
type input "3712.76"
type input "851.4"
type input "3712.76"
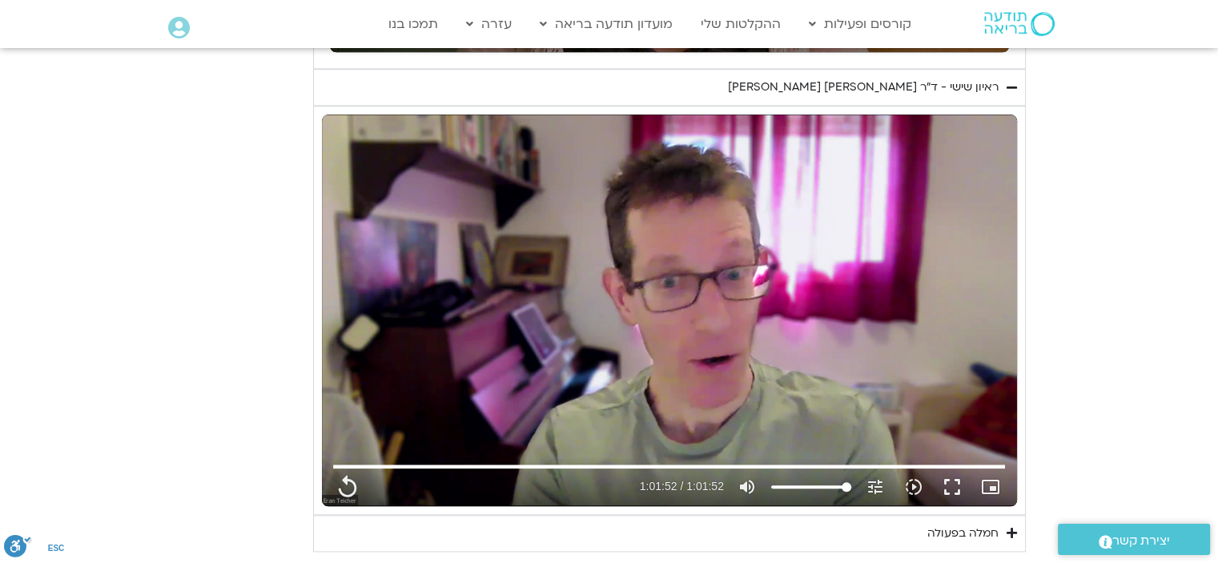
type input "851.4"
type input "3712.76"
type input "851.4"
type input "3712.76"
type input "851.4"
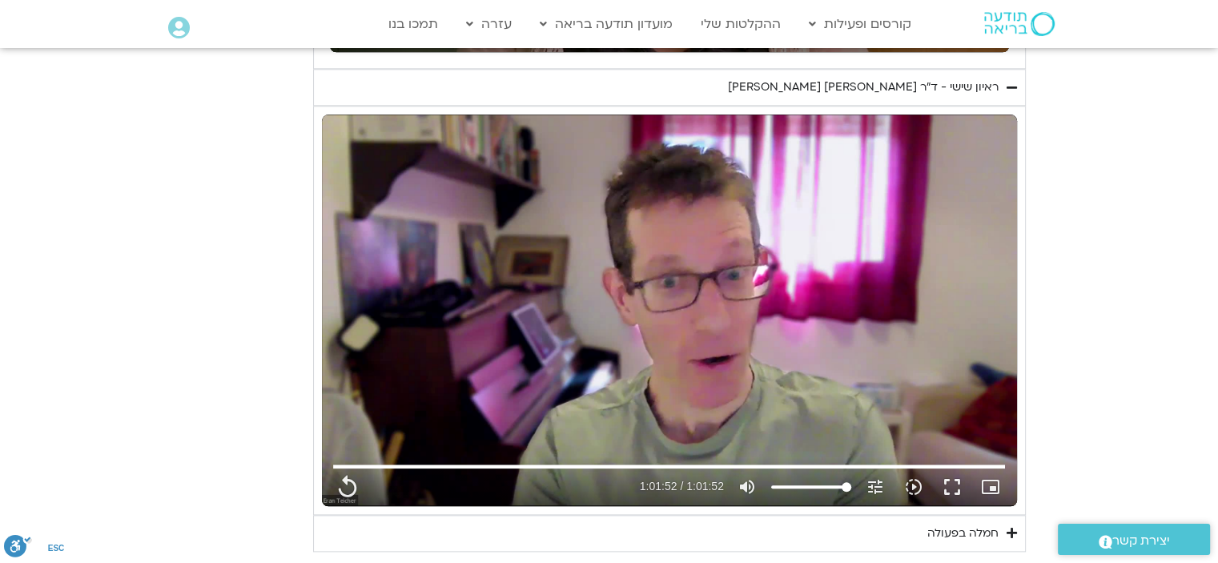
type input "3712.76"
type input "851.4"
type input "3712.76"
type input "851.4"
type input "3712.76"
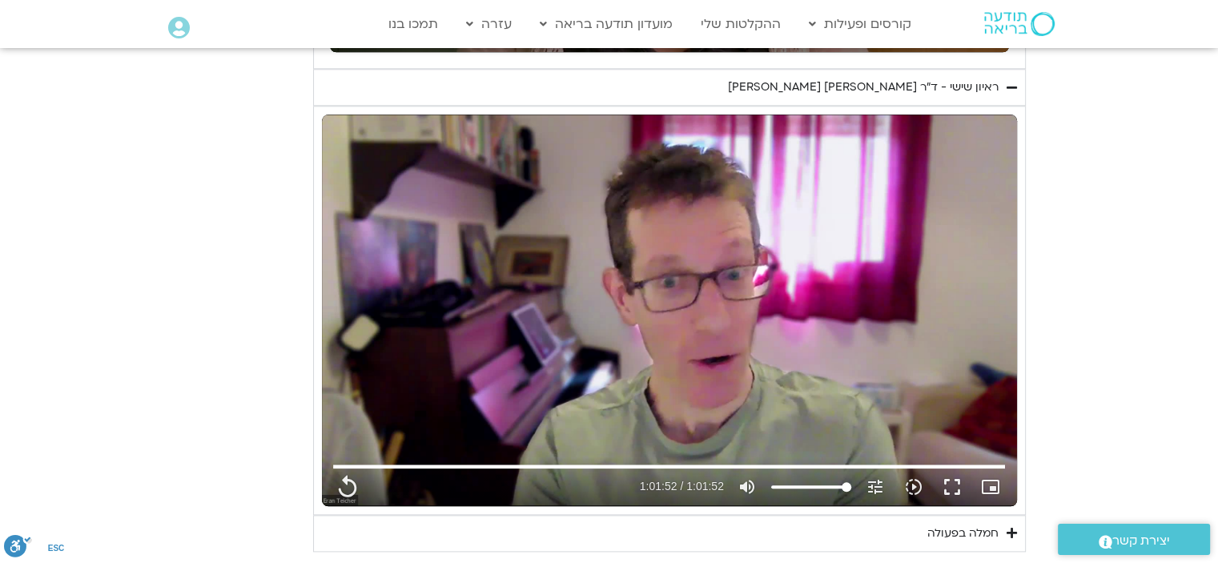
type input "851.4"
type input "3712.76"
type input "851.4"
type input "3712.76"
type input "851.4"
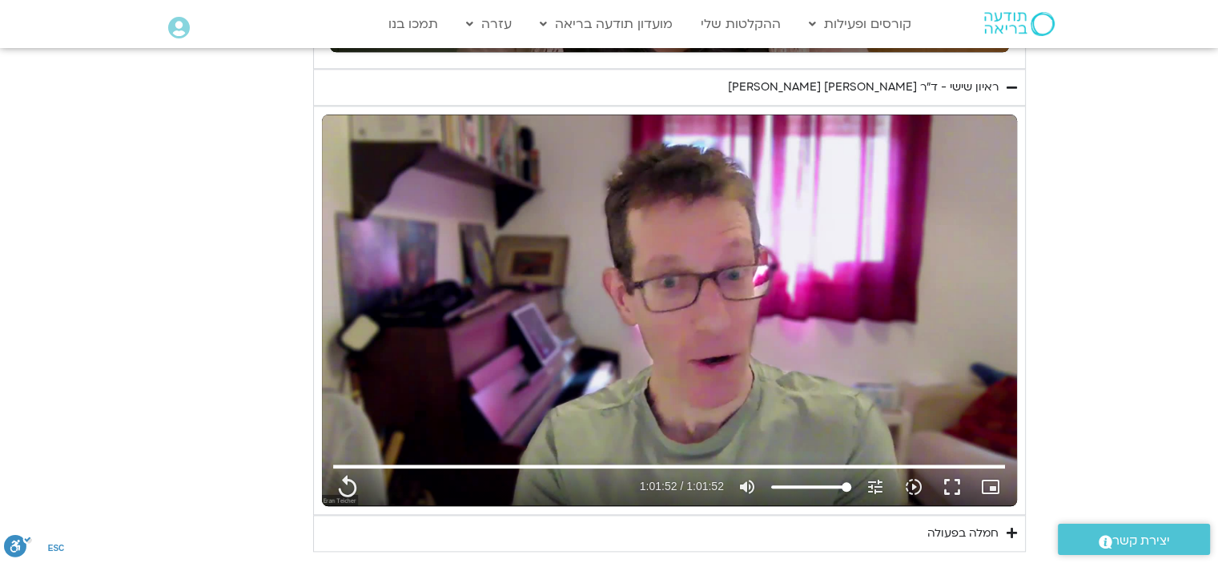
type input "3712.76"
type input "851.4"
type input "3712.76"
type input "851.4"
type input "3712.76"
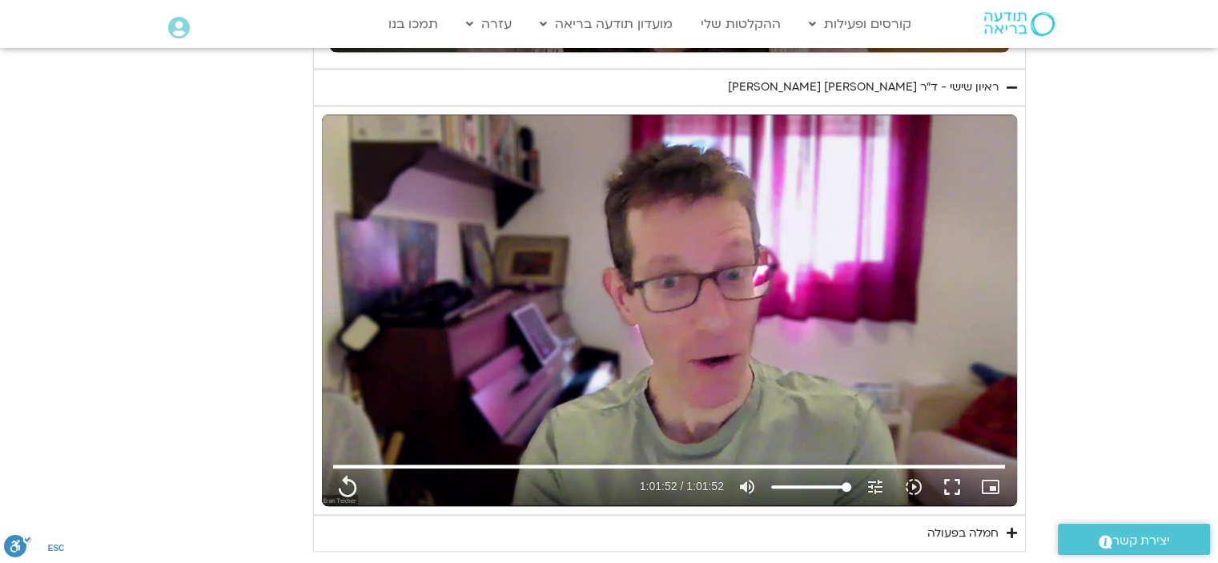
type input "851.4"
type input "3712.76"
type input "851.4"
type input "3712.76"
type input "851.4"
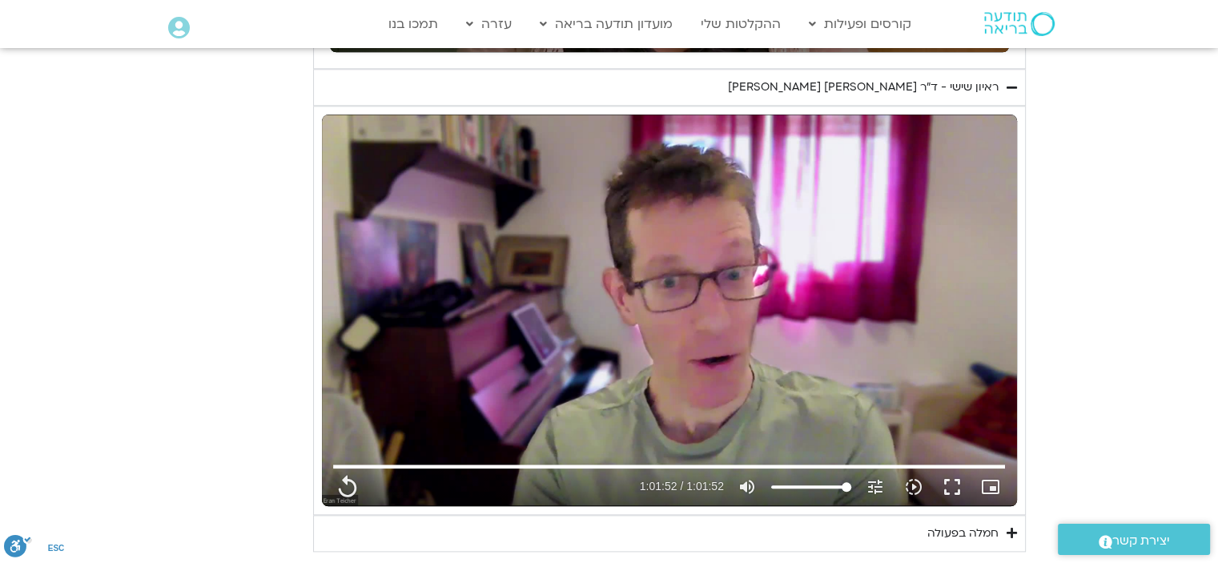
type input "3712.76"
type input "851.4"
type input "3712.76"
type input "851.4"
type input "3712.76"
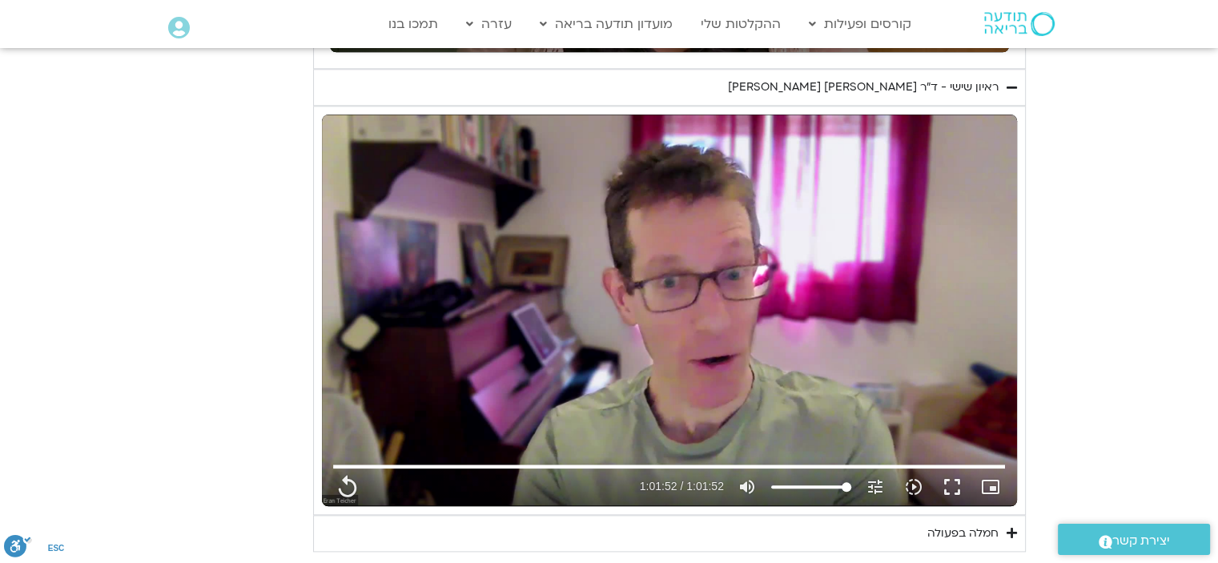
type input "851.4"
type input "3712.76"
type input "851.4"
